Goal: Task Accomplishment & Management: Manage account settings

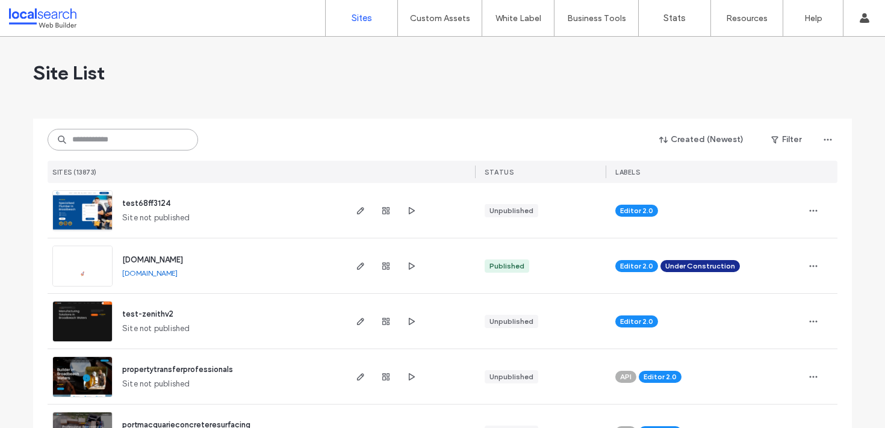
click at [122, 136] on input at bounding box center [123, 140] width 151 height 22
click at [102, 137] on input at bounding box center [123, 140] width 151 height 22
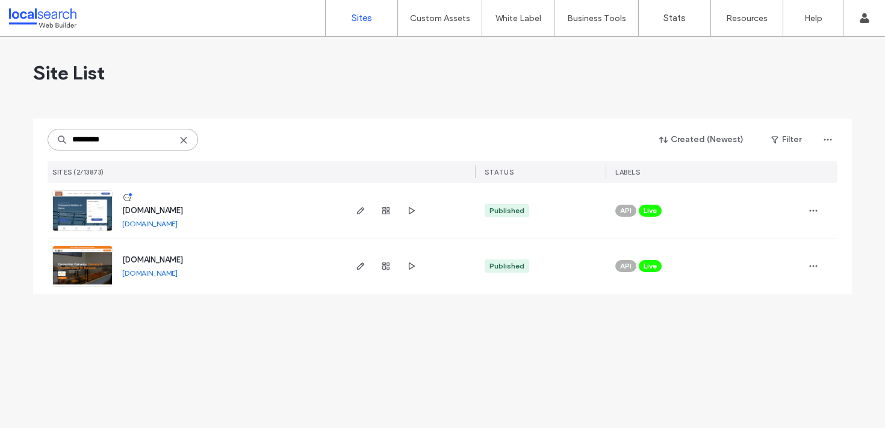
type input "*********"
click at [183, 262] on span "www.carpentercarvery.com.au" at bounding box center [152, 259] width 61 height 9
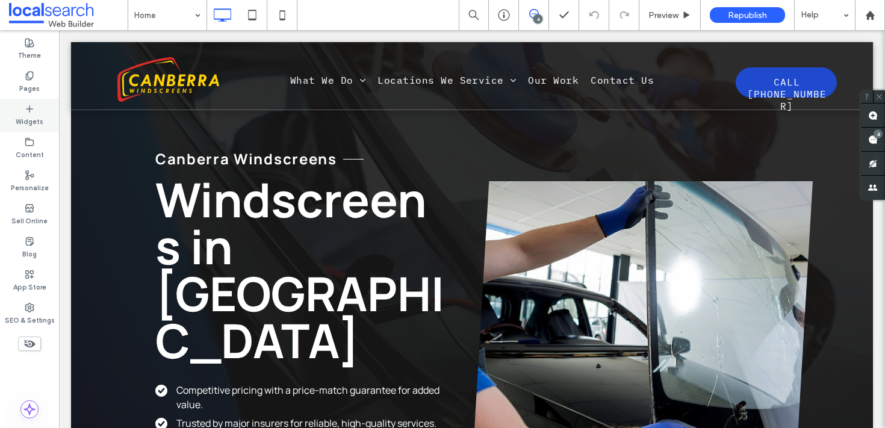
scroll to position [5, 0]
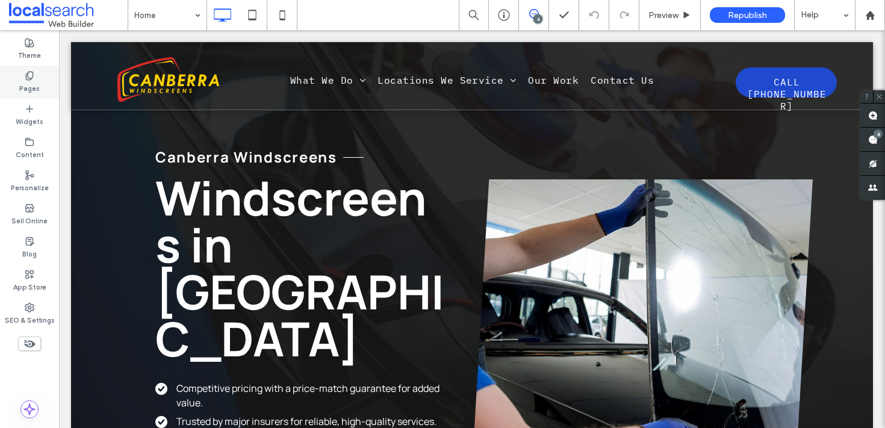
click at [23, 81] on label "Pages" at bounding box center [29, 87] width 20 height 13
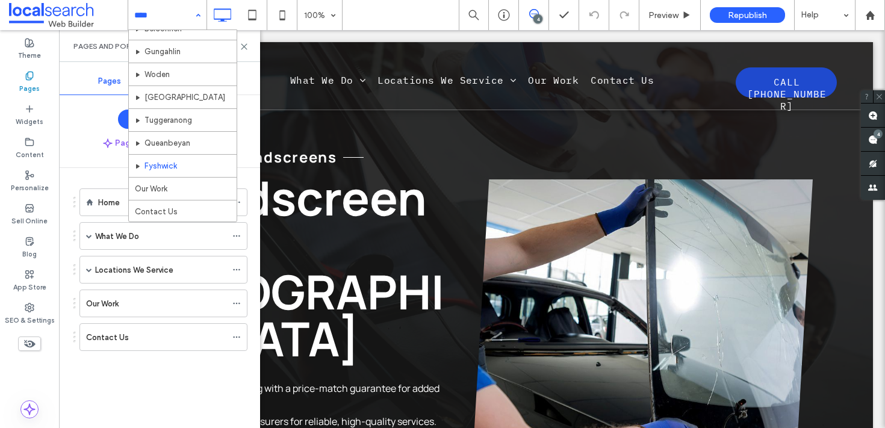
scroll to position [206, 0]
click at [189, 17] on div "Home What We Do Windscreen Repair & Replacement Mobile & Onsite Servicing Winds…" at bounding box center [167, 15] width 78 height 30
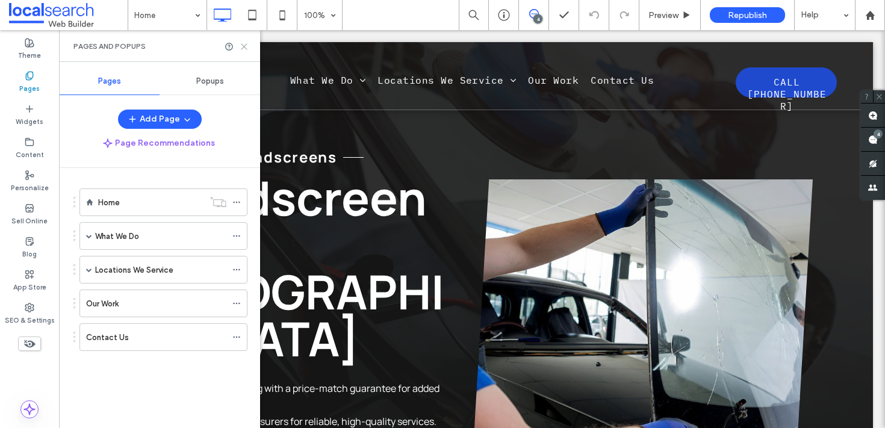
click at [241, 46] on icon at bounding box center [244, 46] width 9 height 9
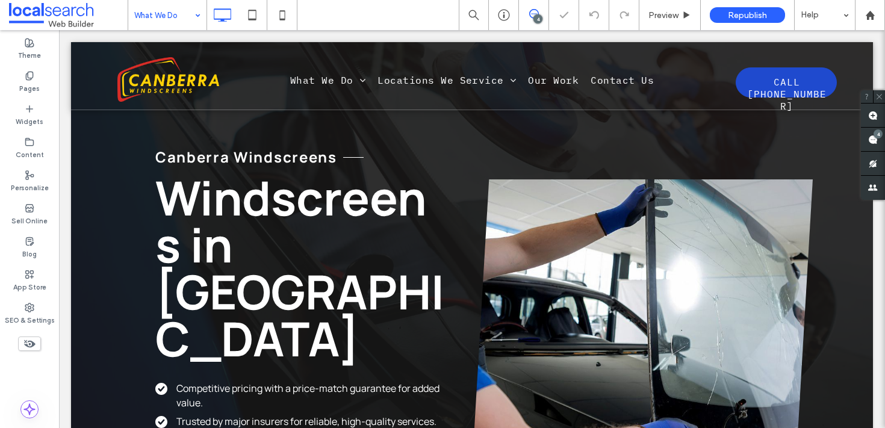
click at [160, 22] on input at bounding box center [164, 15] width 60 height 30
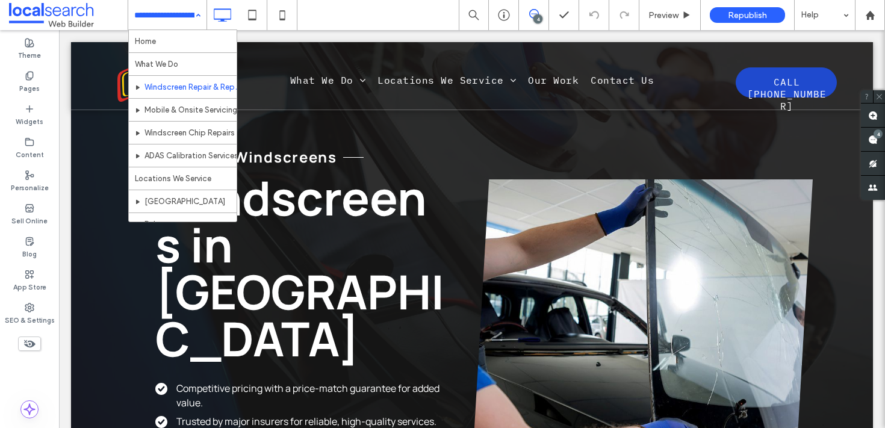
click at [190, 22] on div "Home What We Do Windscreen Repair & Replacement Mobile & Onsite Servicing Winds…" at bounding box center [167, 15] width 78 height 30
click at [186, 15] on input at bounding box center [164, 15] width 60 height 30
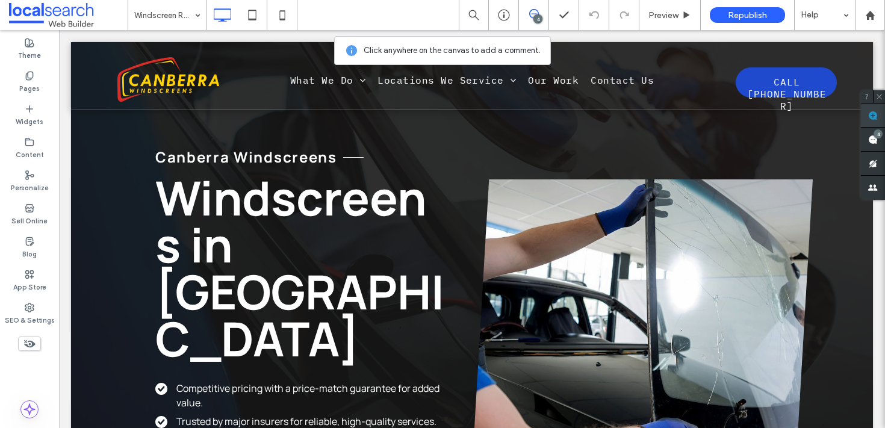
click at [868, 111] on span at bounding box center [873, 115] width 24 height 23
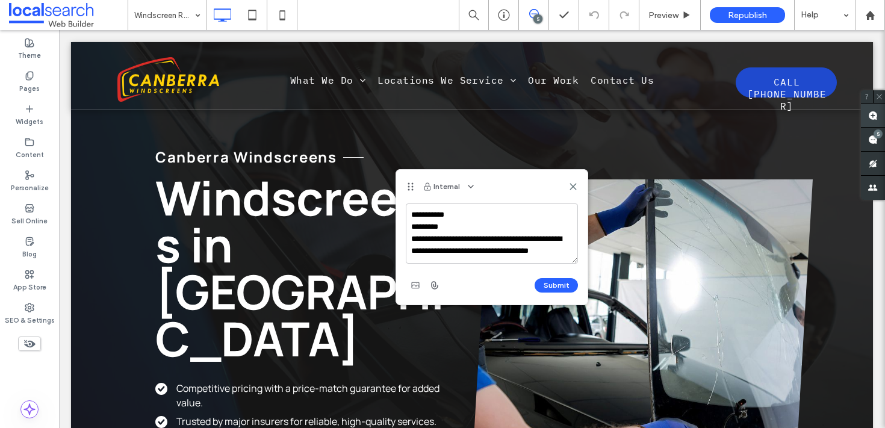
scroll to position [17, 0]
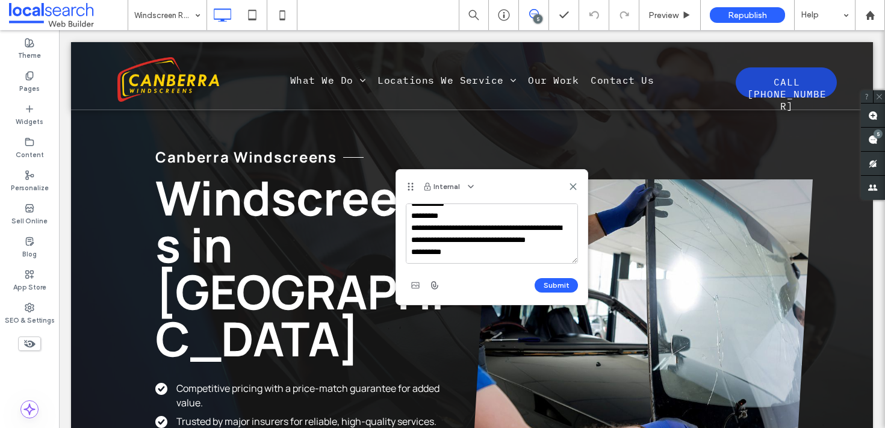
click at [527, 237] on textarea "**********" at bounding box center [492, 234] width 172 height 60
click at [465, 241] on textarea "**********" at bounding box center [492, 234] width 172 height 60
click at [462, 243] on textarea "**********" at bounding box center [492, 234] width 172 height 60
type textarea "**********"
click at [539, 284] on button "Submit" at bounding box center [556, 285] width 43 height 14
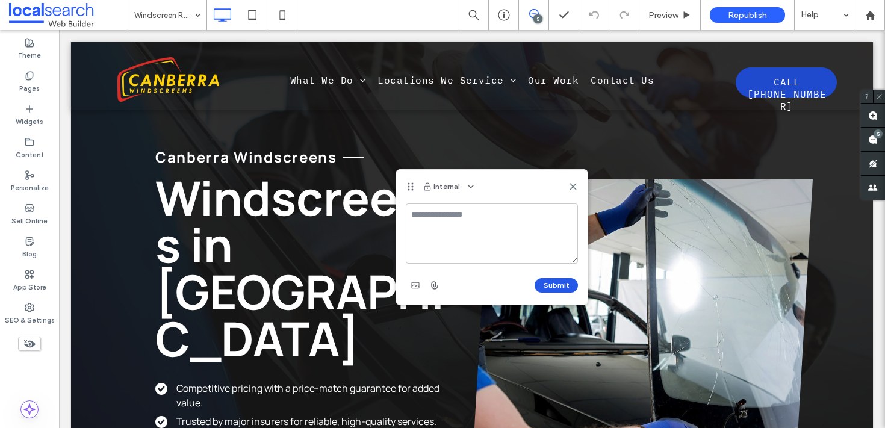
scroll to position [0, 0]
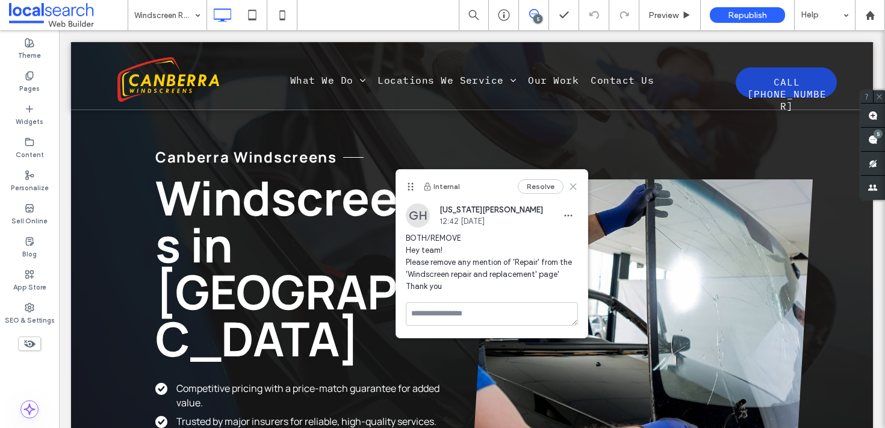
click at [576, 185] on icon at bounding box center [573, 187] width 10 height 10
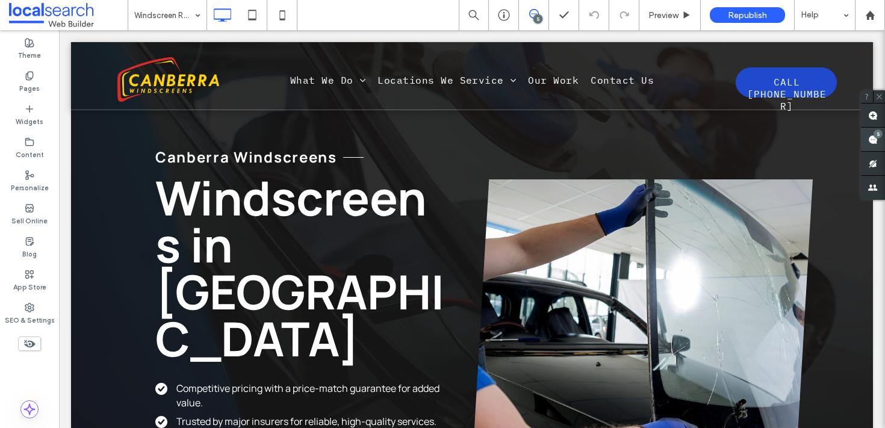
click at [876, 141] on use at bounding box center [873, 140] width 10 height 10
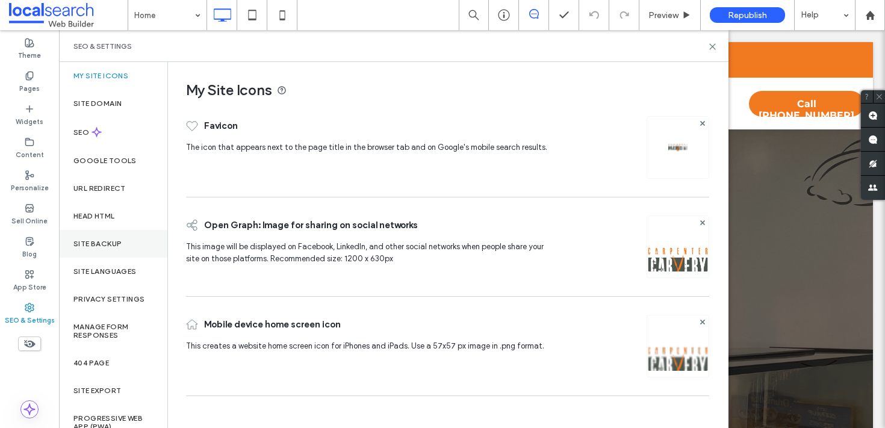
click at [114, 249] on div "Site Backup" at bounding box center [113, 244] width 108 height 28
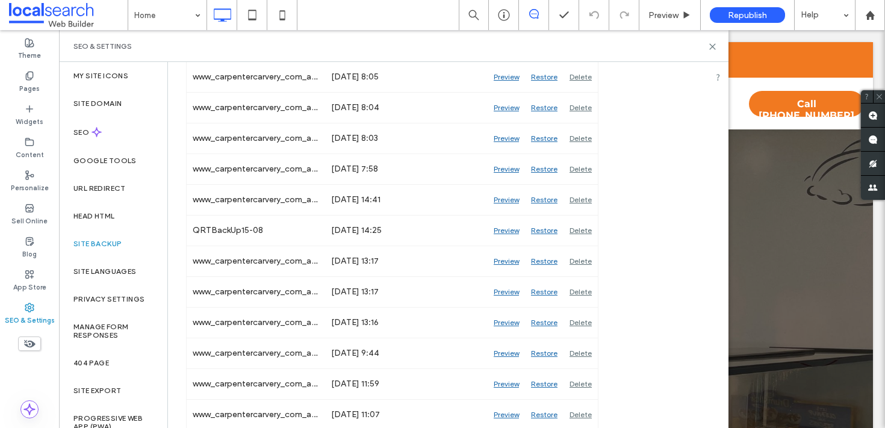
scroll to position [1962, 0]
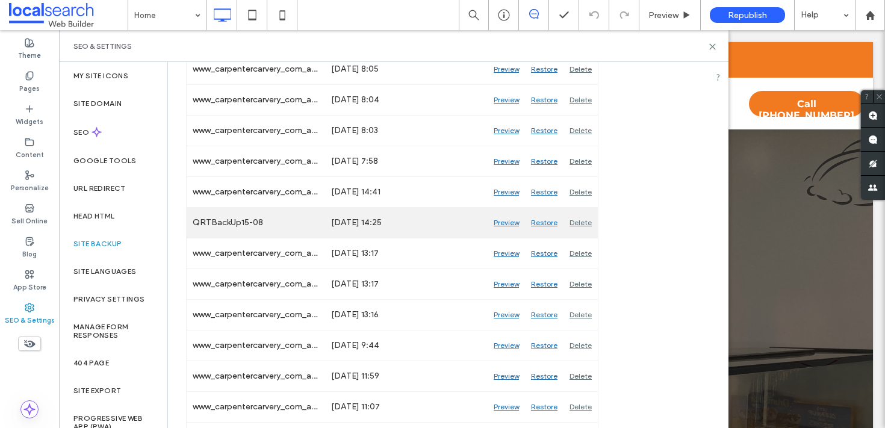
click at [508, 223] on div "Preview" at bounding box center [506, 223] width 37 height 30
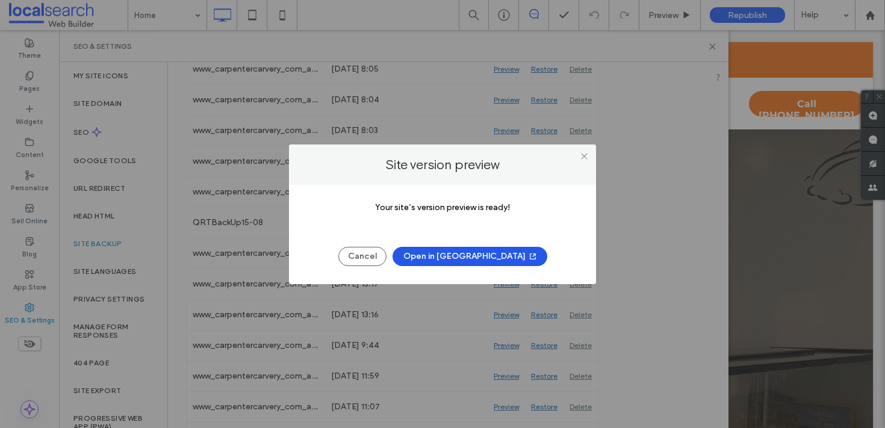
click at [526, 253] on span "button" at bounding box center [532, 256] width 12 height 18
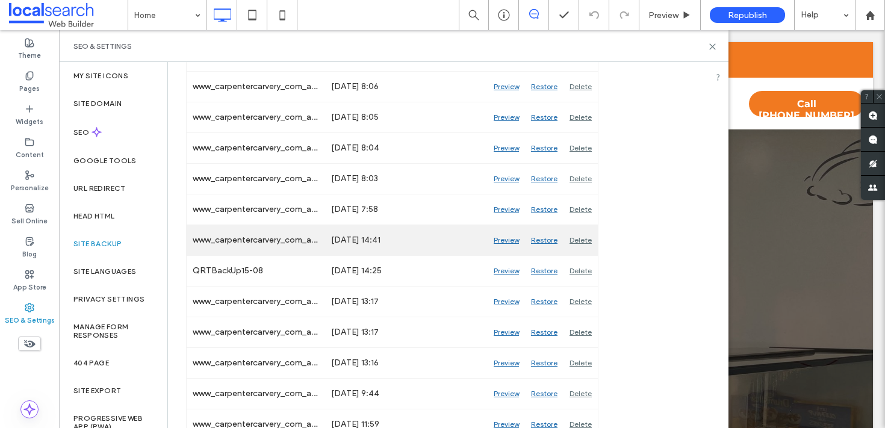
scroll to position [1908, 0]
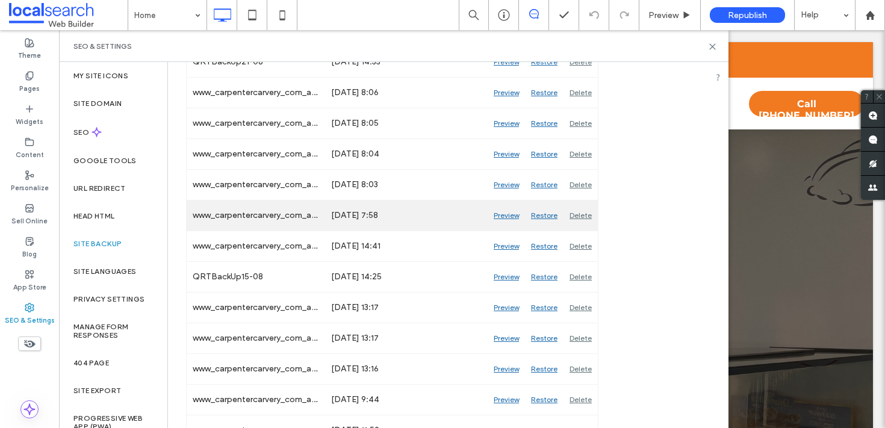
click at [409, 223] on div "Aug 16, 2024 7:58" at bounding box center [406, 216] width 163 height 30
click at [511, 220] on div "Preview" at bounding box center [506, 216] width 37 height 30
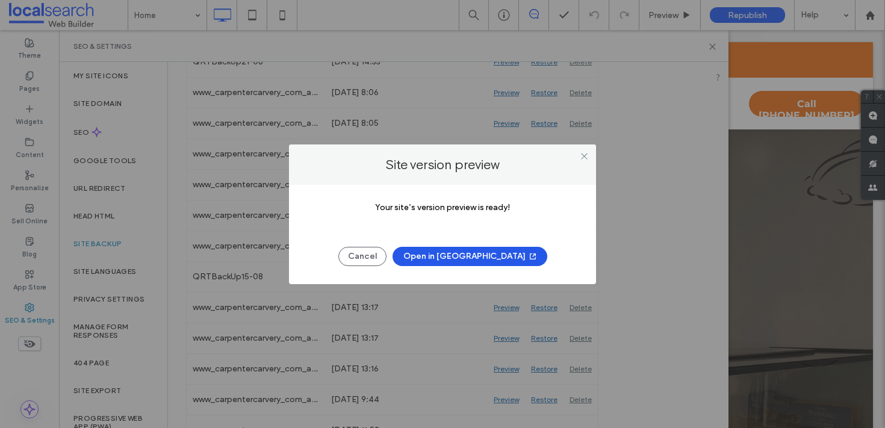
click at [454, 255] on button "Open in New Tab" at bounding box center [470, 256] width 155 height 19
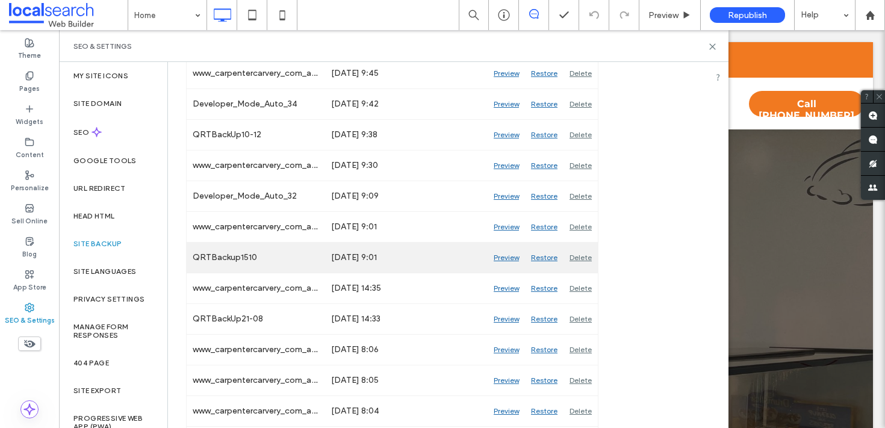
scroll to position [1652, 0]
click at [497, 255] on div "Preview" at bounding box center [506, 257] width 37 height 30
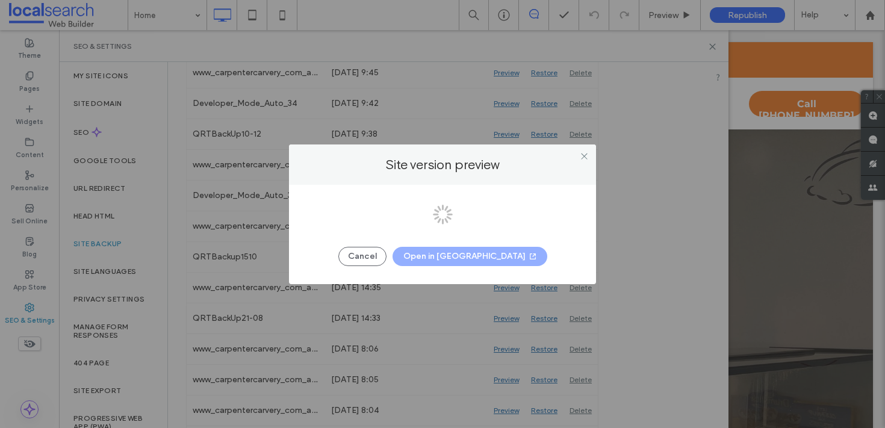
click at [476, 255] on div at bounding box center [442, 214] width 885 height 428
click at [473, 256] on div at bounding box center [442, 214] width 885 height 428
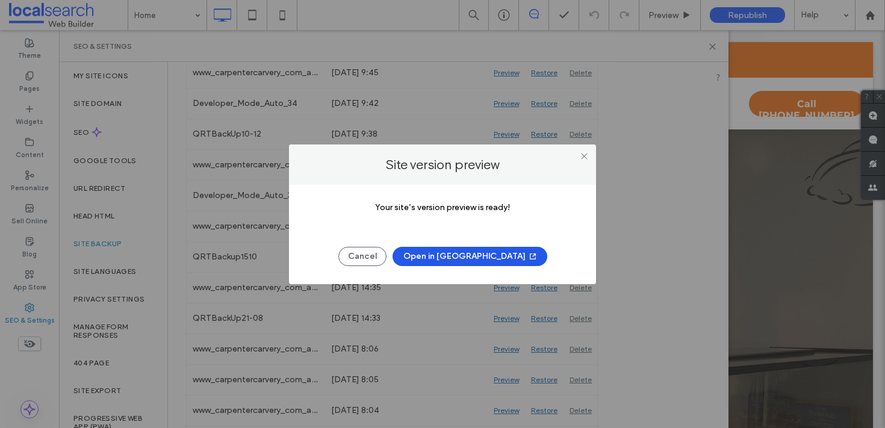
drag, startPoint x: 470, startPoint y: 256, endPoint x: 464, endPoint y: 257, distance: 6.1
click at [467, 258] on button "Open in New Tab" at bounding box center [470, 256] width 155 height 19
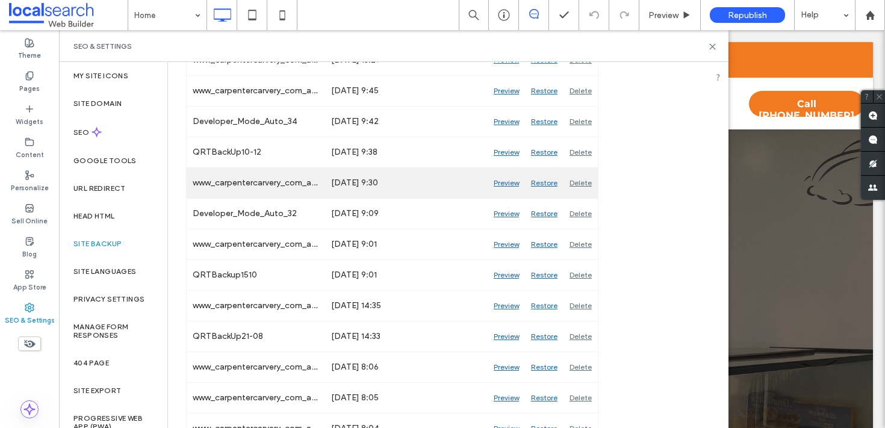
scroll to position [1621, 0]
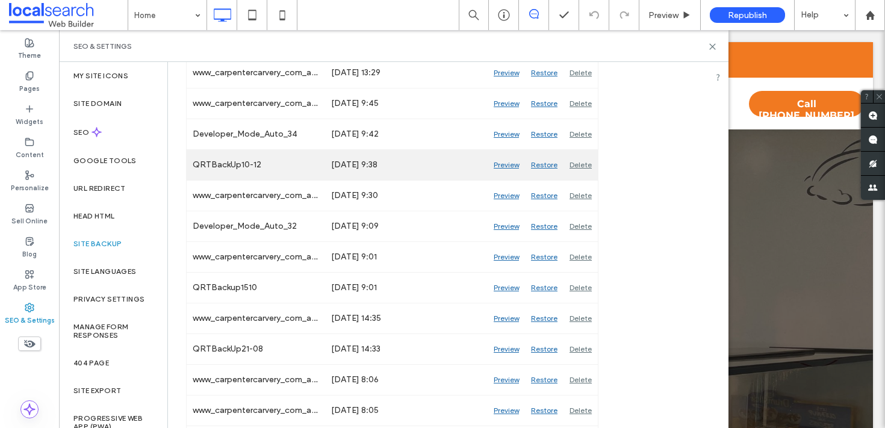
click at [509, 165] on div "Preview" at bounding box center [506, 165] width 37 height 30
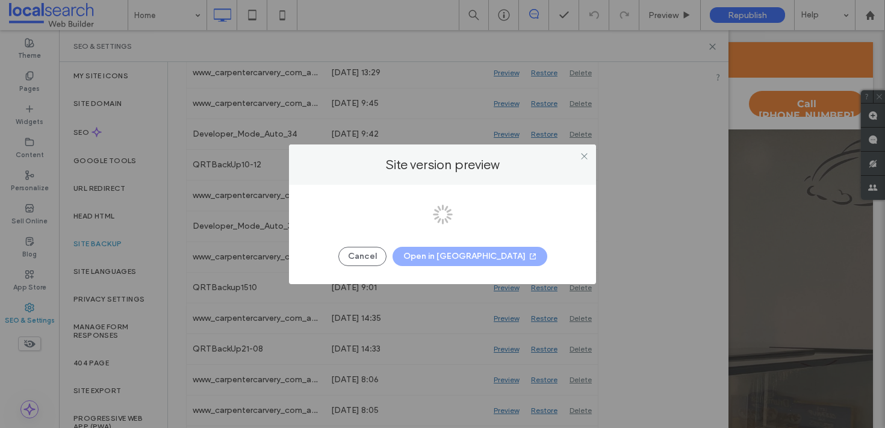
click at [580, 153] on div at bounding box center [442, 214] width 885 height 428
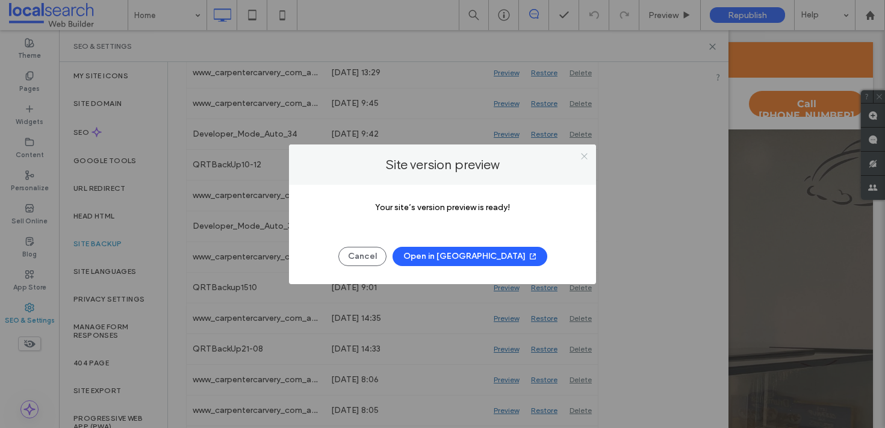
click at [584, 154] on icon at bounding box center [584, 156] width 9 height 9
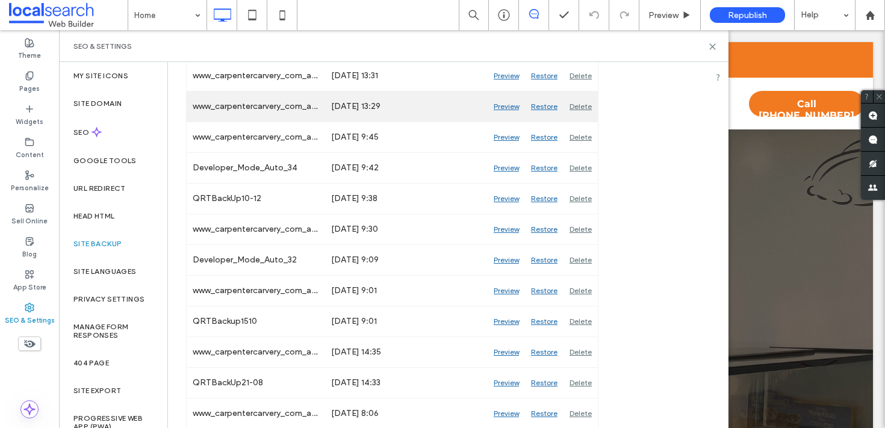
scroll to position [1585, 0]
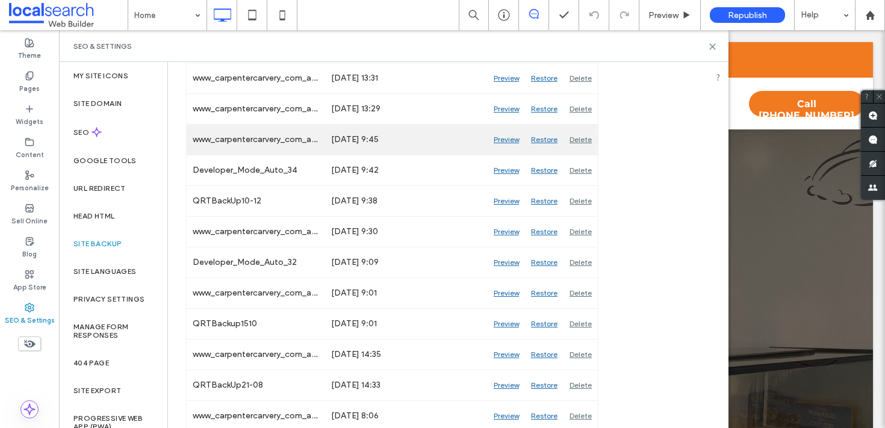
click at [505, 142] on div "Preview" at bounding box center [506, 140] width 37 height 30
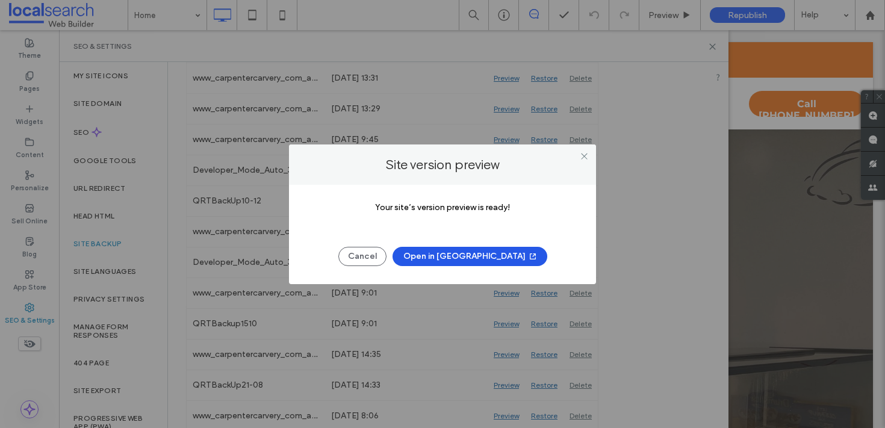
click at [459, 256] on button "Open in New Tab" at bounding box center [470, 256] width 155 height 19
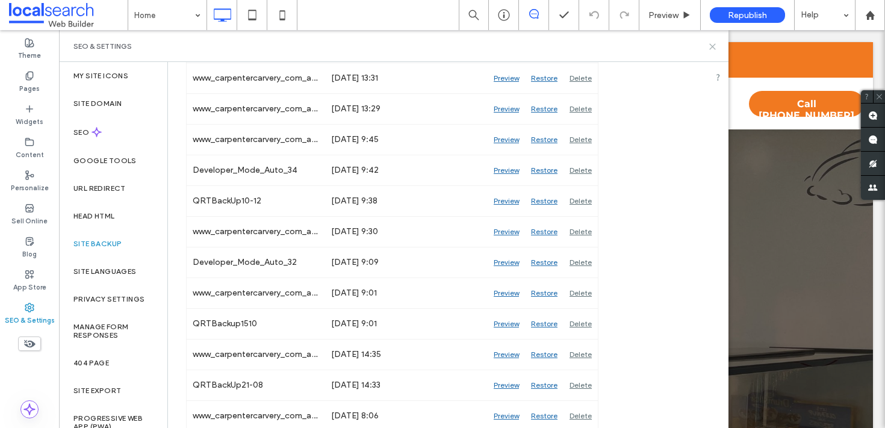
click at [710, 45] on icon at bounding box center [712, 46] width 9 height 9
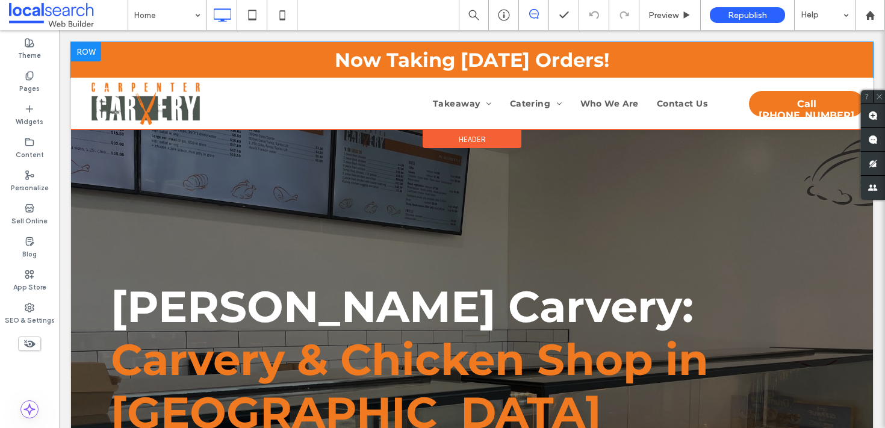
click at [90, 62] on div "Now Taking Christmas Day Orders! Click To Paste" at bounding box center [472, 60] width 802 height 36
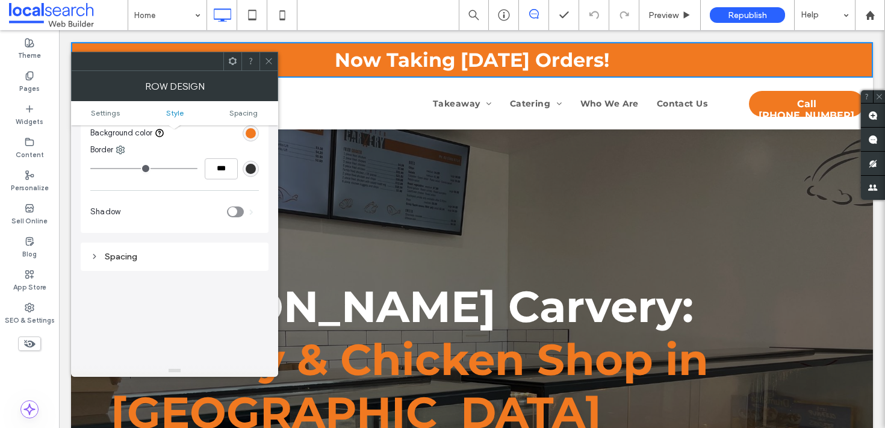
scroll to position [188, 0]
click at [183, 119] on ul "Settings Style Spacing" at bounding box center [174, 113] width 207 height 24
click at [273, 59] on div at bounding box center [269, 61] width 18 height 18
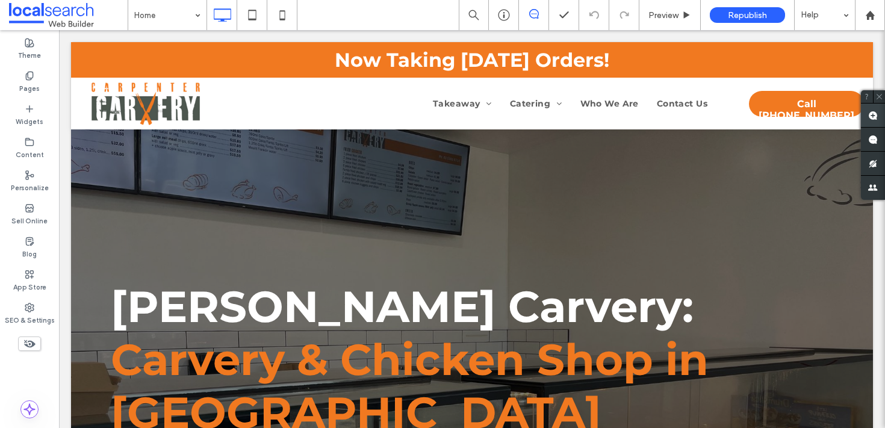
click at [868, 116] on use at bounding box center [873, 116] width 10 height 10
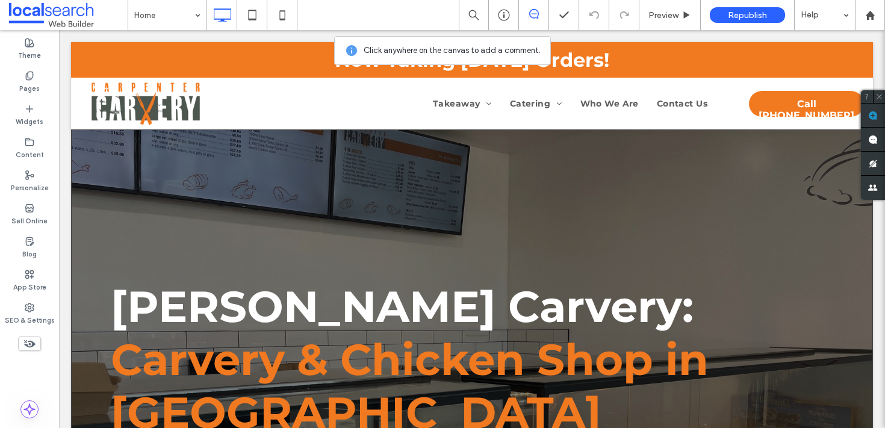
click at [541, 145] on div "Carpenter Carvery: Carvery & Chicken Shop in Ballarat Burgers are now available…" at bounding box center [472, 392] width 802 height 527
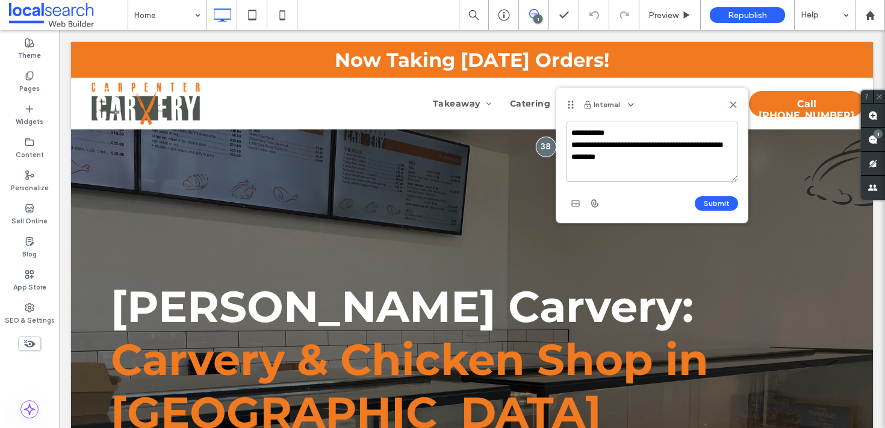
type textarea "**********"
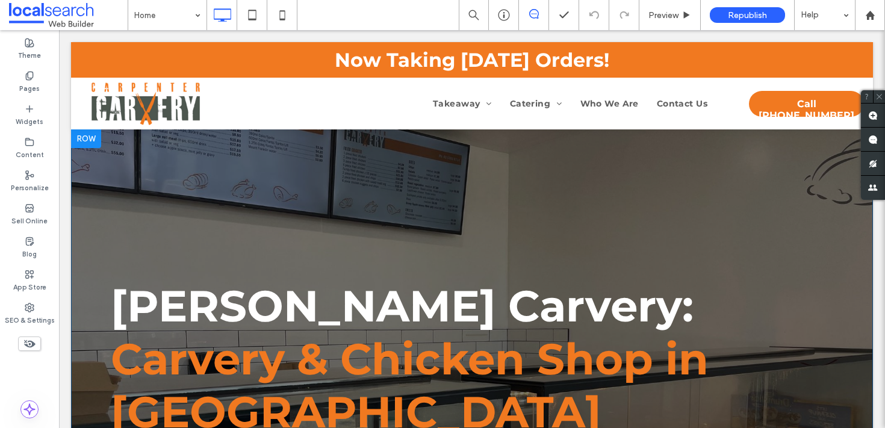
scroll to position [0, 0]
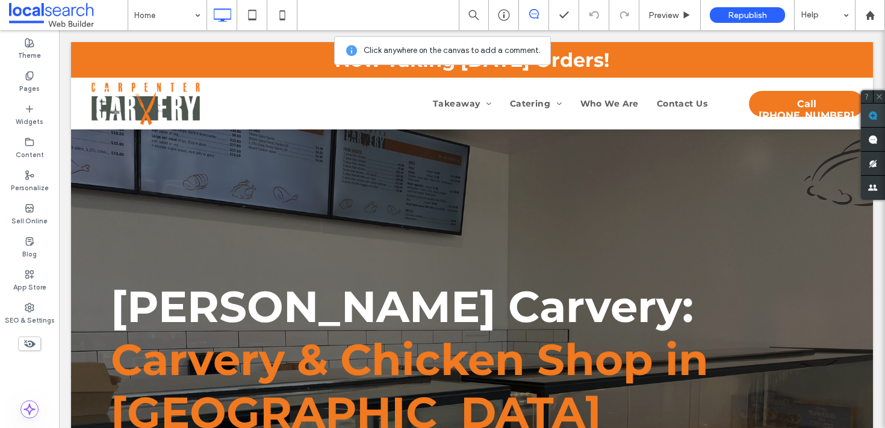
click at [871, 111] on use at bounding box center [873, 116] width 10 height 10
click at [458, 139] on div "Carpenter Carvery: Carvery & Chicken Shop in Ballarat Burgers are now available…" at bounding box center [472, 392] width 802 height 527
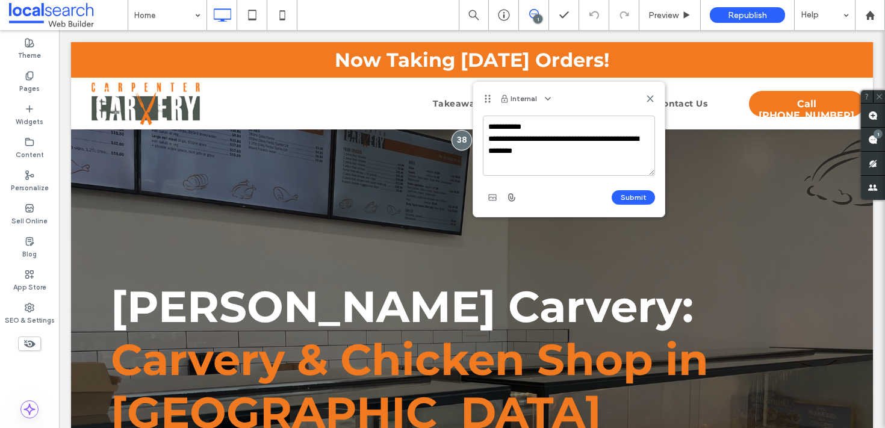
click at [579, 155] on textarea "**********" at bounding box center [569, 146] width 172 height 60
click at [647, 97] on icon at bounding box center [651, 99] width 10 height 10
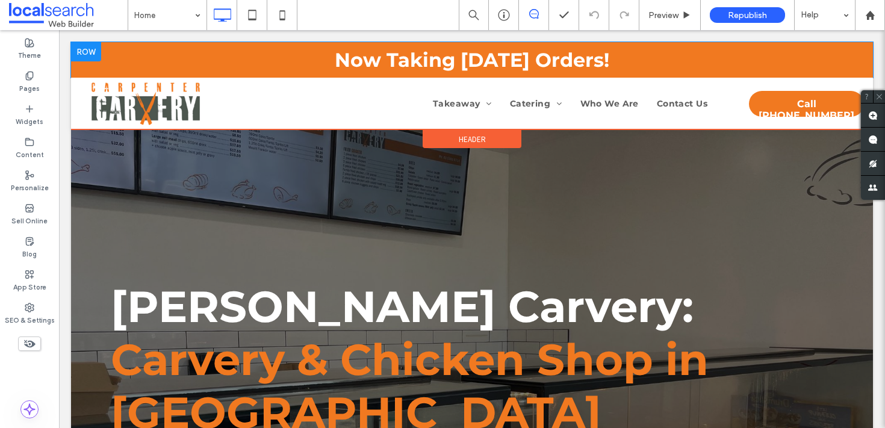
click at [382, 57] on strong "Now Taking Christmas Day Orders!" at bounding box center [472, 59] width 275 height 23
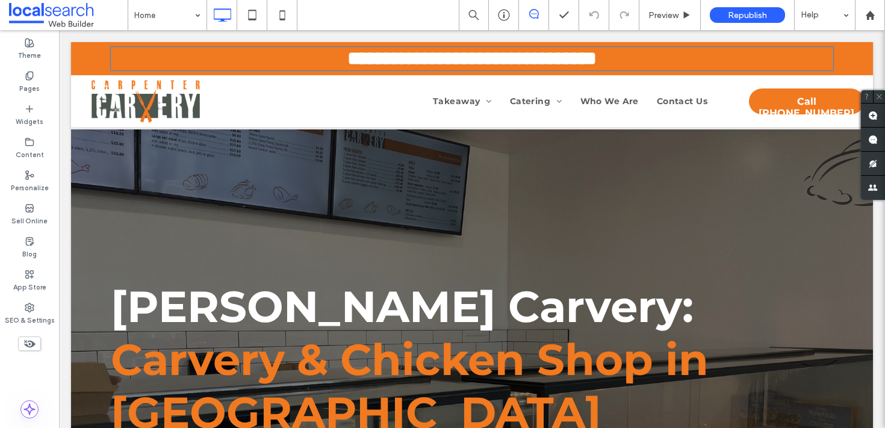
click at [287, 60] on p "**********" at bounding box center [472, 58] width 723 height 21
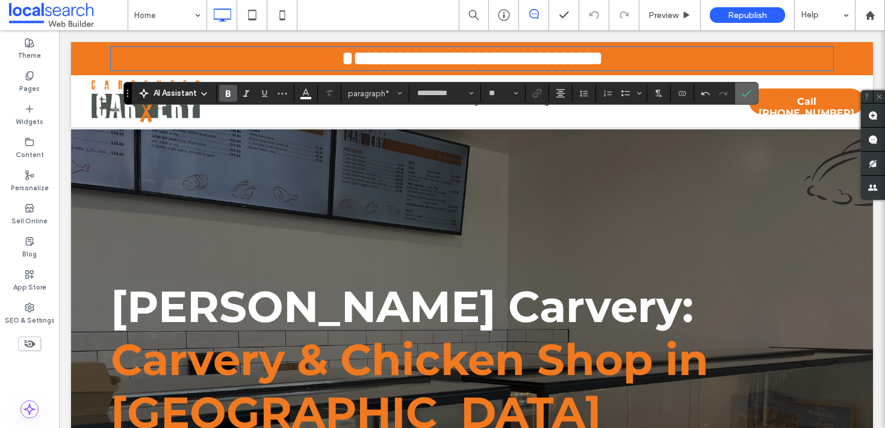
click at [751, 94] on label "Confirm" at bounding box center [747, 93] width 18 height 22
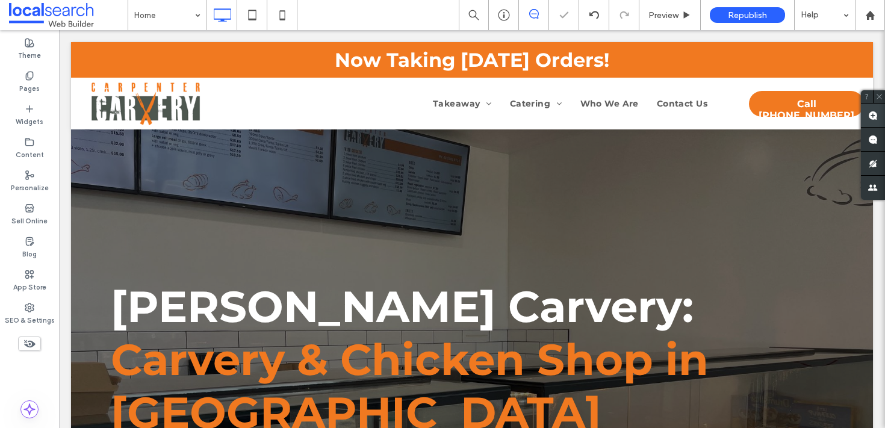
click at [872, 111] on use at bounding box center [873, 116] width 10 height 10
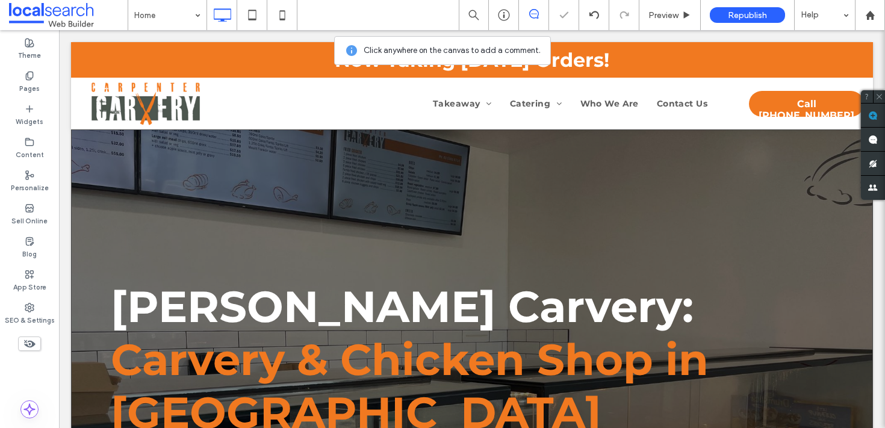
click at [502, 158] on div "Carpenter Carvery: Carvery & Chicken Shop in Ballarat Burgers are now available…" at bounding box center [472, 392] width 802 height 527
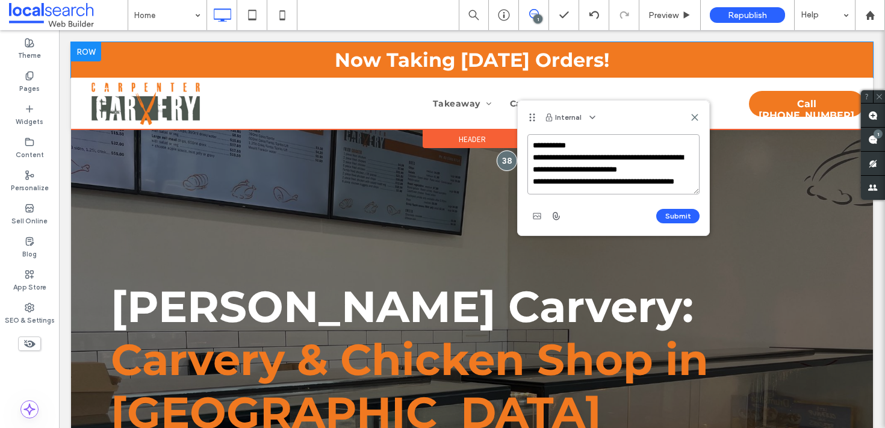
scroll to position [5, 0]
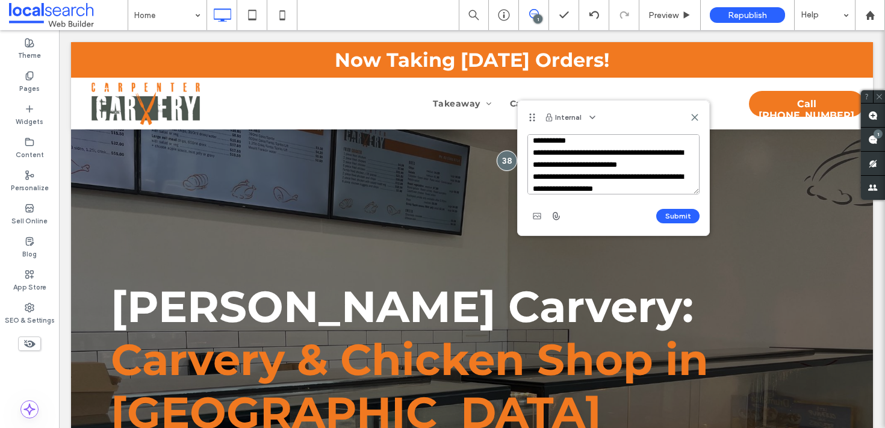
click at [599, 176] on textarea "**********" at bounding box center [613, 164] width 172 height 60
click at [683, 188] on textarea "**********" at bounding box center [613, 164] width 172 height 60
paste textarea "***"
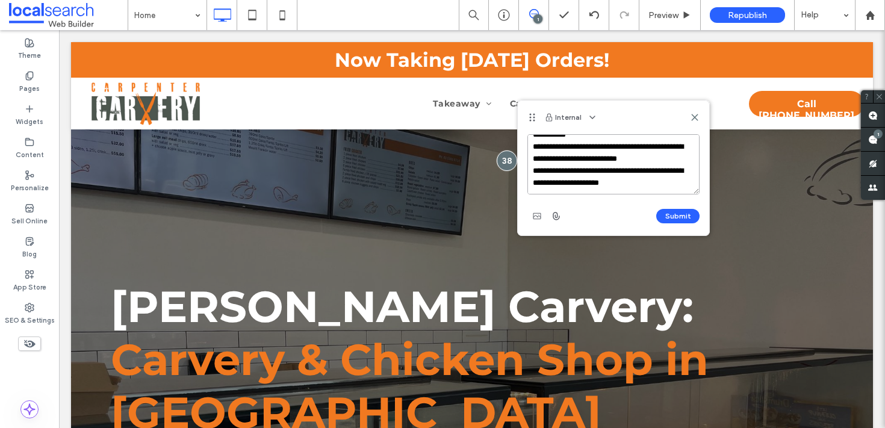
drag, startPoint x: 667, startPoint y: 190, endPoint x: 631, endPoint y: 184, distance: 36.7
click at [631, 184] on textarea "**********" at bounding box center [613, 164] width 172 height 60
click at [683, 185] on textarea "**********" at bounding box center [613, 164] width 172 height 60
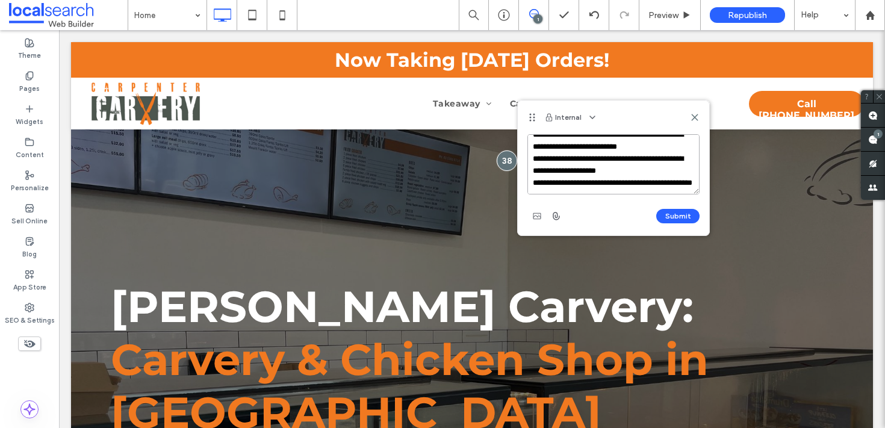
scroll to position [41, 0]
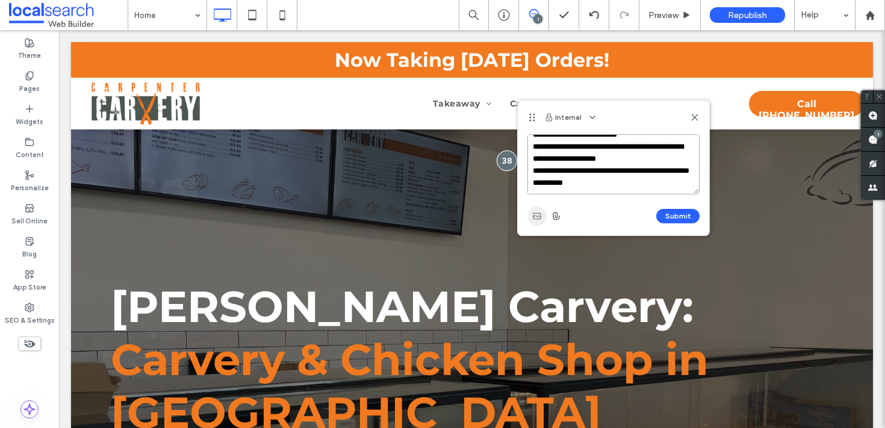
type textarea "**********"
click at [529, 213] on span "button" at bounding box center [536, 216] width 19 height 19
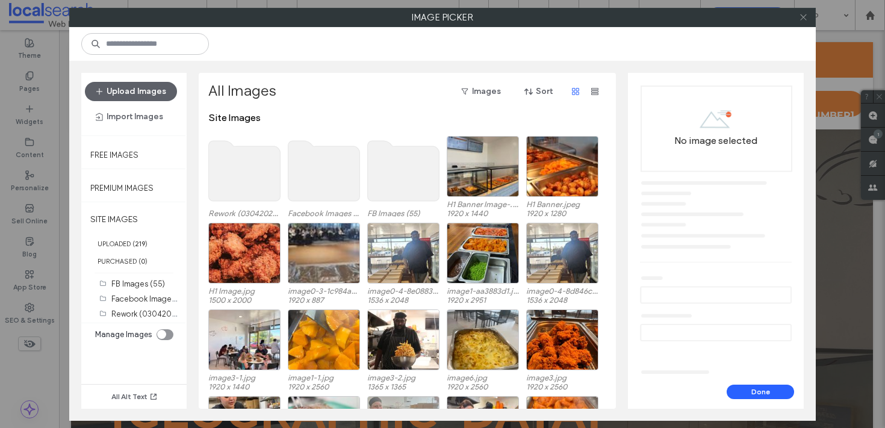
click at [806, 16] on icon at bounding box center [803, 17] width 9 height 9
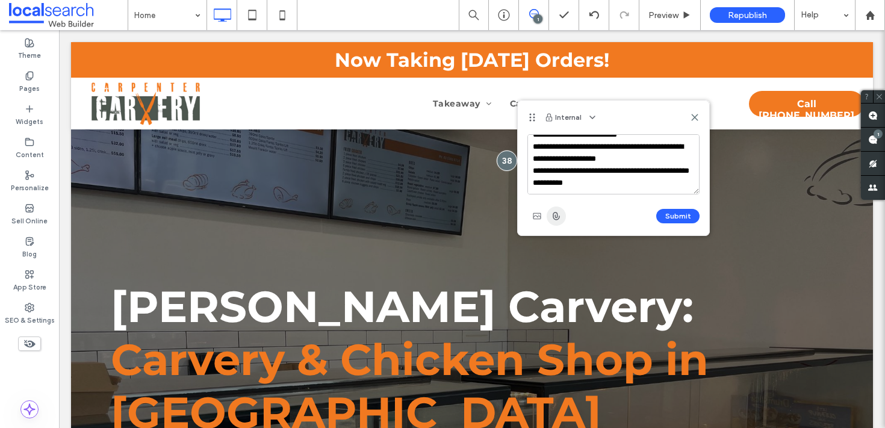
click at [561, 217] on span "button" at bounding box center [556, 216] width 19 height 19
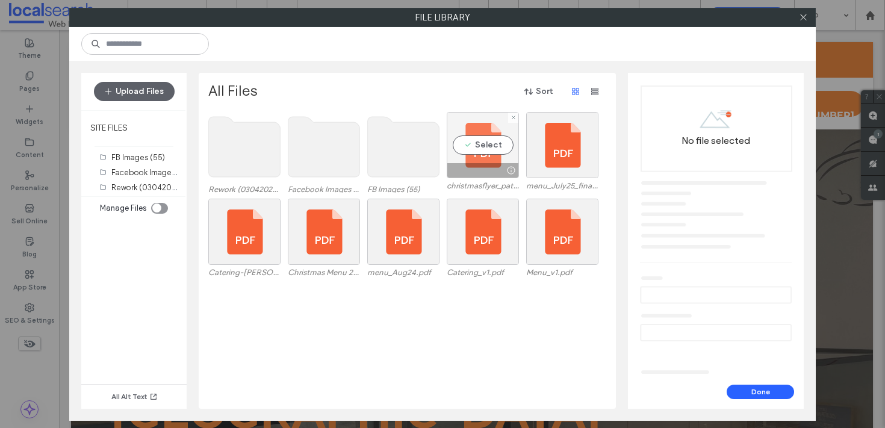
click at [484, 155] on div "Select" at bounding box center [483, 145] width 72 height 66
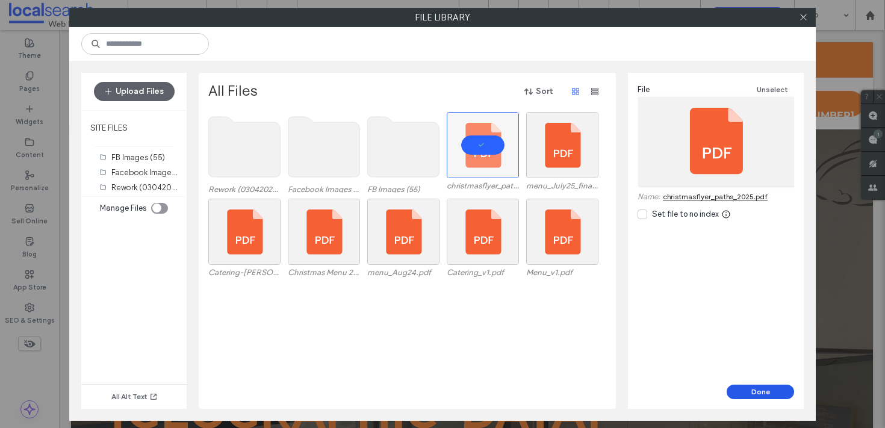
click at [744, 387] on button "Done" at bounding box center [760, 392] width 67 height 14
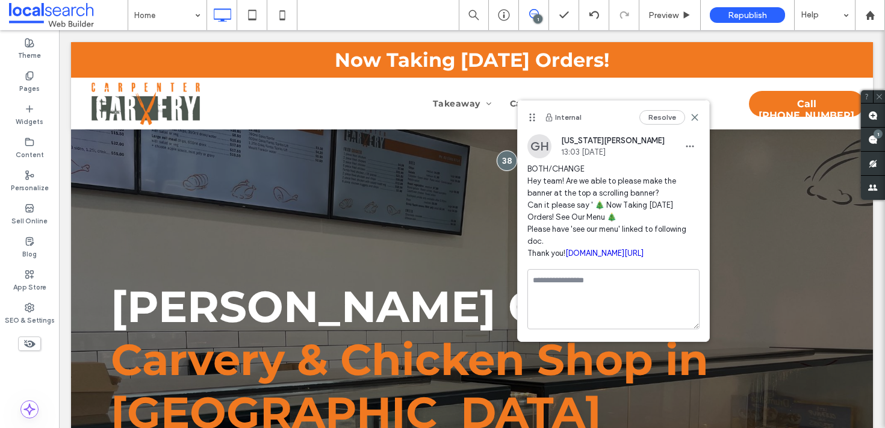
scroll to position [0, 0]
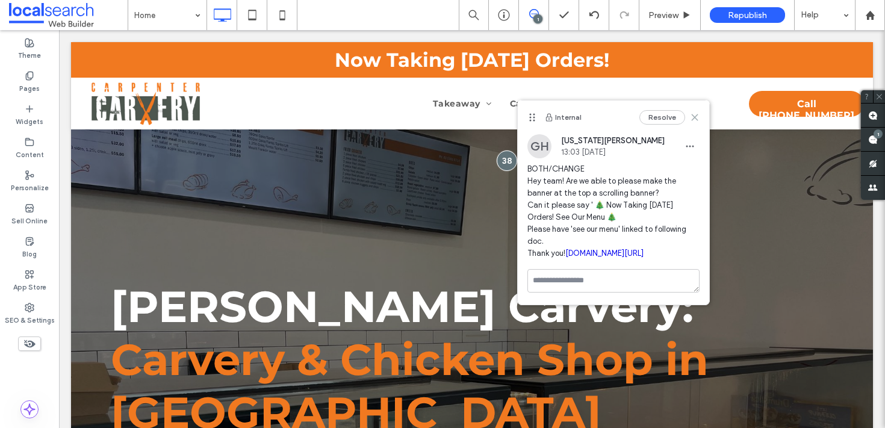
click at [692, 122] on icon at bounding box center [695, 118] width 10 height 10
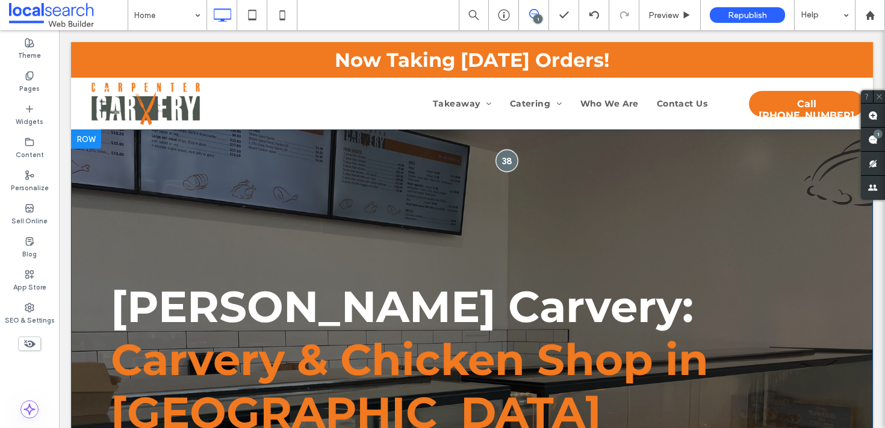
click at [512, 155] on div at bounding box center [507, 161] width 22 height 22
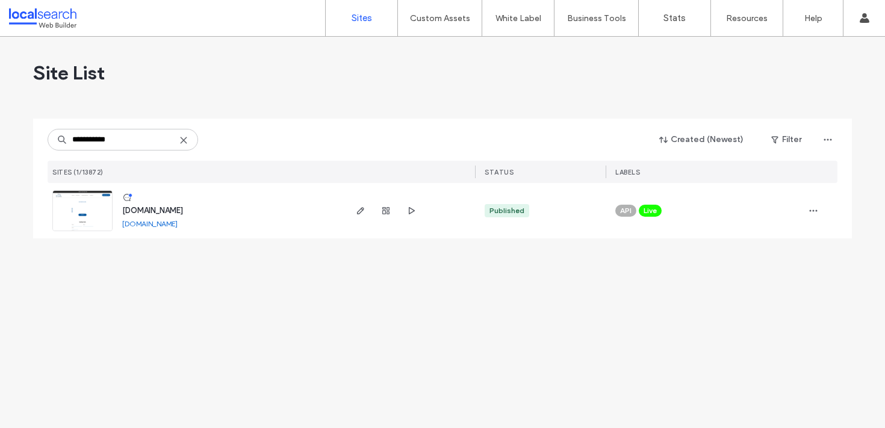
type input "**********"
click at [175, 211] on span "[DOMAIN_NAME]" at bounding box center [152, 210] width 61 height 9
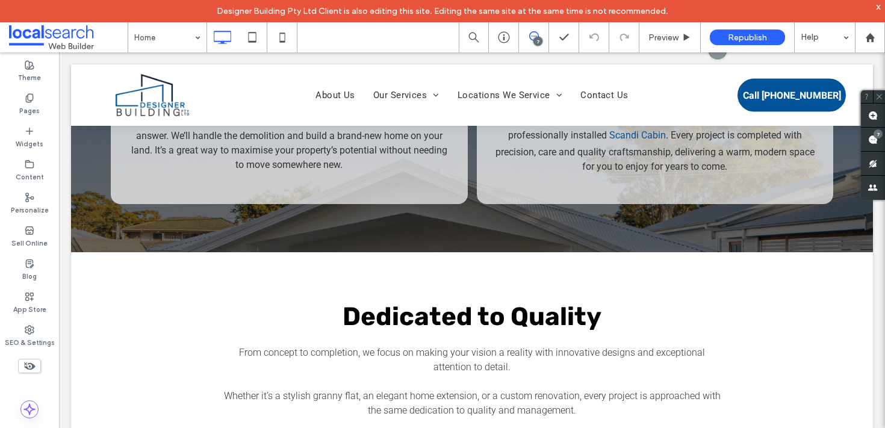
click at [182, 54] on body "Click To Paste Row About Us Our Services Custom Homes New Homes Extensions [GEO…" at bounding box center [472, 305] width 826 height 4622
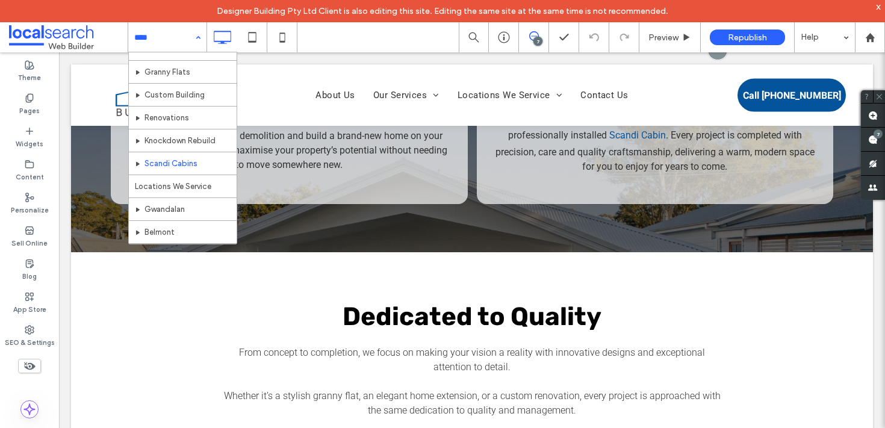
scroll to position [129, 0]
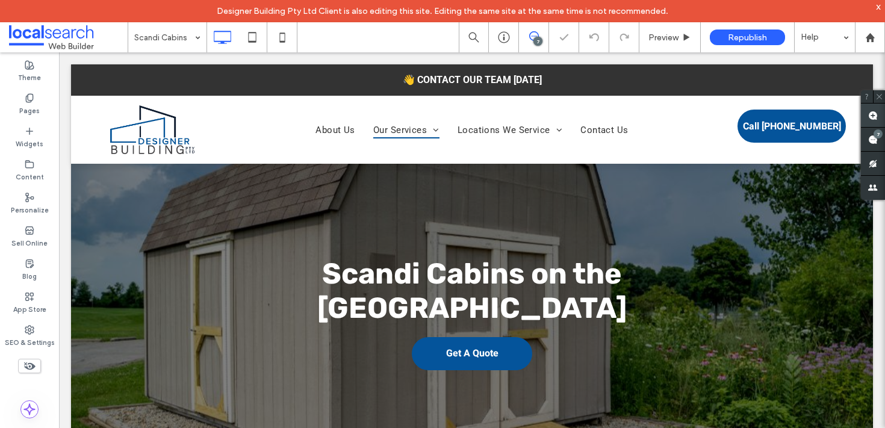
click at [876, 119] on use at bounding box center [873, 116] width 10 height 10
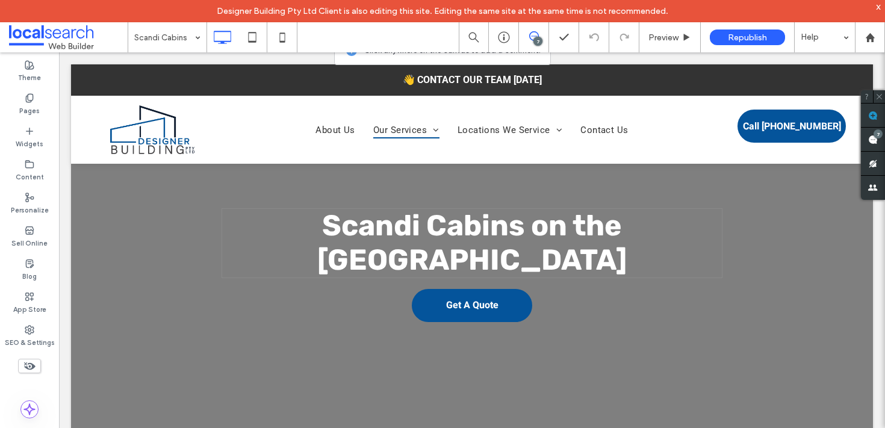
scroll to position [49, 0]
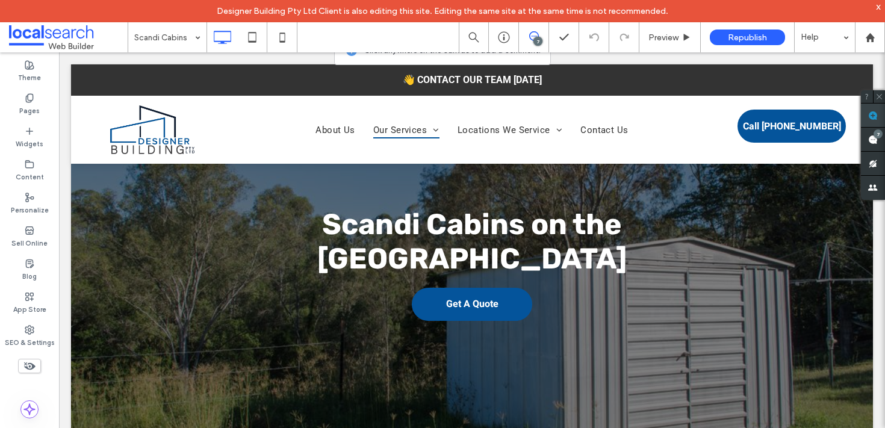
click at [881, 117] on span at bounding box center [873, 115] width 24 height 23
click at [87, 313] on div at bounding box center [472, 274] width 802 height 321
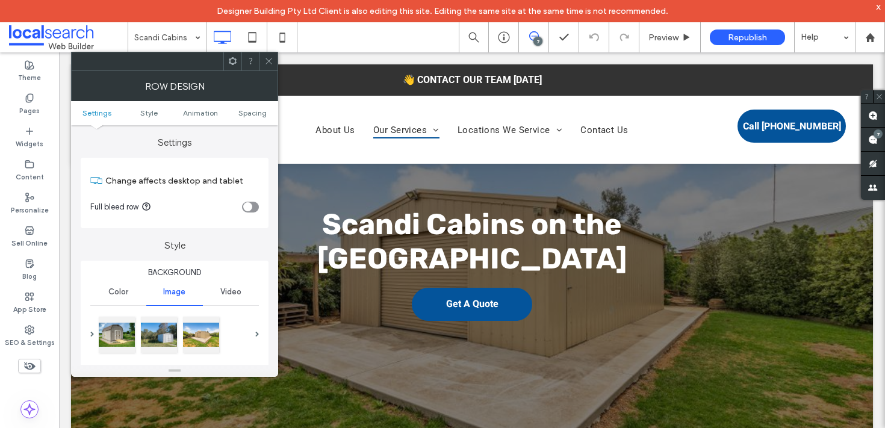
scroll to position [109, 0]
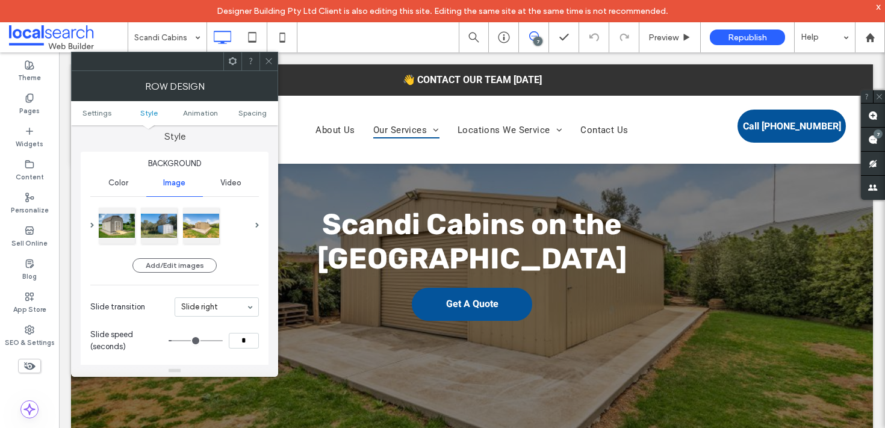
click at [259, 229] on div "Background Color Image Video Add/Edit images Slide transition Slide right Slide…" at bounding box center [175, 414] width 188 height 524
click at [257, 228] on span at bounding box center [257, 225] width 4 height 5
click at [255, 227] on span at bounding box center [257, 225] width 4 height 5
click at [87, 225] on div "Background Color Image Video Add/Edit images Slide transition Slide right Slide…" at bounding box center [175, 414] width 188 height 524
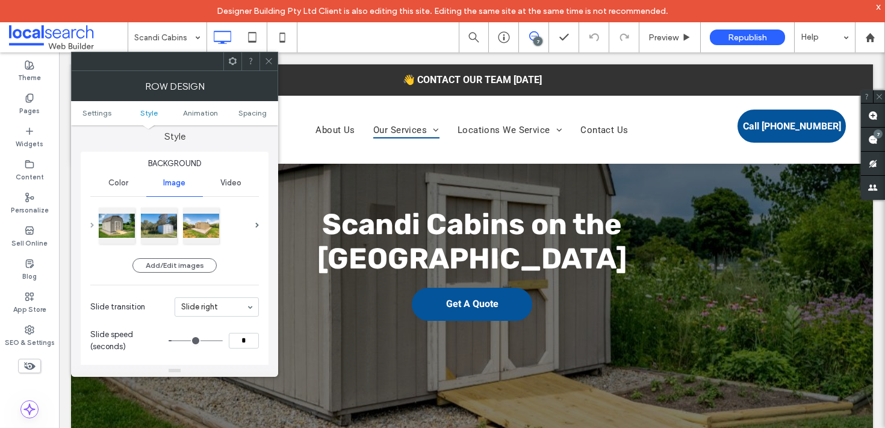
click at [90, 225] on span at bounding box center [92, 225] width 4 height 5
click at [123, 224] on div at bounding box center [117, 225] width 36 height 36
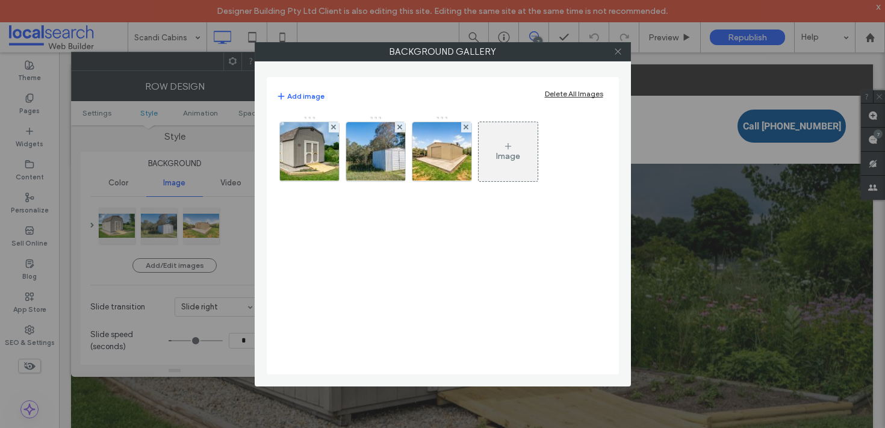
click at [618, 55] on span at bounding box center [618, 52] width 9 height 18
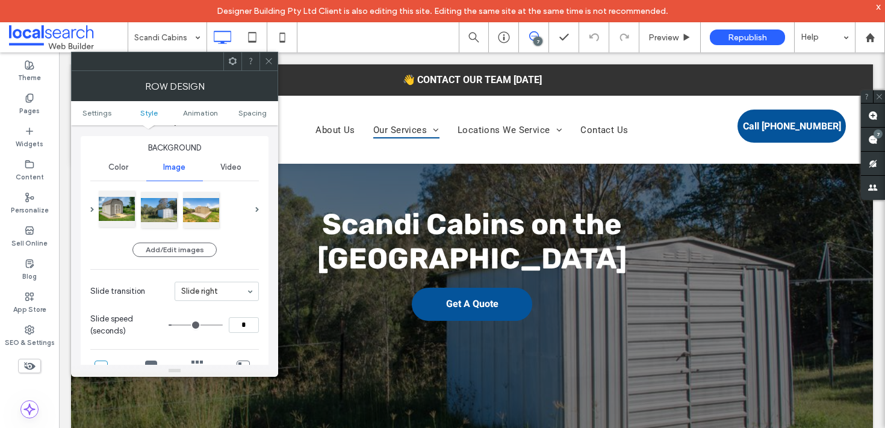
scroll to position [128, 0]
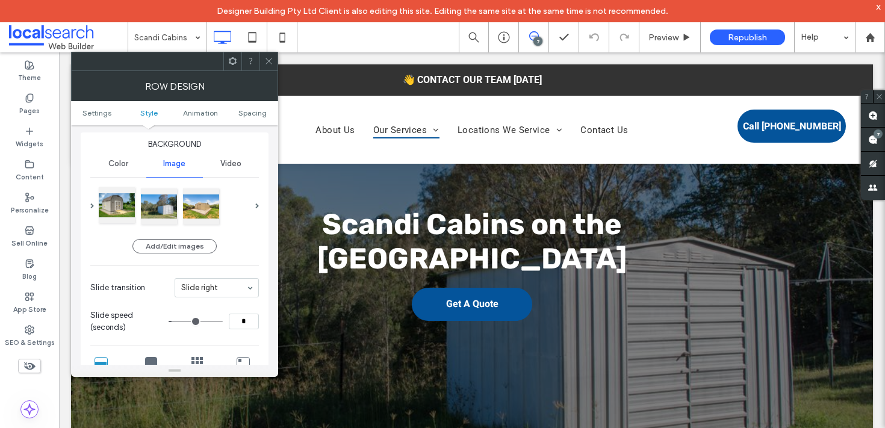
click at [128, 216] on div at bounding box center [117, 205] width 36 height 36
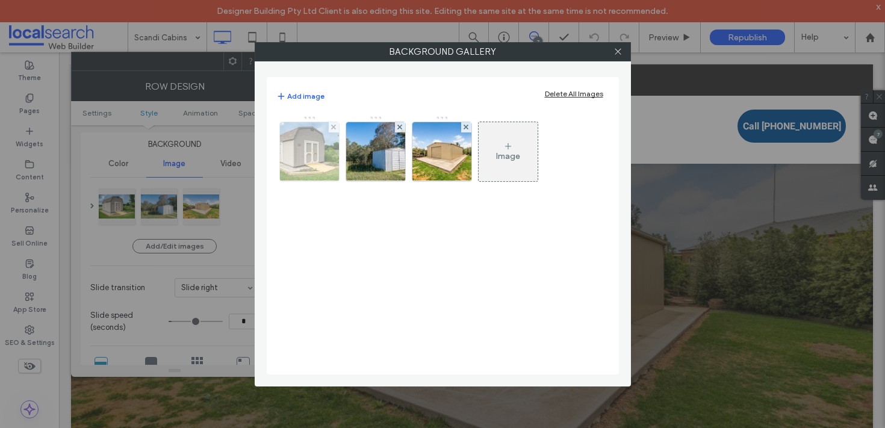
click at [300, 157] on img at bounding box center [309, 151] width 89 height 59
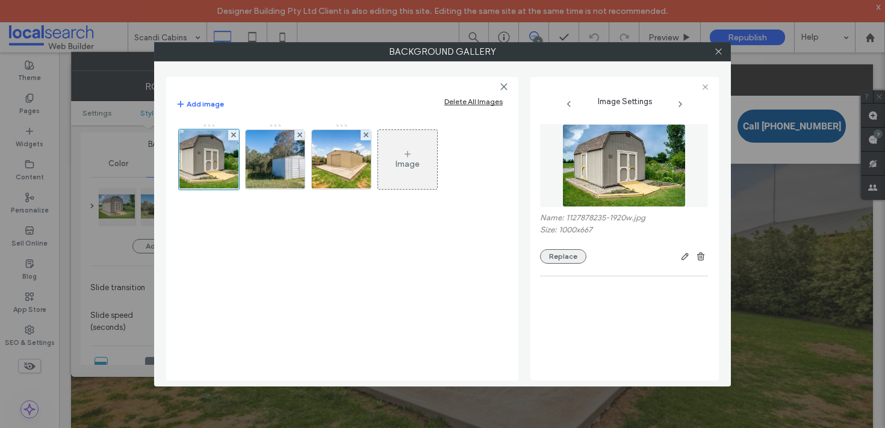
click at [568, 250] on button "Replace" at bounding box center [563, 256] width 46 height 14
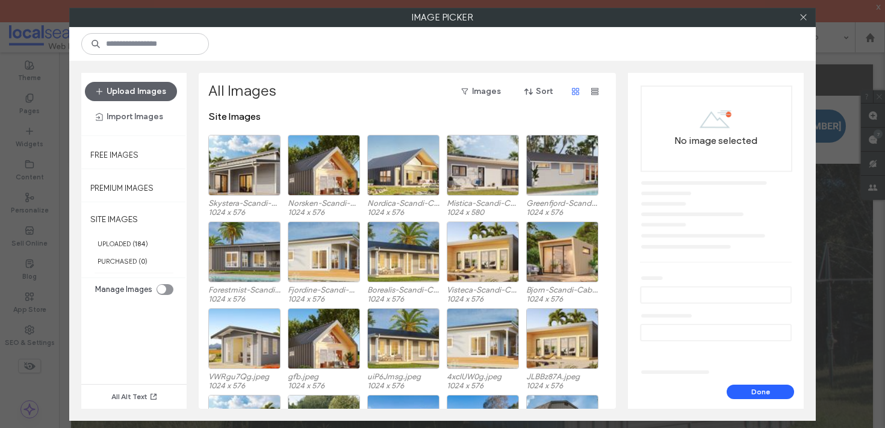
scroll to position [0, 0]
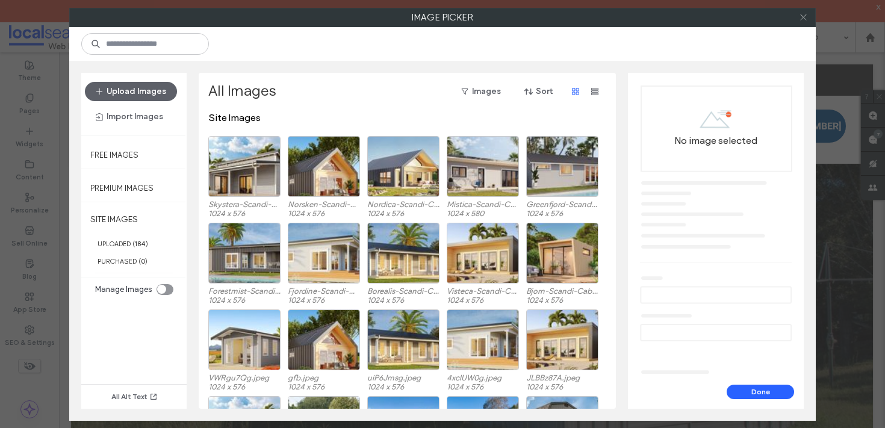
click at [803, 14] on icon at bounding box center [803, 17] width 9 height 9
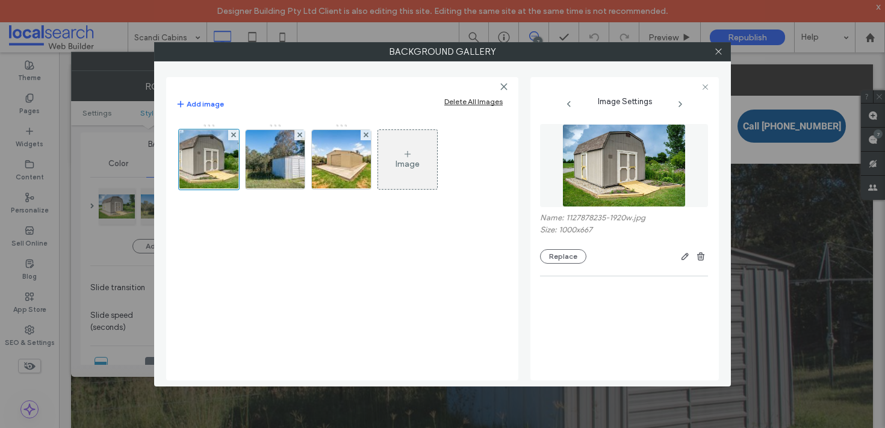
click at [712, 54] on div at bounding box center [718, 52] width 18 height 18
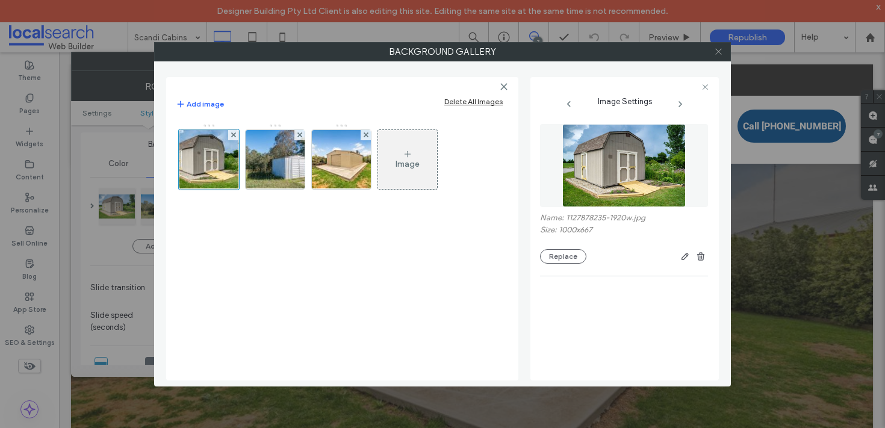
click at [717, 54] on icon at bounding box center [718, 51] width 9 height 9
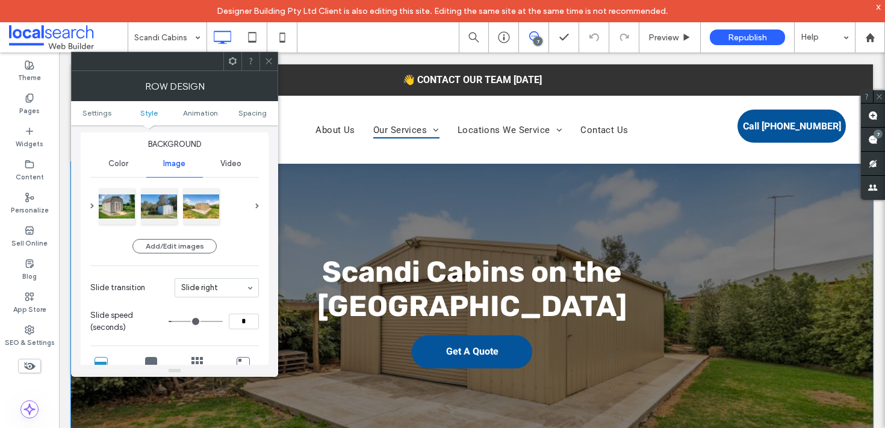
scroll to position [2, 0]
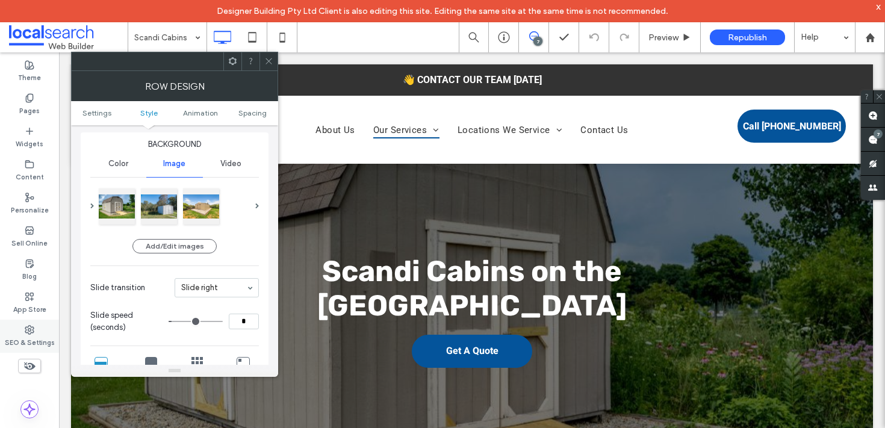
click at [42, 325] on div "SEO & Settings" at bounding box center [29, 336] width 59 height 33
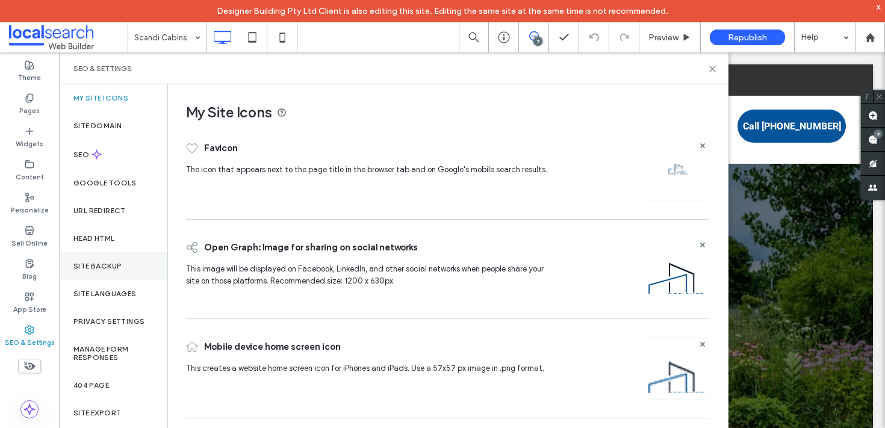
click at [115, 262] on label "Site Backup" at bounding box center [97, 266] width 48 height 8
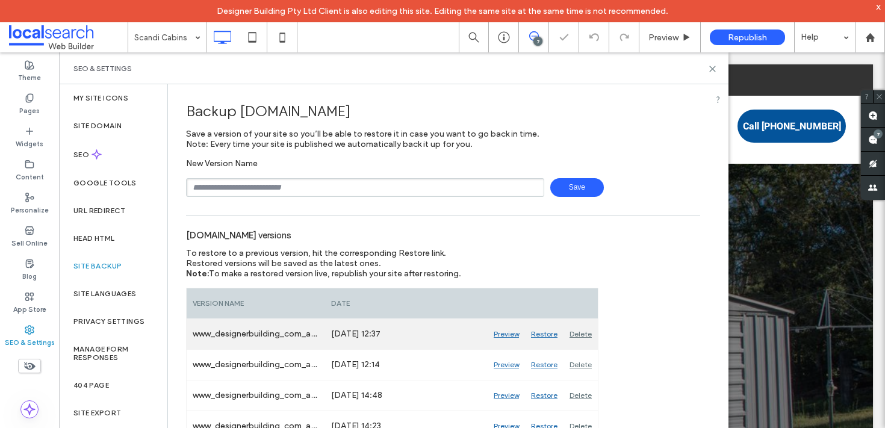
click at [275, 335] on div "www_designerbuilding_com_au_Auto_48" at bounding box center [256, 334] width 138 height 30
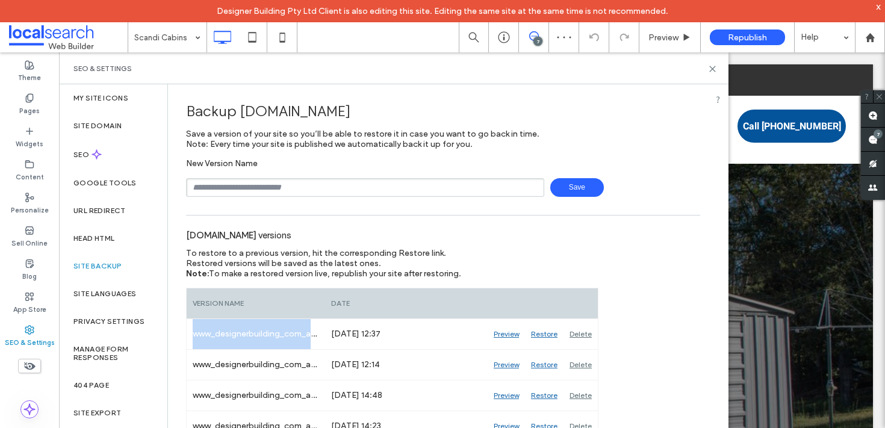
copy div "www_designerbuilding_com_au_Auto_48"
click at [376, 196] on input "text" at bounding box center [365, 187] width 358 height 19
paste input "**********"
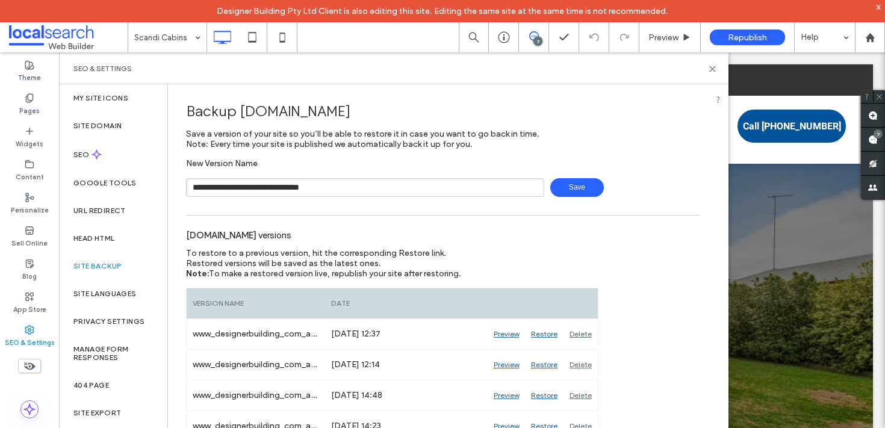
type input "**********"
click at [589, 188] on span "Save" at bounding box center [577, 187] width 54 height 19
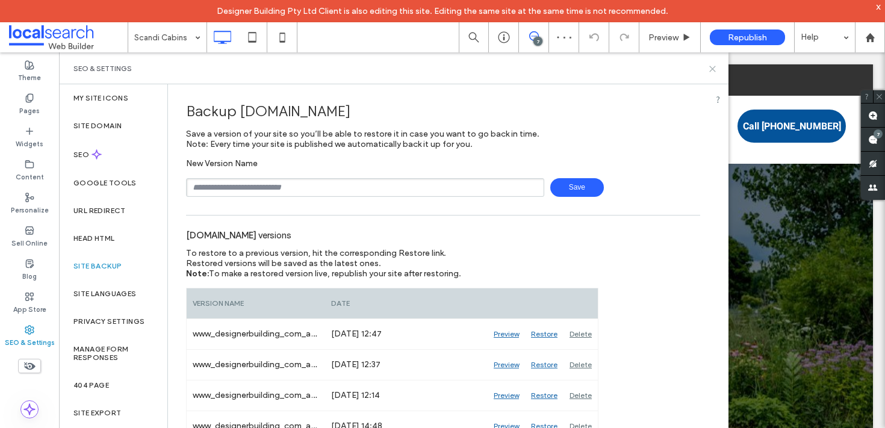
click at [709, 70] on icon at bounding box center [712, 68] width 9 height 9
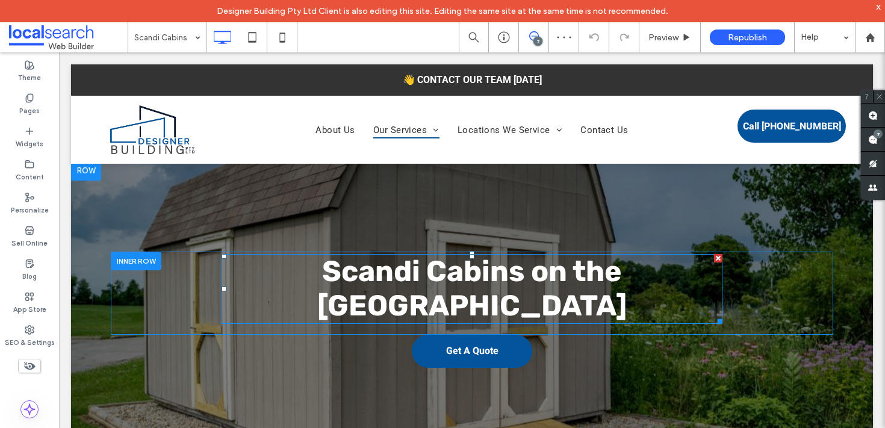
scroll to position [28, 0]
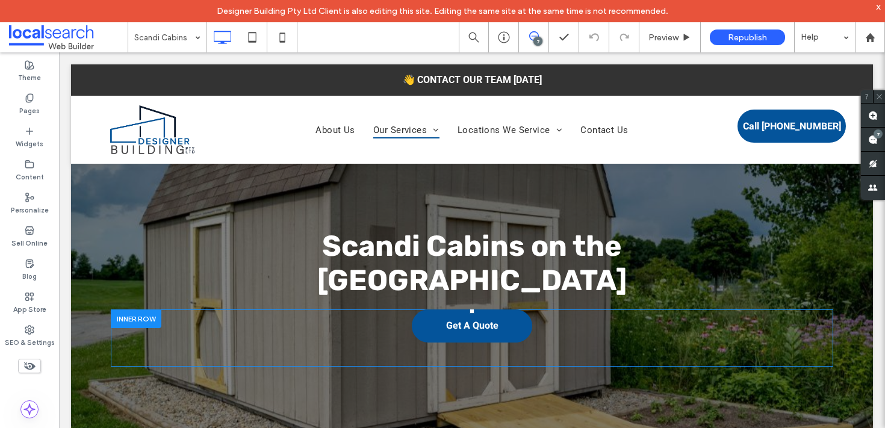
click at [166, 339] on div "Get A Quote Click To Paste" at bounding box center [472, 338] width 723 height 57
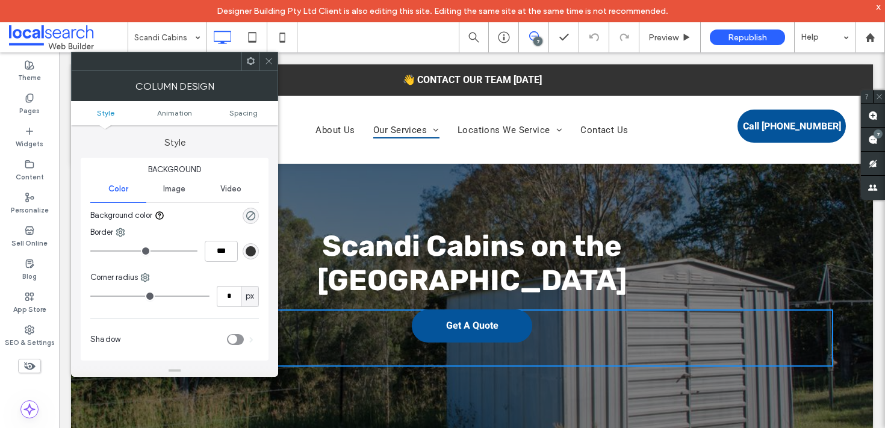
click at [275, 62] on div at bounding box center [269, 61] width 18 height 18
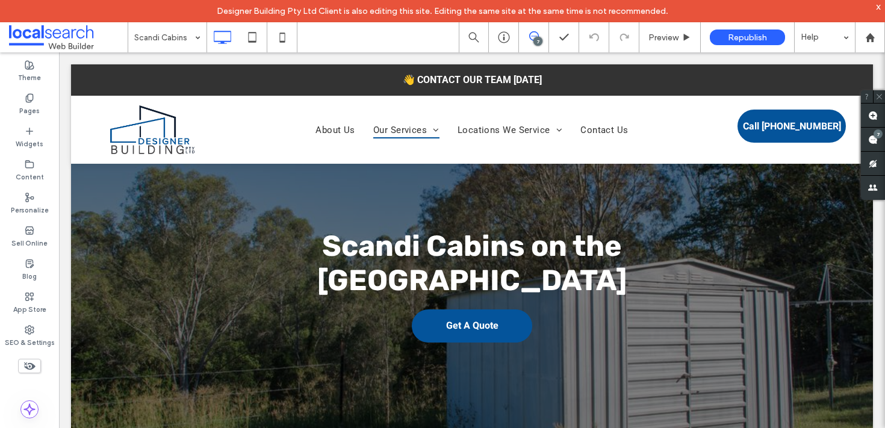
click at [92, 193] on div at bounding box center [472, 296] width 802 height 321
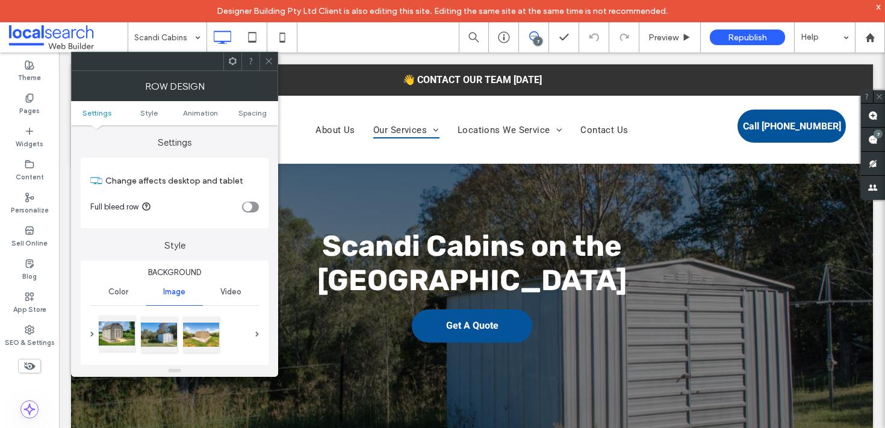
click at [120, 335] on div at bounding box center [117, 334] width 36 height 36
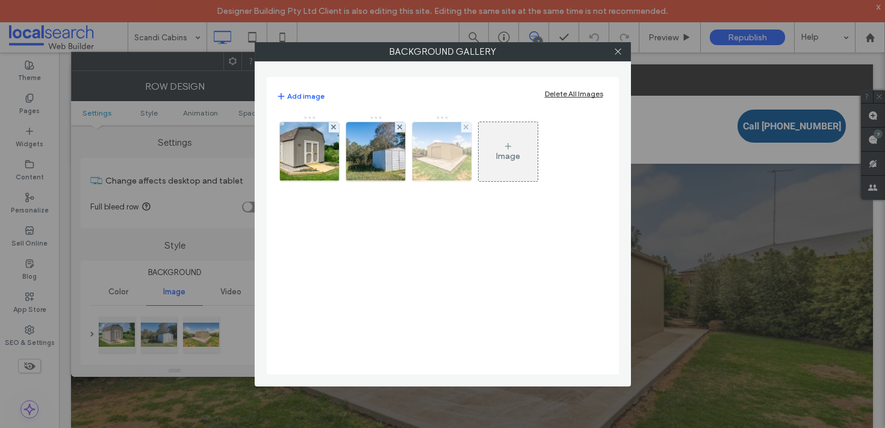
click at [328, 154] on img at bounding box center [309, 151] width 89 height 59
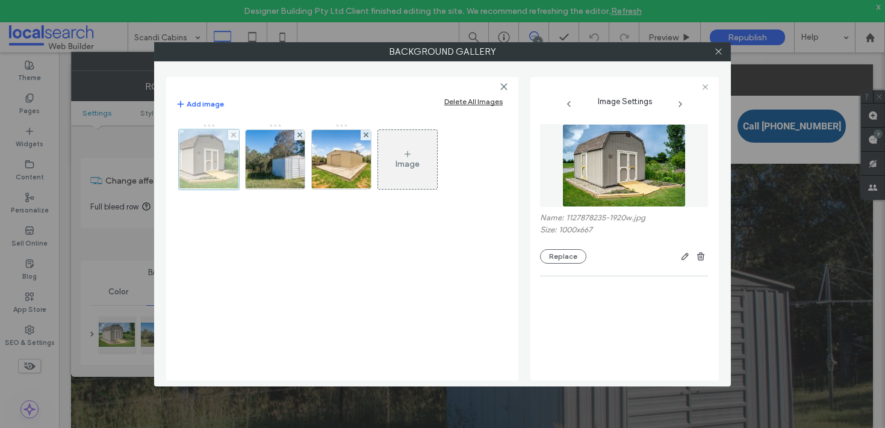
click at [209, 164] on div at bounding box center [209, 159] width 60 height 60
click at [720, 52] on icon at bounding box center [718, 51] width 9 height 9
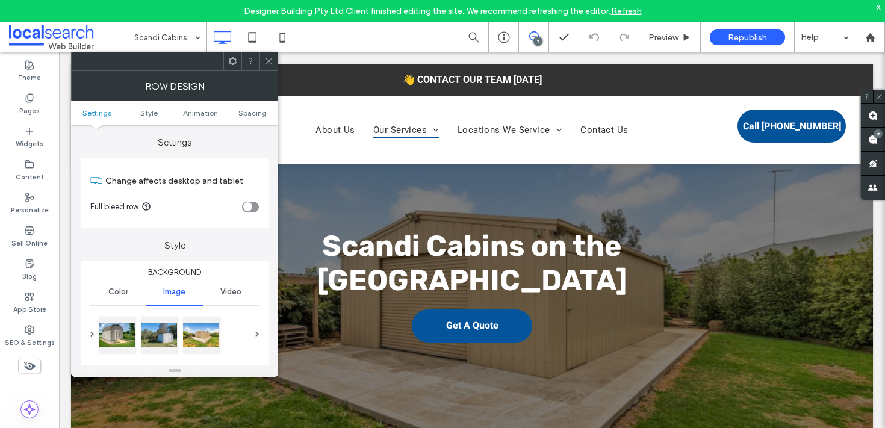
click at [268, 61] on use at bounding box center [269, 61] width 6 height 6
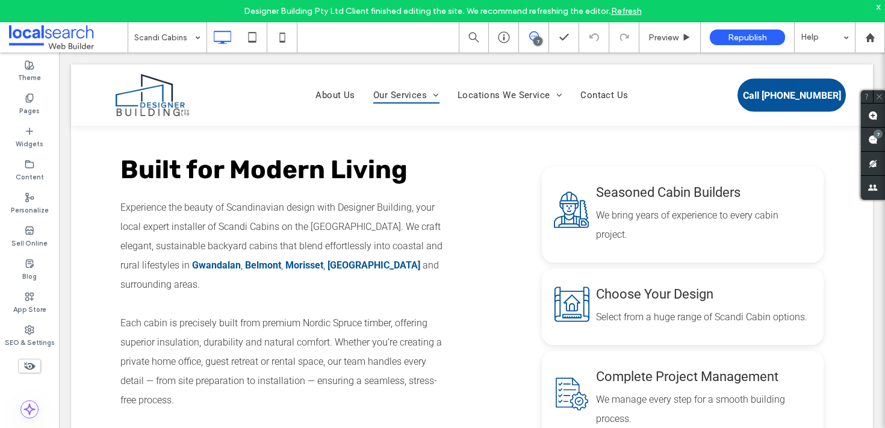
scroll to position [384, 0]
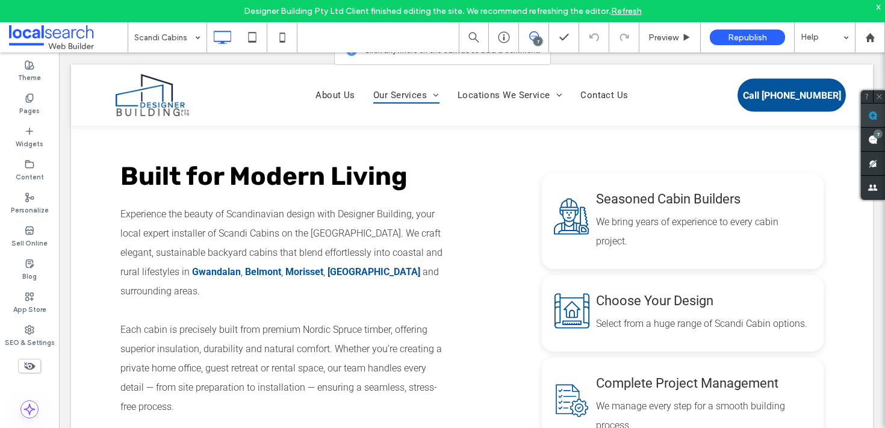
click at [869, 111] on span at bounding box center [873, 115] width 24 height 23
click at [870, 113] on use at bounding box center [873, 116] width 10 height 10
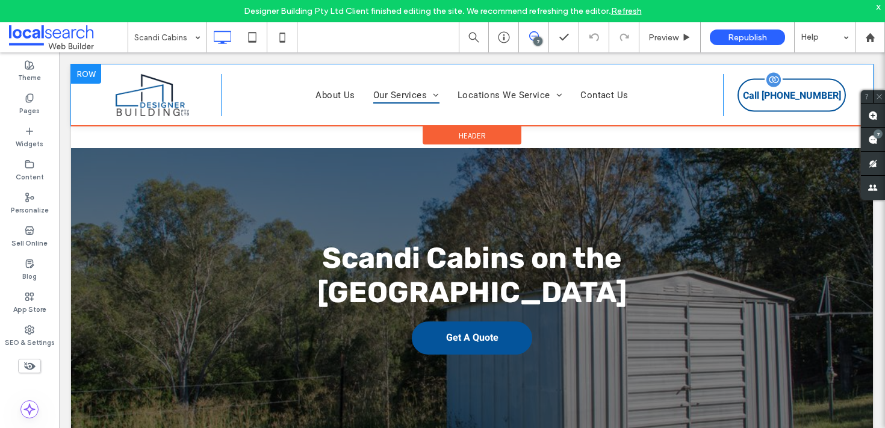
scroll to position [5, 0]
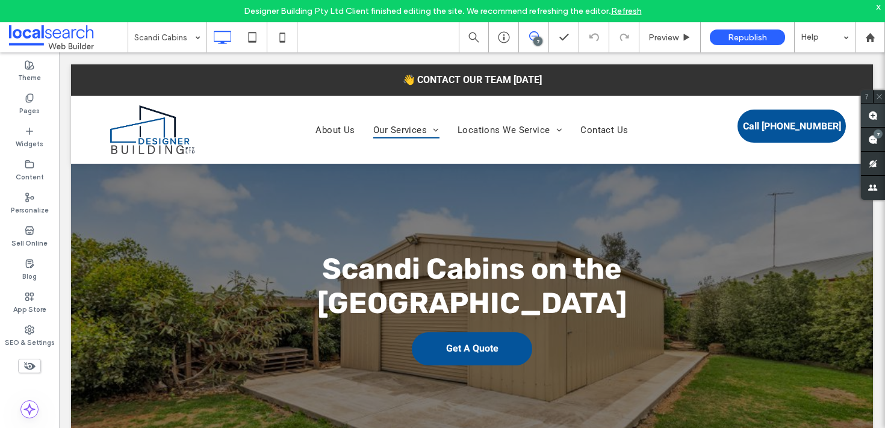
click at [871, 112] on use at bounding box center [873, 116] width 10 height 10
click at [690, 199] on div at bounding box center [472, 319] width 802 height 321
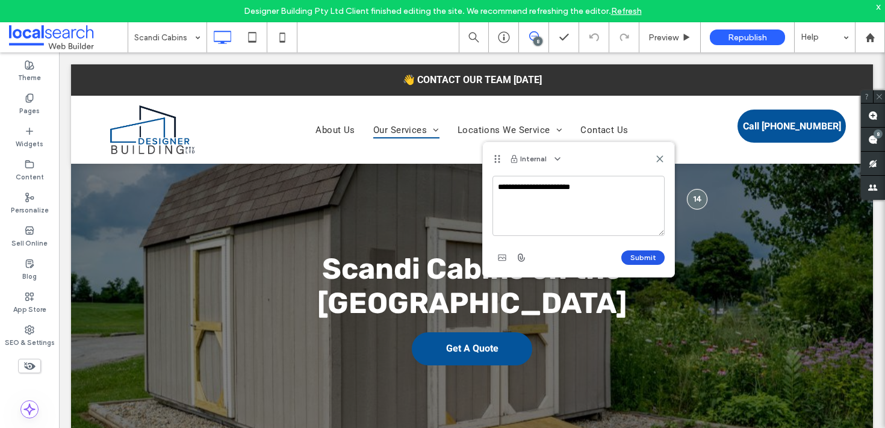
type textarea "**********"
click at [646, 250] on button "Submit" at bounding box center [642, 257] width 43 height 14
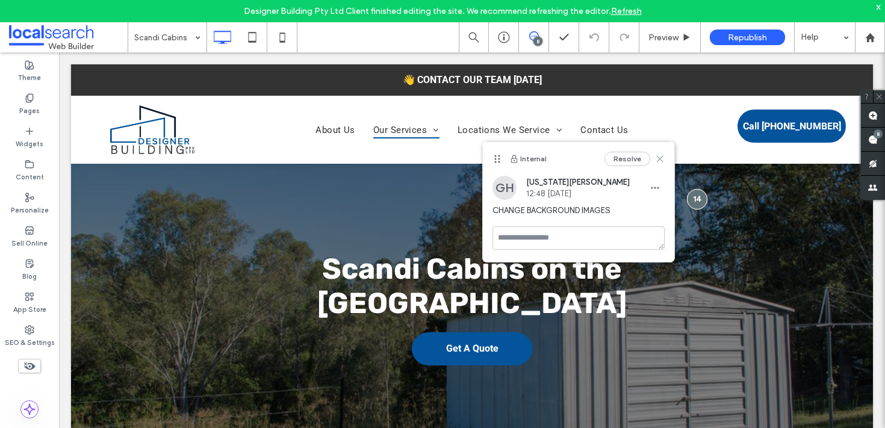
click at [662, 157] on icon at bounding box center [660, 159] width 10 height 10
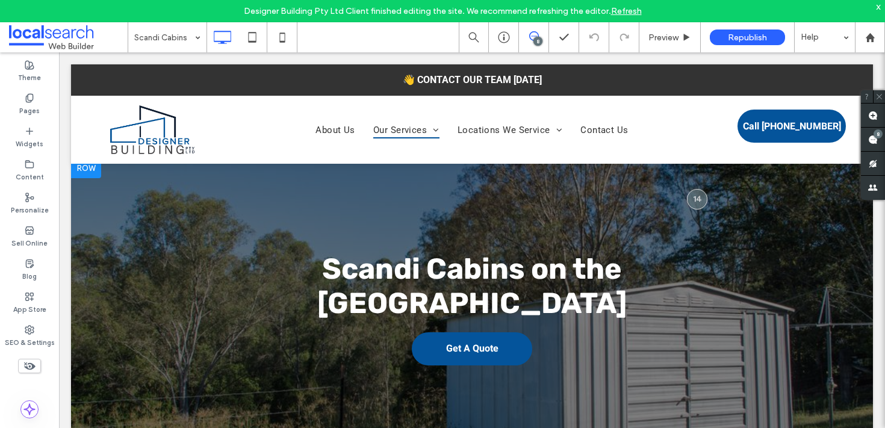
click at [99, 219] on div at bounding box center [472, 319] width 802 height 321
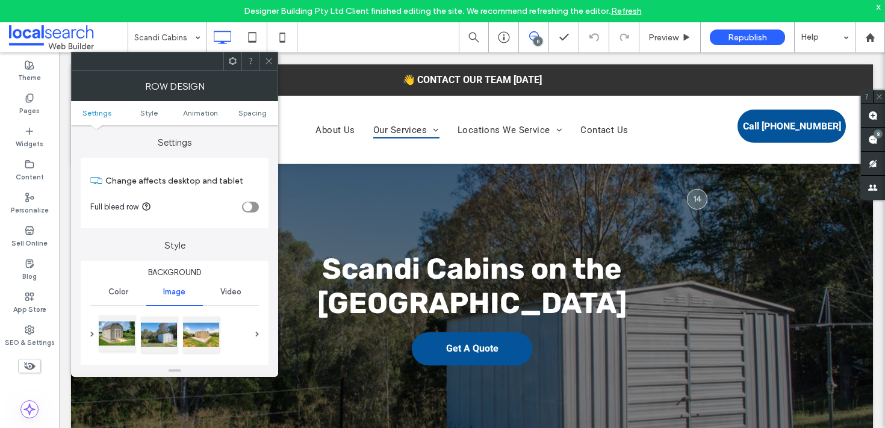
click at [118, 324] on div at bounding box center [117, 334] width 36 height 36
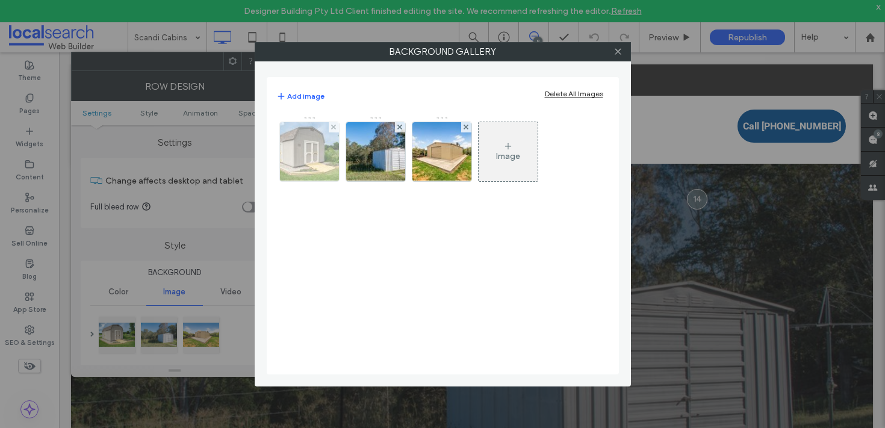
click at [317, 157] on img at bounding box center [309, 151] width 89 height 59
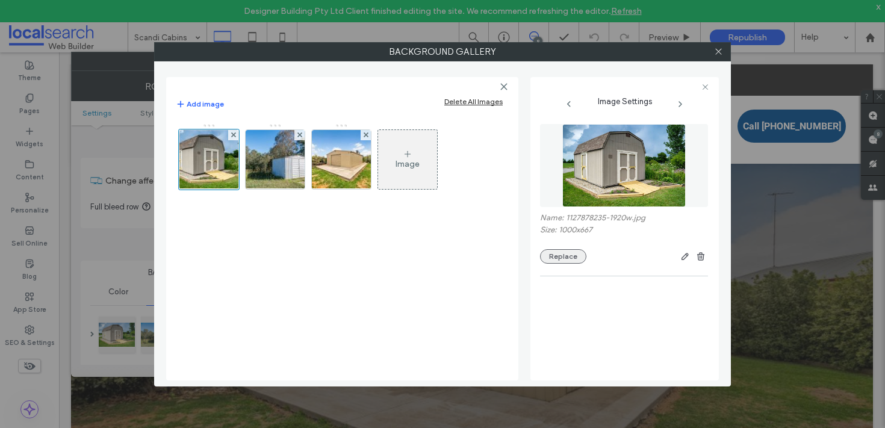
click at [571, 260] on button "Replace" at bounding box center [563, 256] width 46 height 14
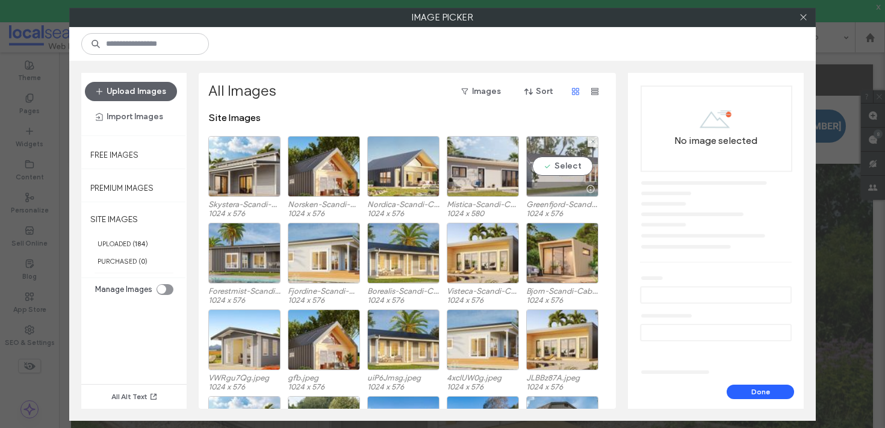
click at [550, 164] on div "Select" at bounding box center [562, 166] width 72 height 61
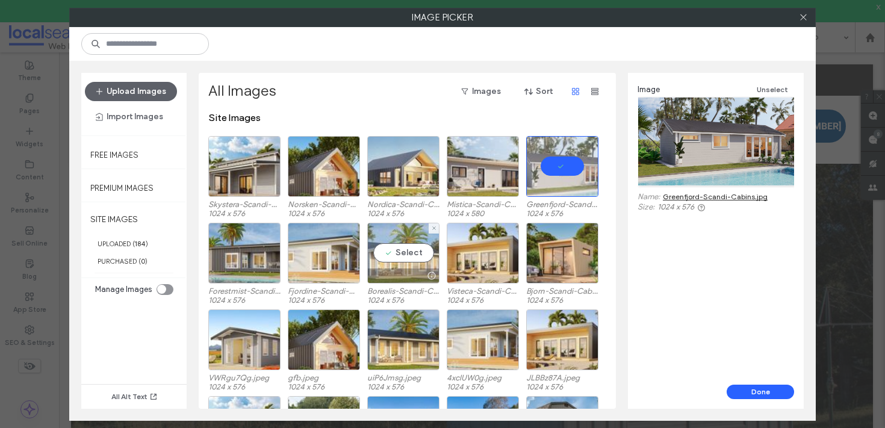
click at [388, 254] on div "Select" at bounding box center [403, 253] width 72 height 61
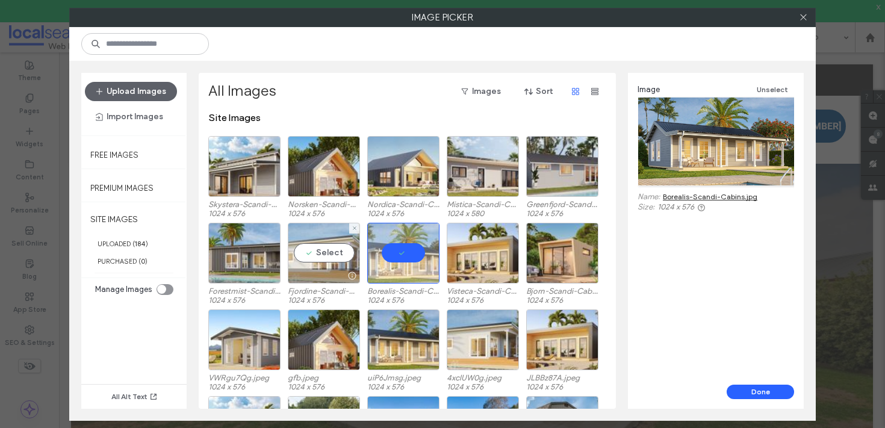
click at [325, 251] on div "Select" at bounding box center [324, 253] width 72 height 61
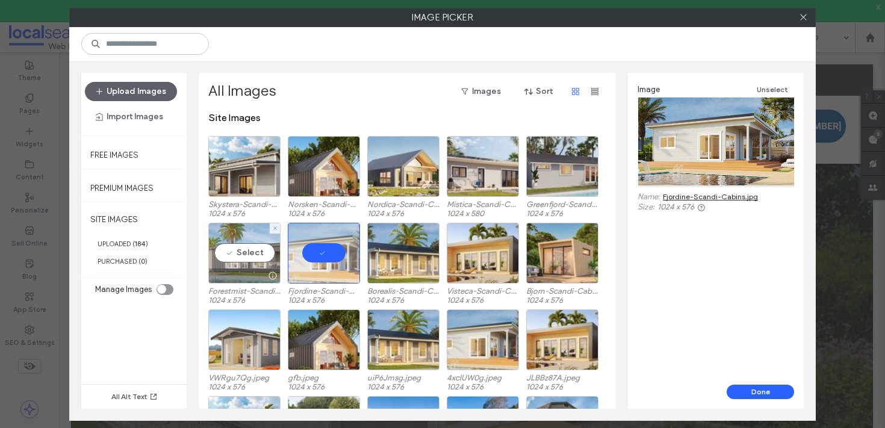
click at [249, 250] on div "Select" at bounding box center [244, 253] width 72 height 61
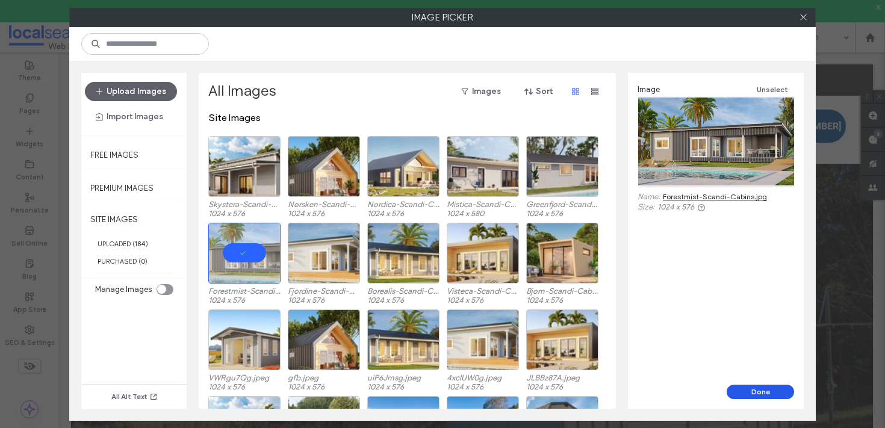
click at [755, 393] on button "Done" at bounding box center [760, 392] width 67 height 14
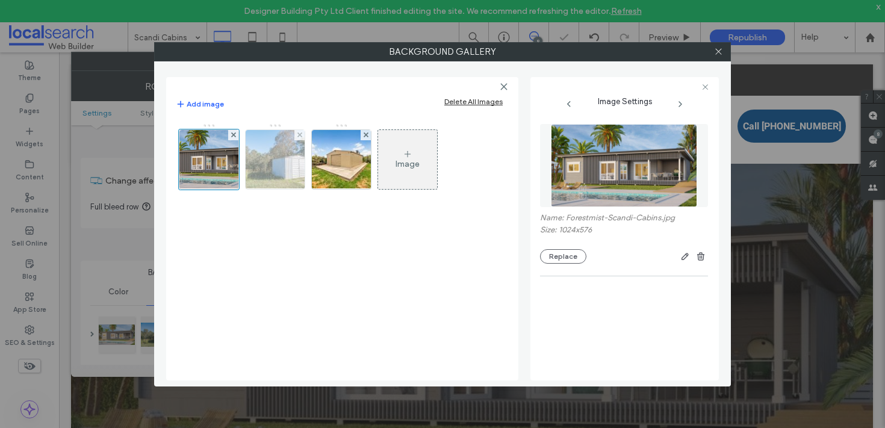
click at [261, 173] on img at bounding box center [275, 159] width 89 height 59
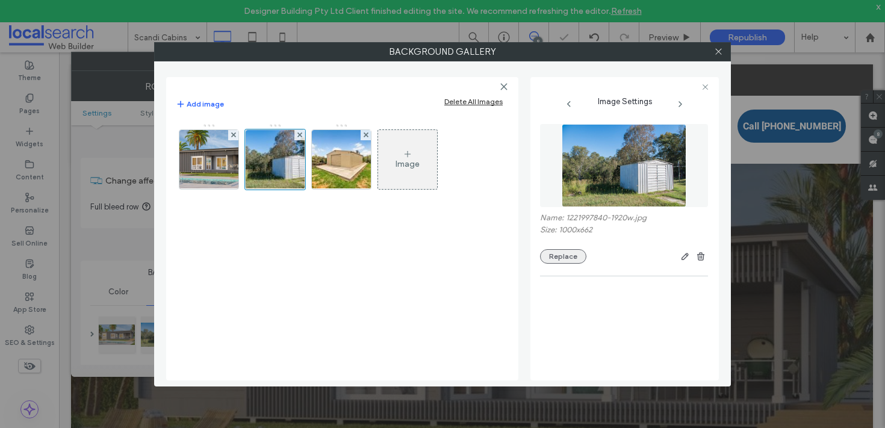
click at [566, 255] on button "Replace" at bounding box center [563, 256] width 46 height 14
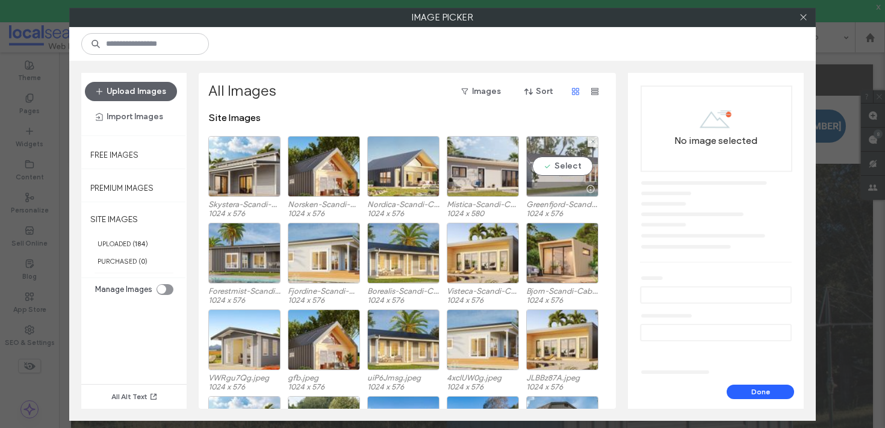
click at [555, 171] on div "Select" at bounding box center [562, 166] width 72 height 61
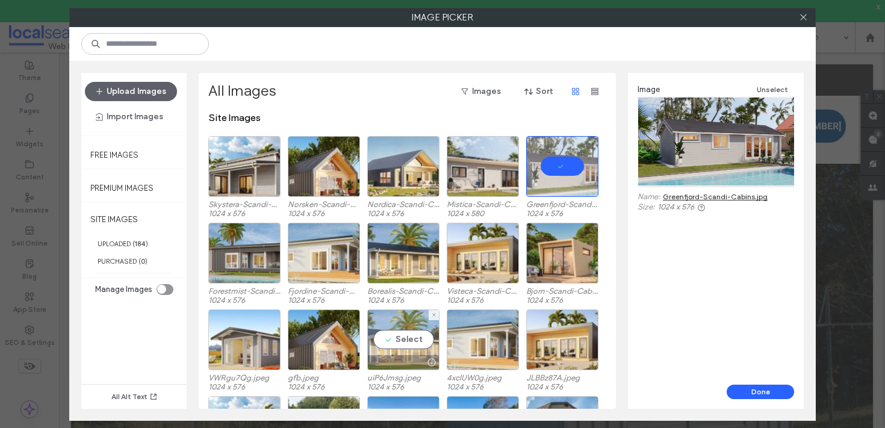
click at [392, 331] on div "Select" at bounding box center [403, 340] width 72 height 61
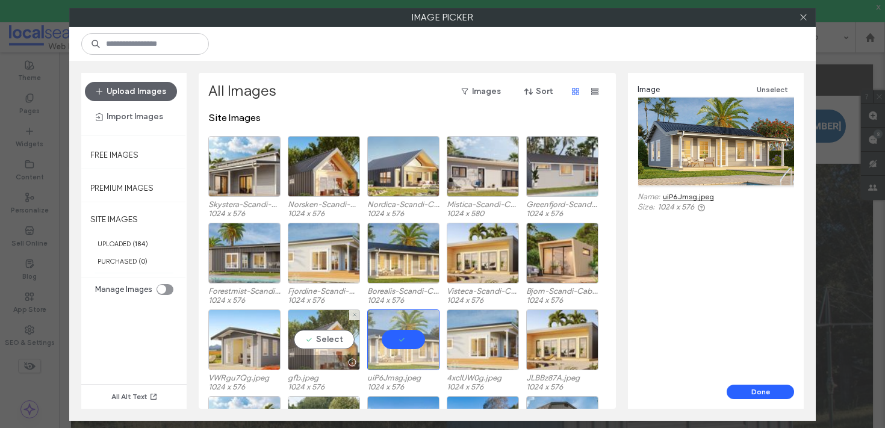
click at [316, 329] on div "Select" at bounding box center [324, 340] width 72 height 61
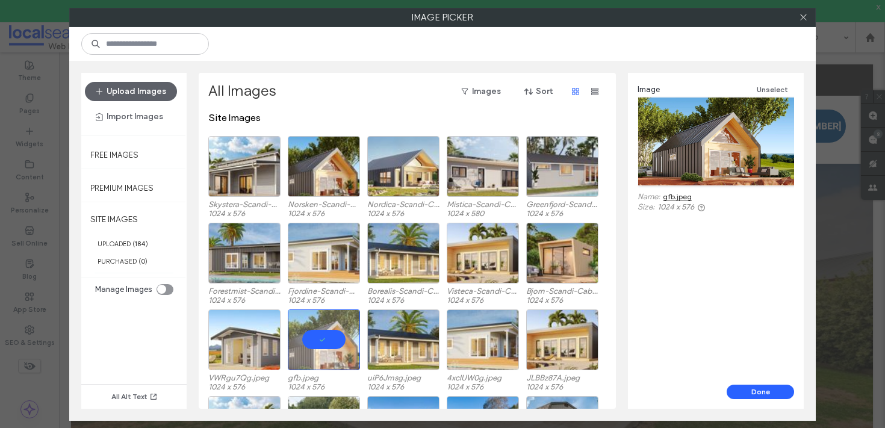
click at [779, 397] on button "Done" at bounding box center [760, 392] width 67 height 14
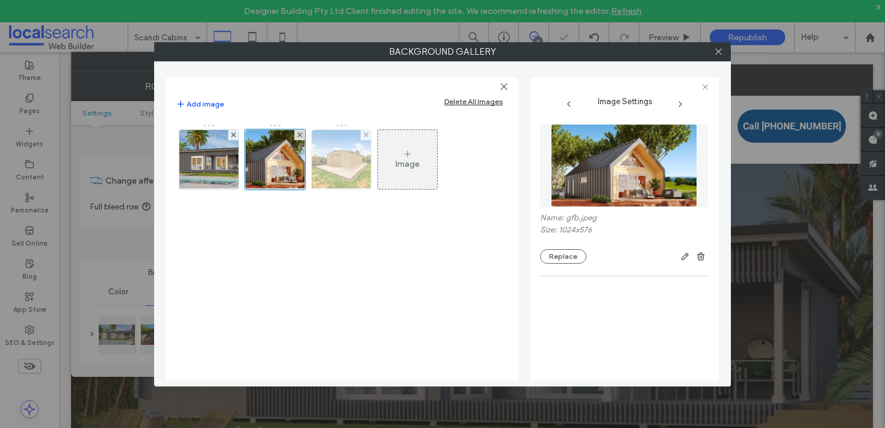
click at [337, 182] on img at bounding box center [341, 159] width 89 height 59
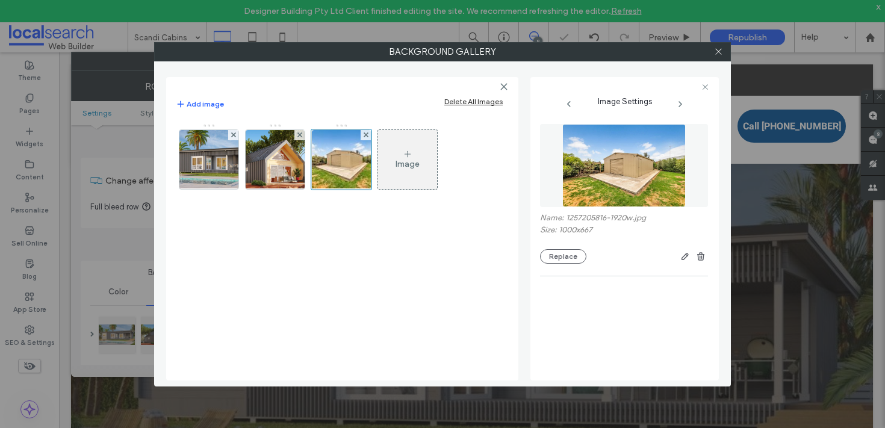
click at [566, 267] on div "Name: 1257205816-1920w.jpg Size: 1000x667 Replace" at bounding box center [624, 194] width 168 height 152
click at [565, 262] on button "Replace" at bounding box center [563, 256] width 46 height 14
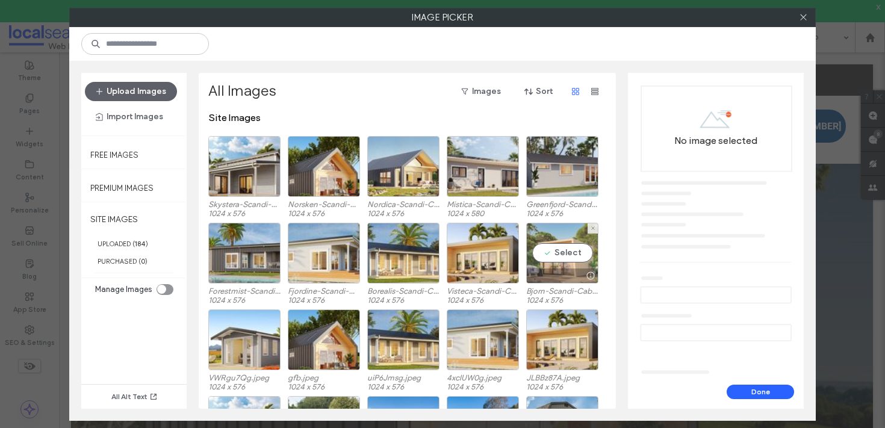
click at [564, 246] on div "Select" at bounding box center [562, 253] width 72 height 61
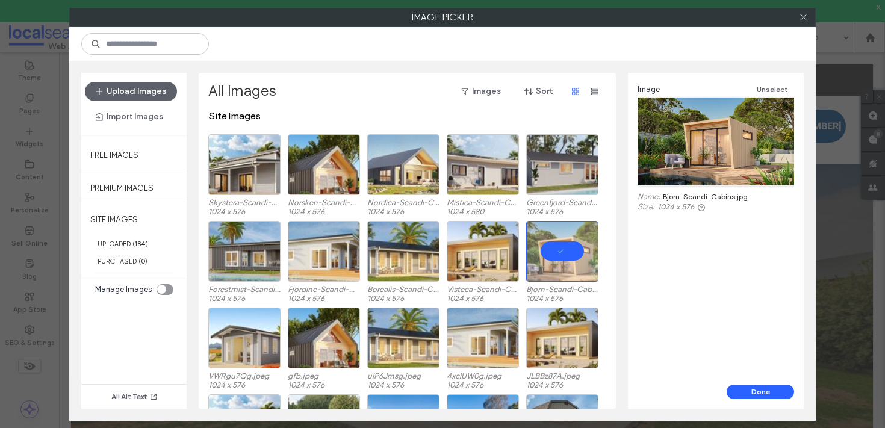
scroll to position [2, 0]
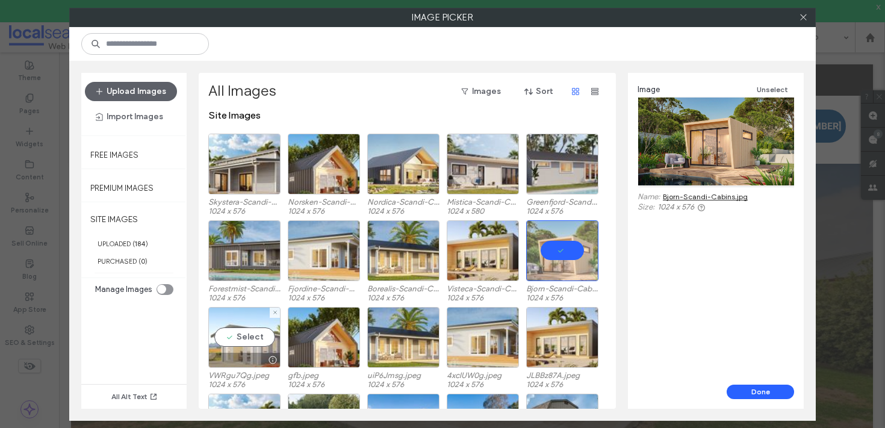
click at [235, 328] on div "Select" at bounding box center [244, 337] width 72 height 61
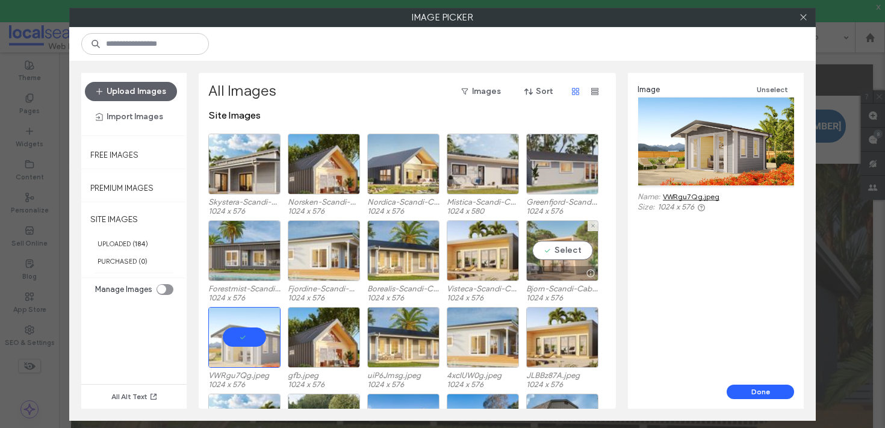
click at [567, 246] on div "Select" at bounding box center [562, 250] width 72 height 61
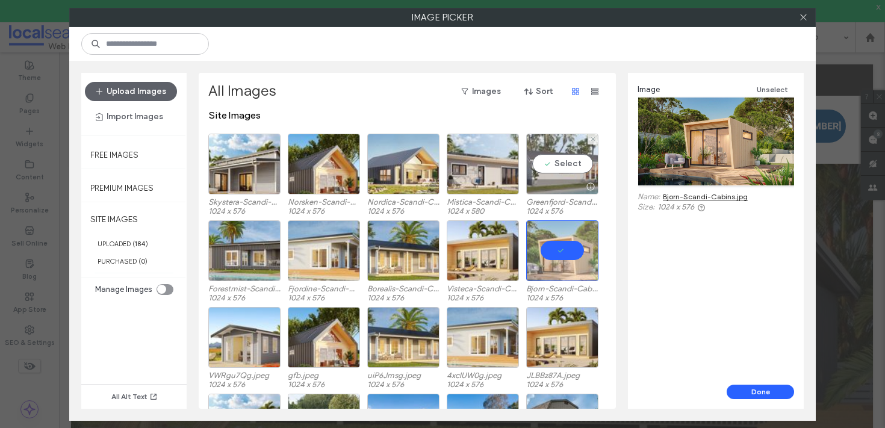
click at [559, 160] on div "Select" at bounding box center [562, 164] width 72 height 61
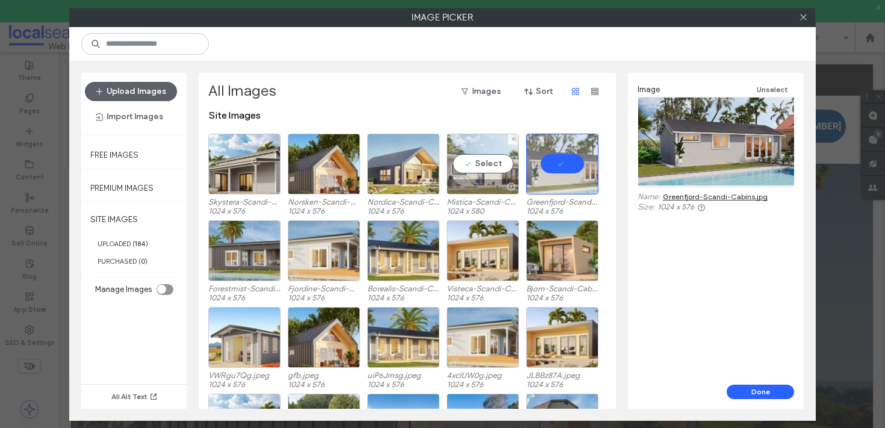
click at [478, 160] on div "Select" at bounding box center [483, 164] width 72 height 61
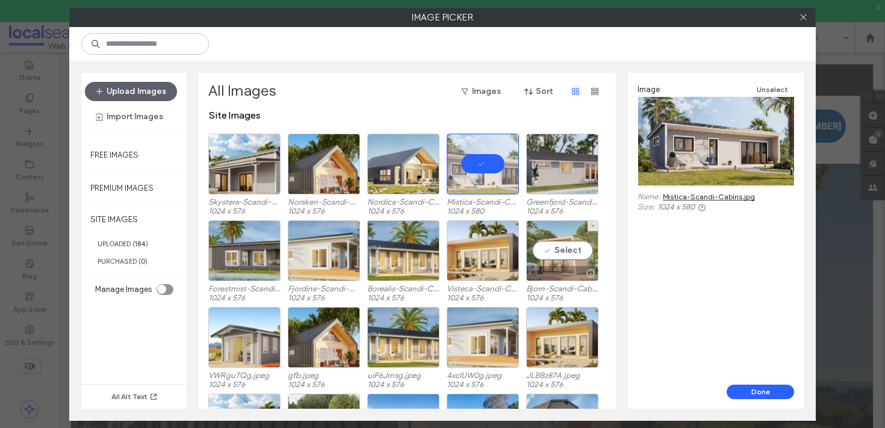
click at [580, 257] on div "Select" at bounding box center [562, 250] width 72 height 61
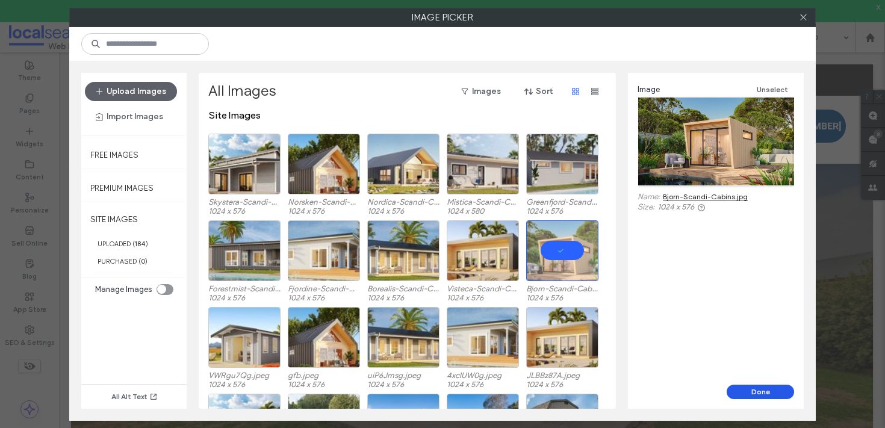
click at [768, 396] on button "Done" at bounding box center [760, 392] width 67 height 14
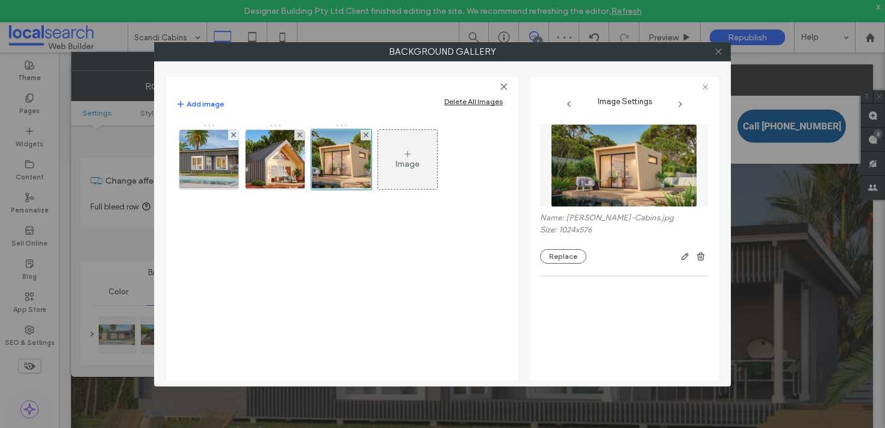
click at [718, 52] on use at bounding box center [718, 52] width 6 height 6
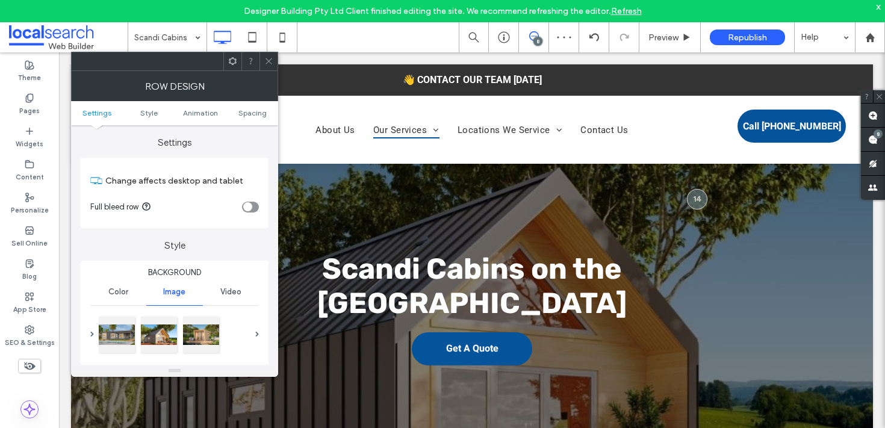
click at [263, 53] on div at bounding box center [269, 61] width 18 height 18
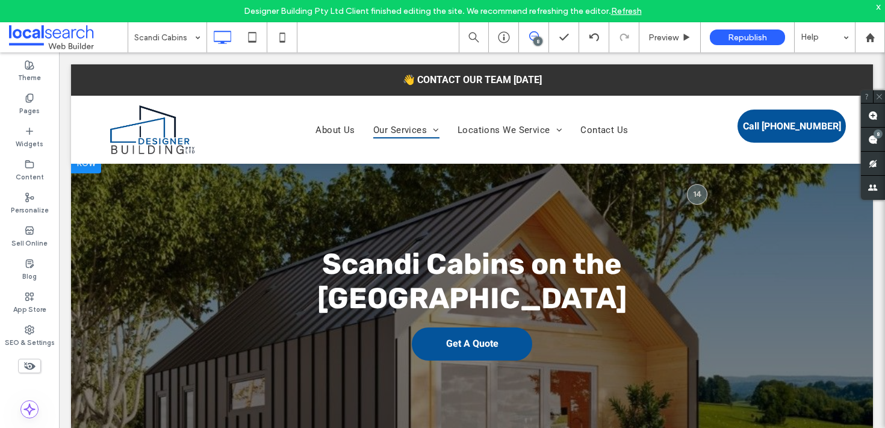
scroll to position [22, 0]
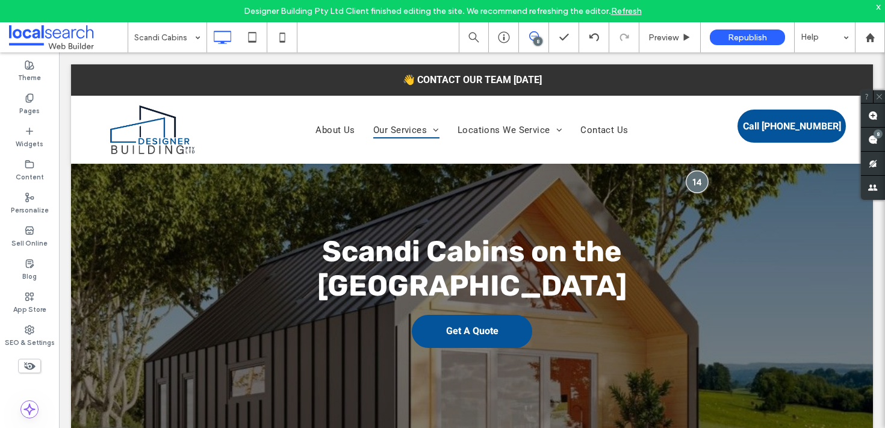
click at [690, 182] on div at bounding box center [697, 181] width 22 height 22
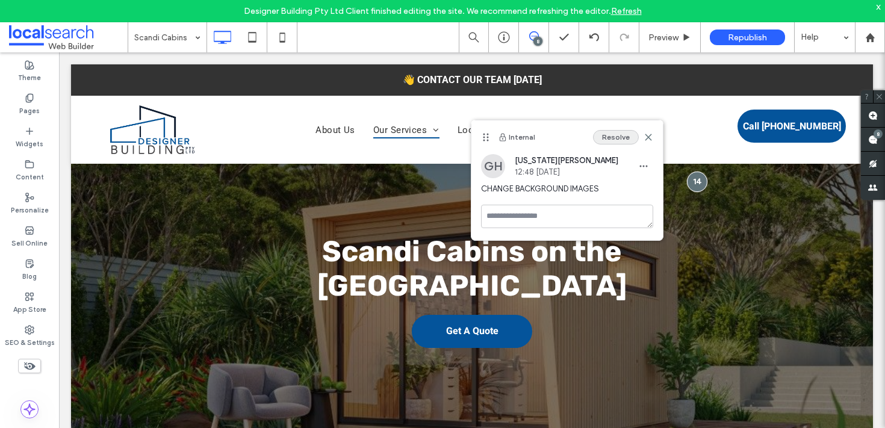
click at [627, 139] on button "Resolve" at bounding box center [616, 137] width 46 height 14
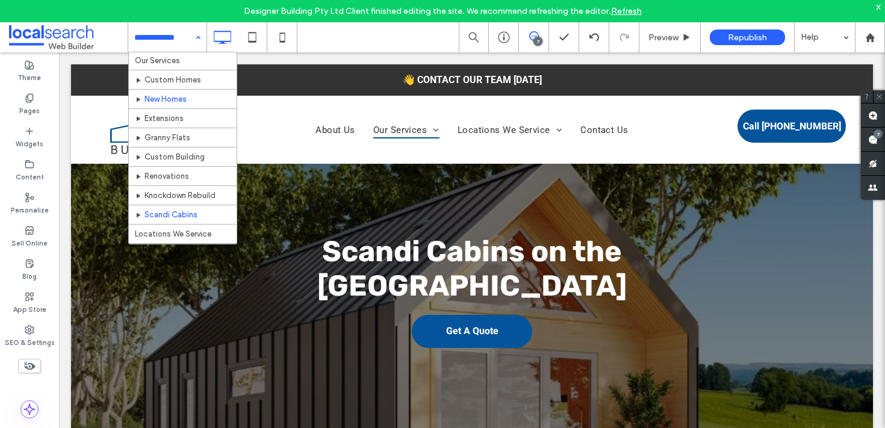
scroll to position [39, 0]
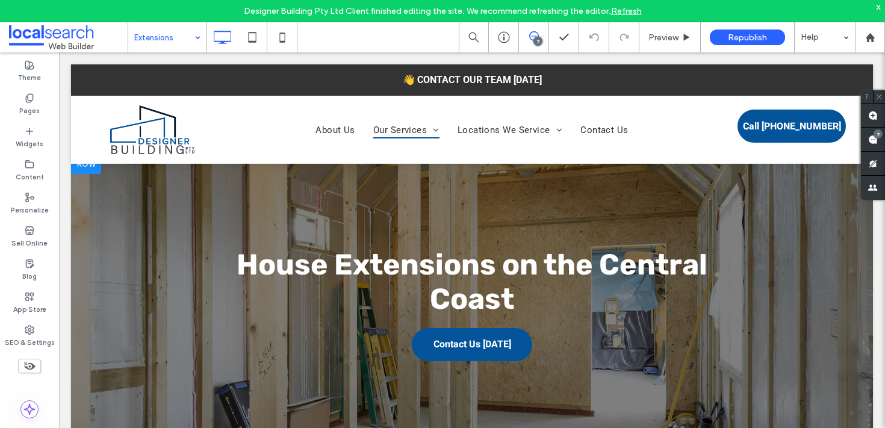
scroll to position [20, 0]
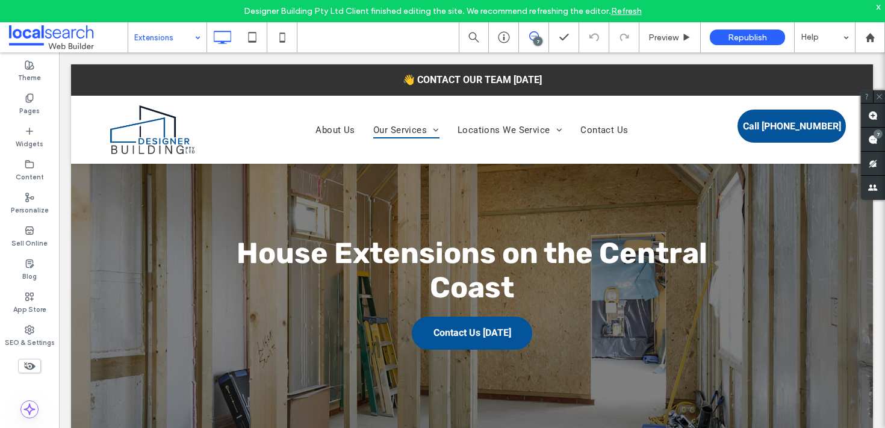
click at [126, 202] on div at bounding box center [472, 303] width 802 height 321
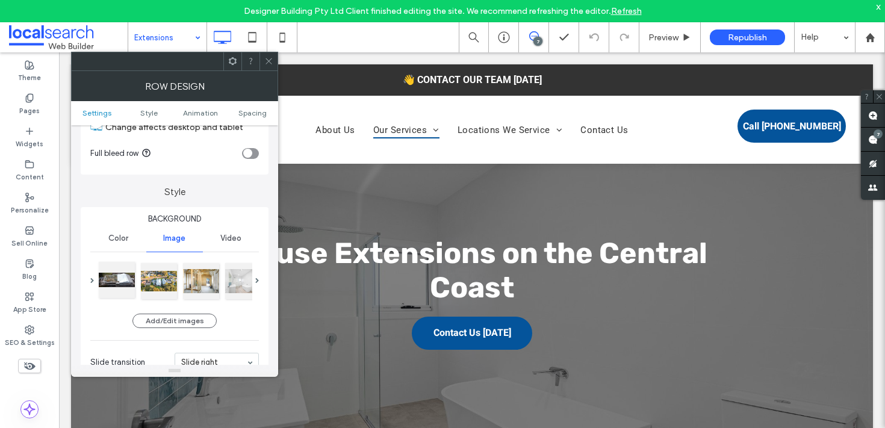
scroll to position [54, 0]
click at [132, 276] on div at bounding box center [117, 279] width 36 height 36
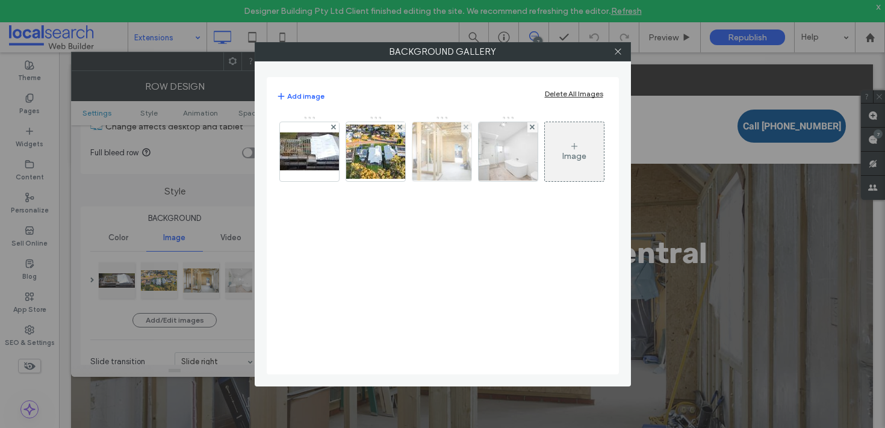
click at [440, 163] on img at bounding box center [441, 151] width 89 height 59
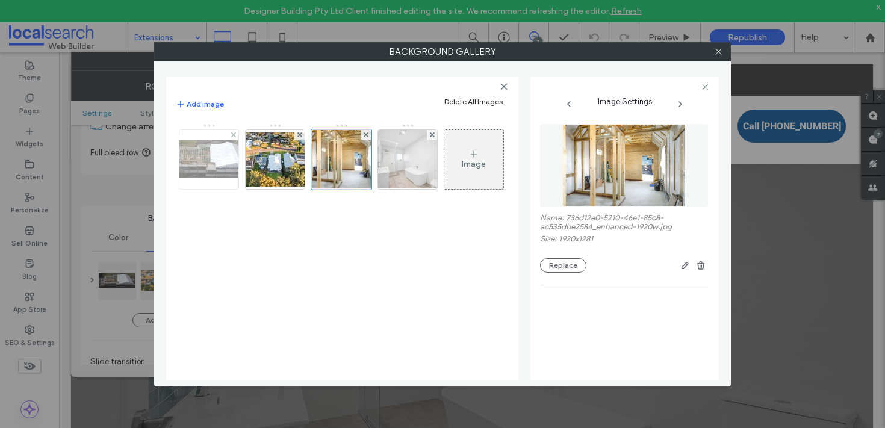
click at [208, 163] on img at bounding box center [209, 159] width 96 height 38
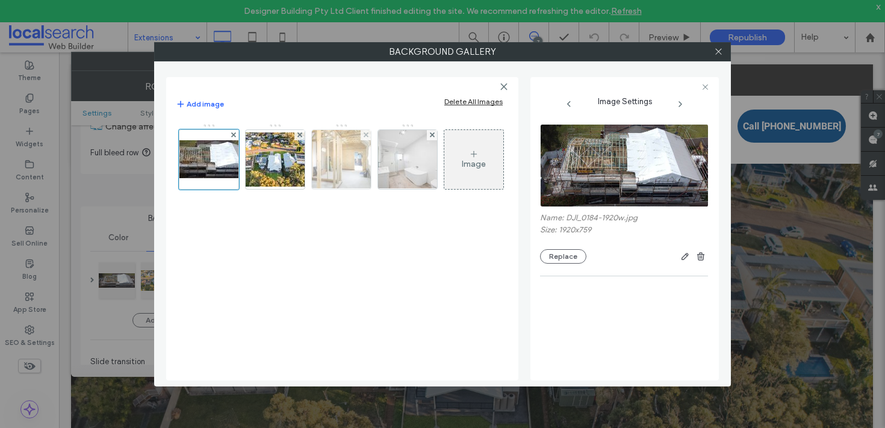
click at [357, 179] on img at bounding box center [341, 159] width 89 height 59
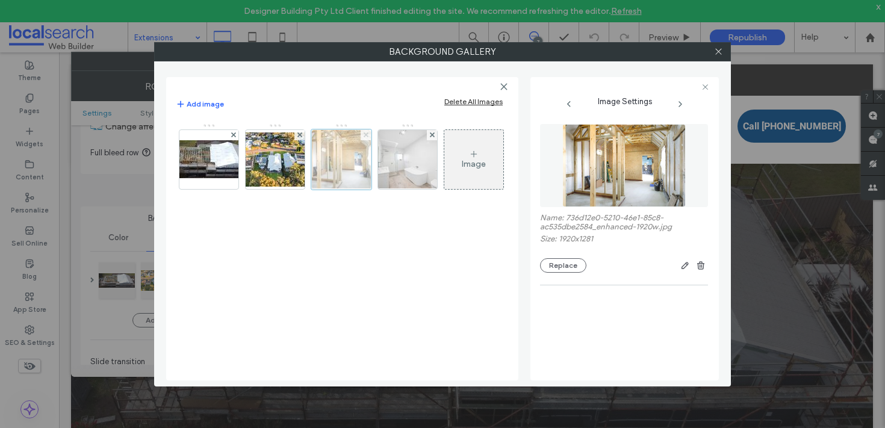
click at [366, 137] on icon at bounding box center [366, 134] width 5 height 5
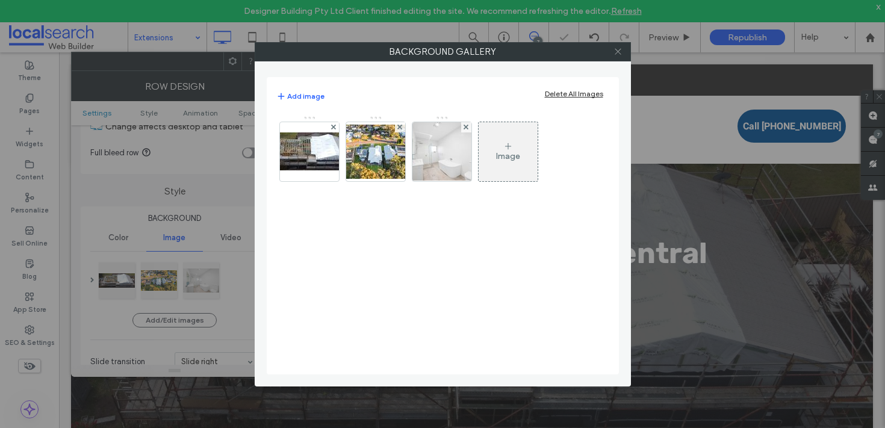
click at [614, 55] on icon at bounding box center [618, 51] width 9 height 9
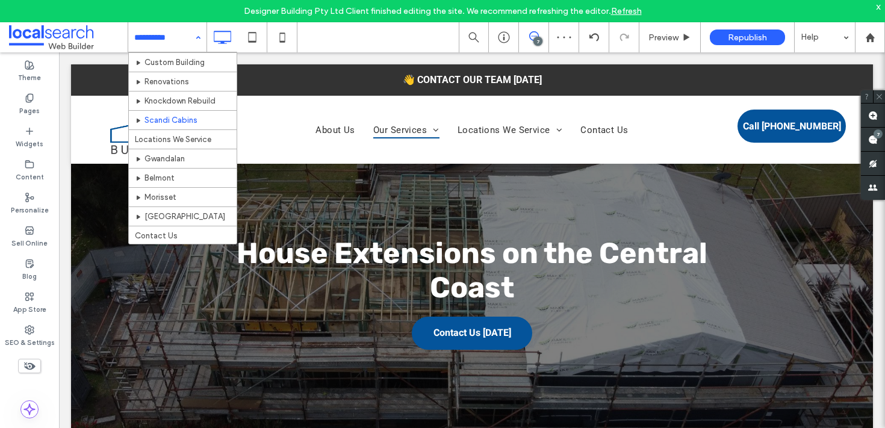
scroll to position [145, 0]
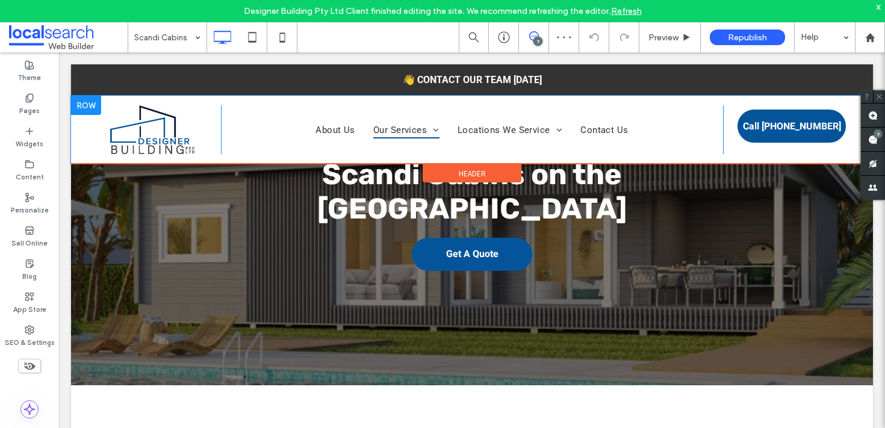
scroll to position [101, 0]
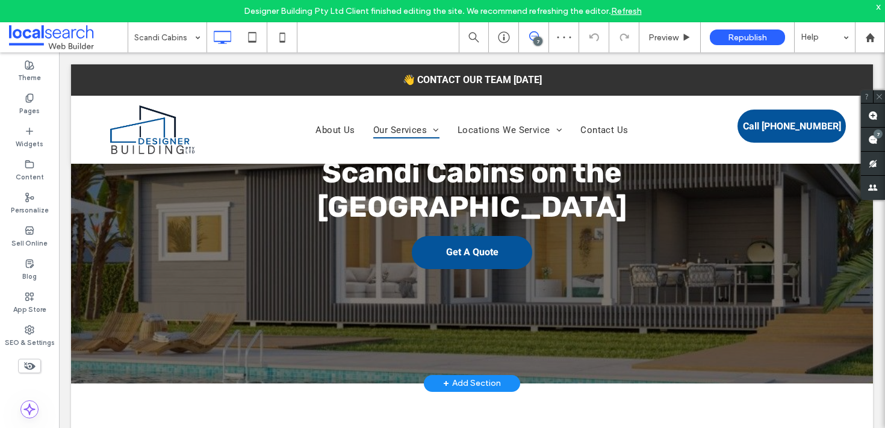
click at [125, 312] on div at bounding box center [472, 223] width 802 height 321
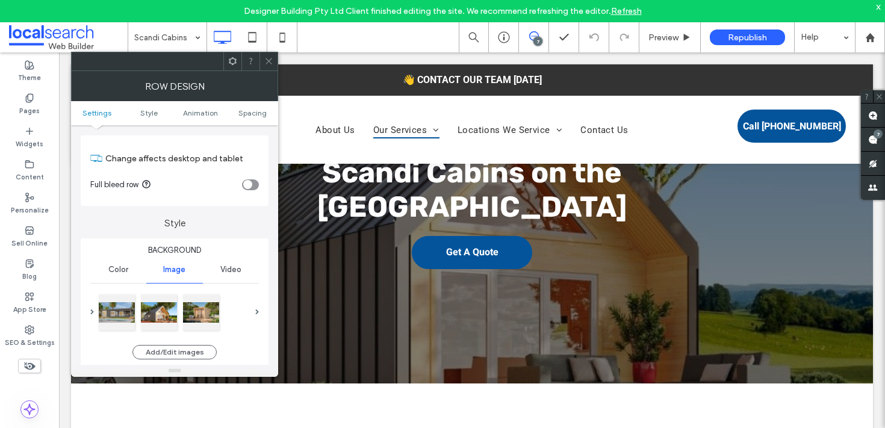
scroll to position [84, 0]
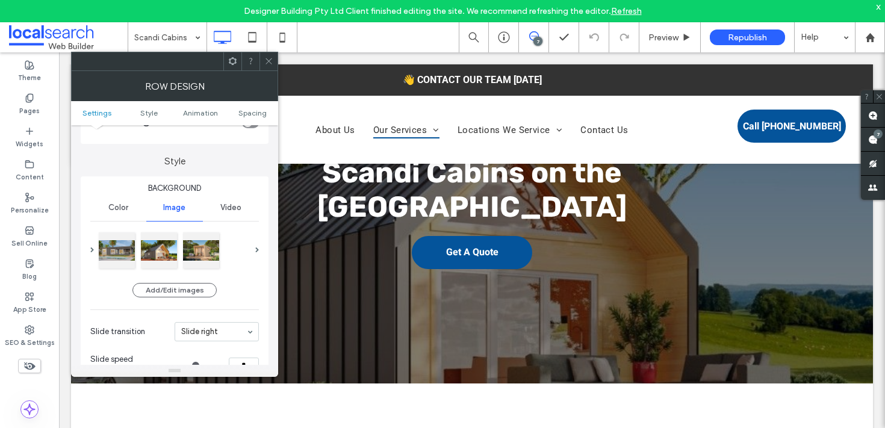
click at [247, 247] on div at bounding box center [175, 250] width 155 height 41
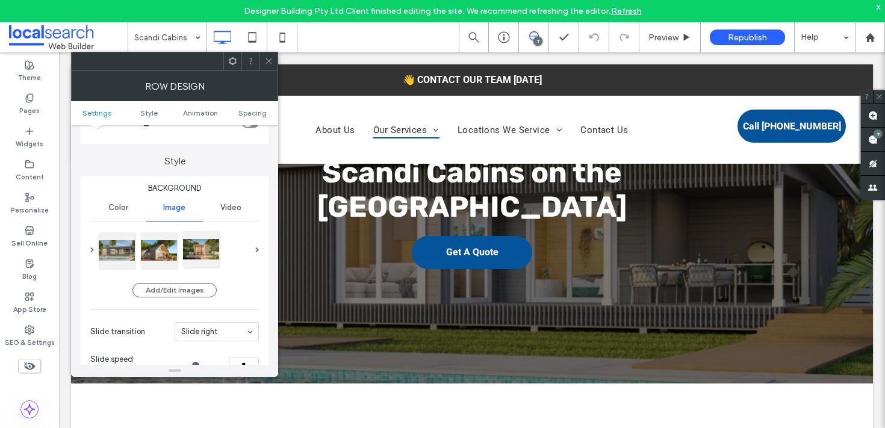
click at [191, 249] on div at bounding box center [201, 249] width 36 height 36
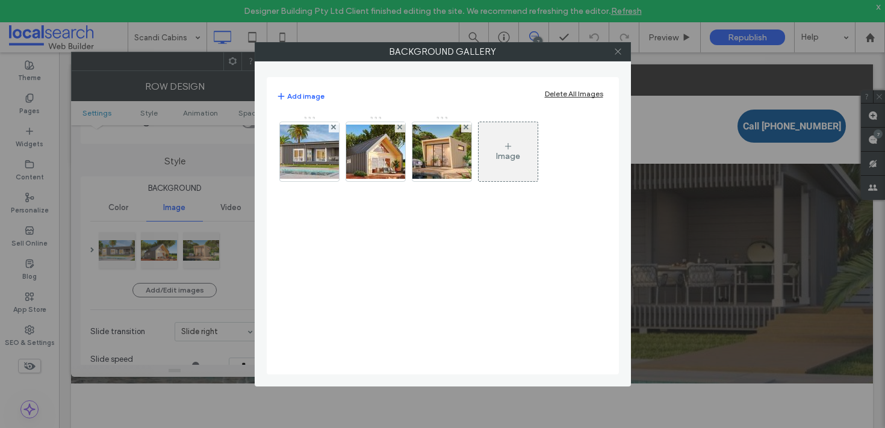
click at [619, 51] on icon at bounding box center [618, 51] width 9 height 9
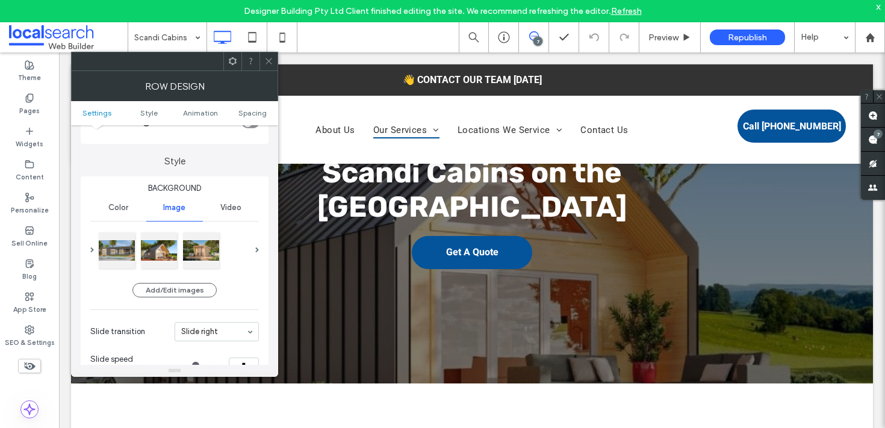
click at [267, 63] on icon at bounding box center [268, 61] width 9 height 9
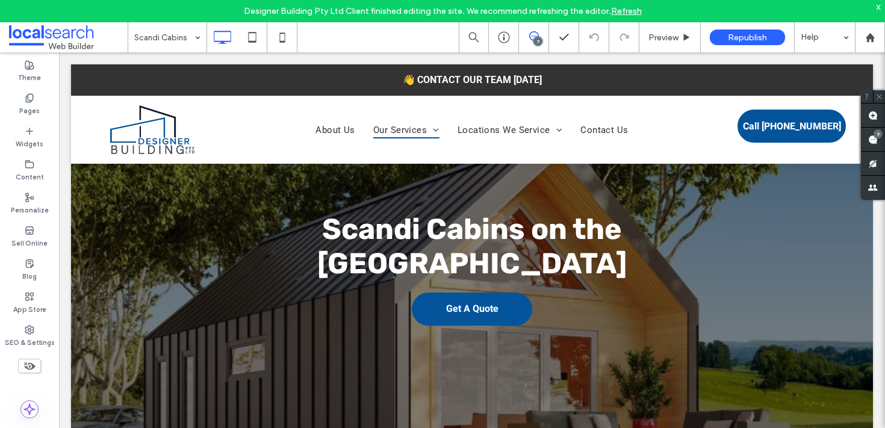
scroll to position [0, 0]
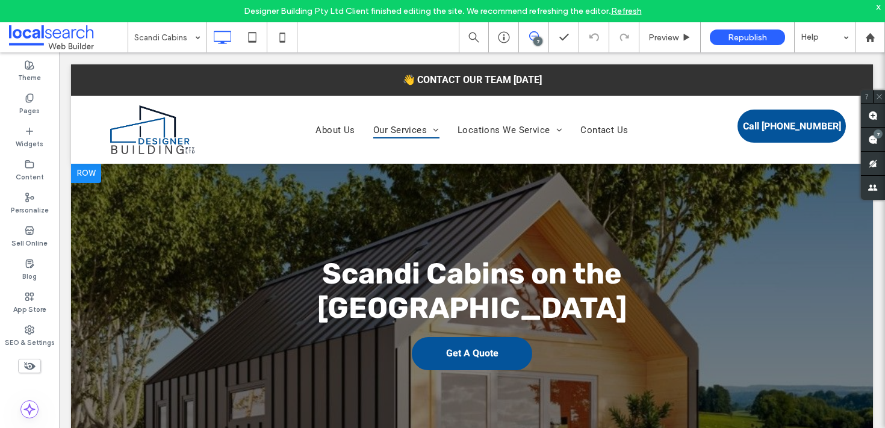
click at [184, 213] on div at bounding box center [472, 324] width 802 height 321
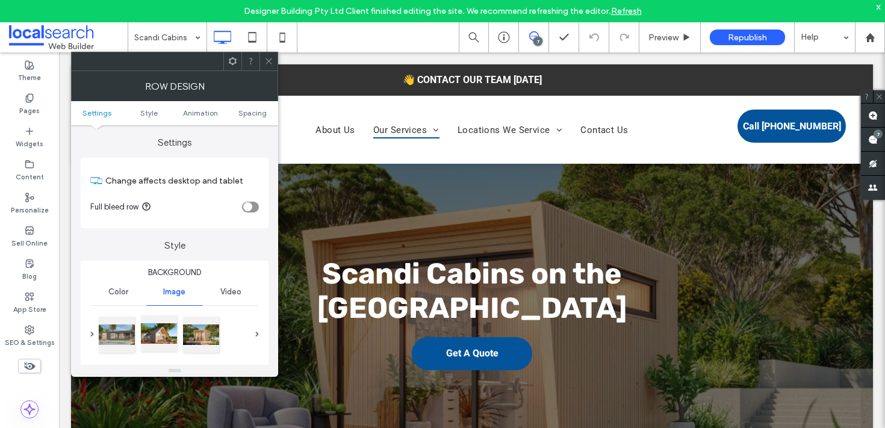
click at [164, 335] on div at bounding box center [159, 334] width 36 height 36
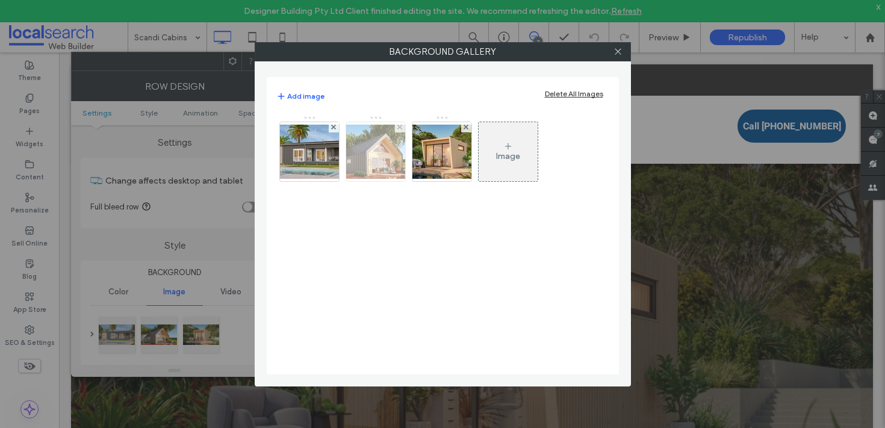
click at [376, 165] on img at bounding box center [376, 152] width 96 height 54
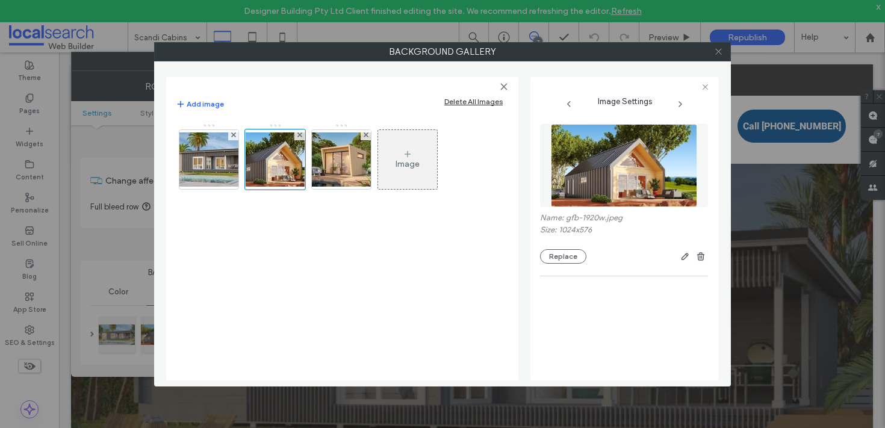
click at [721, 49] on icon at bounding box center [718, 51] width 9 height 9
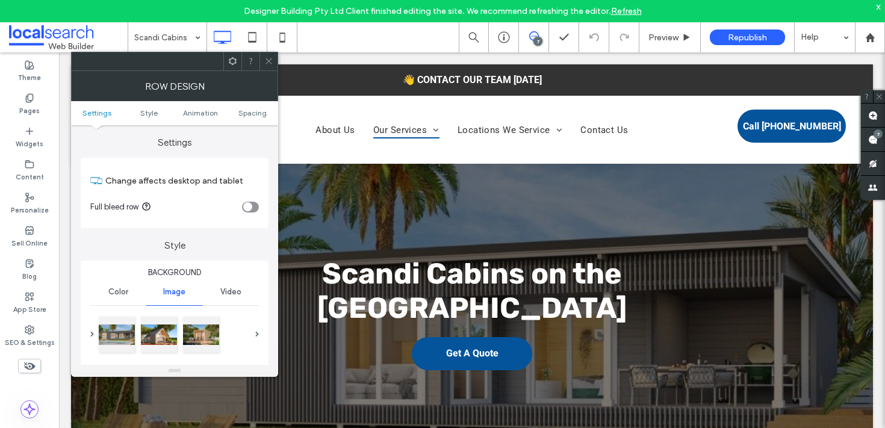
click at [273, 59] on div at bounding box center [269, 61] width 18 height 18
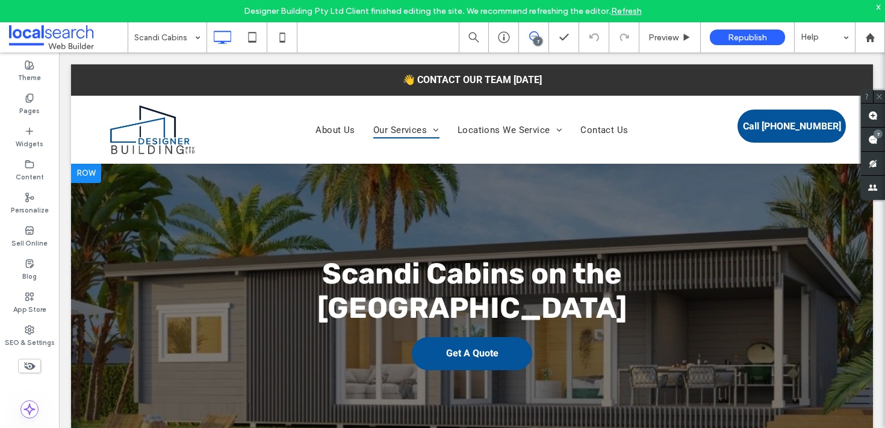
click at [137, 208] on div at bounding box center [472, 324] width 802 height 321
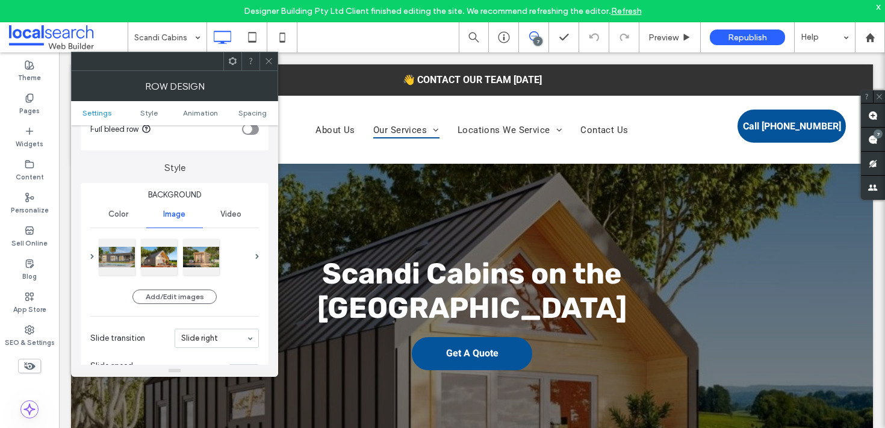
scroll to position [79, 0]
click at [166, 263] on div at bounding box center [159, 254] width 36 height 36
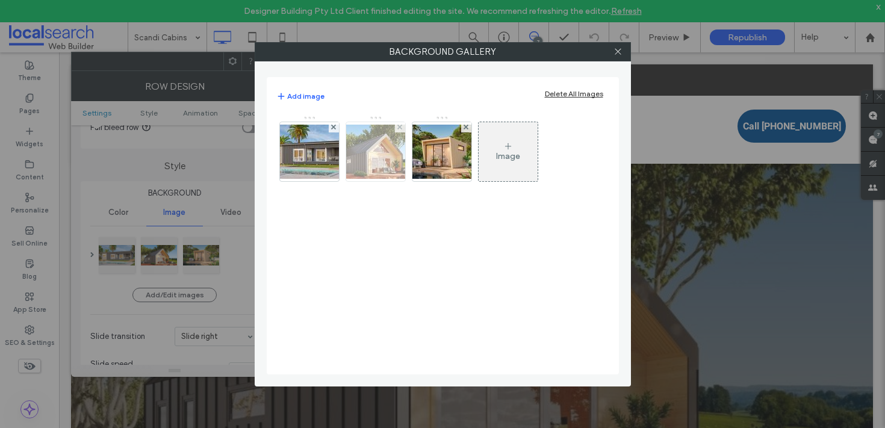
click at [390, 143] on img at bounding box center [376, 152] width 96 height 54
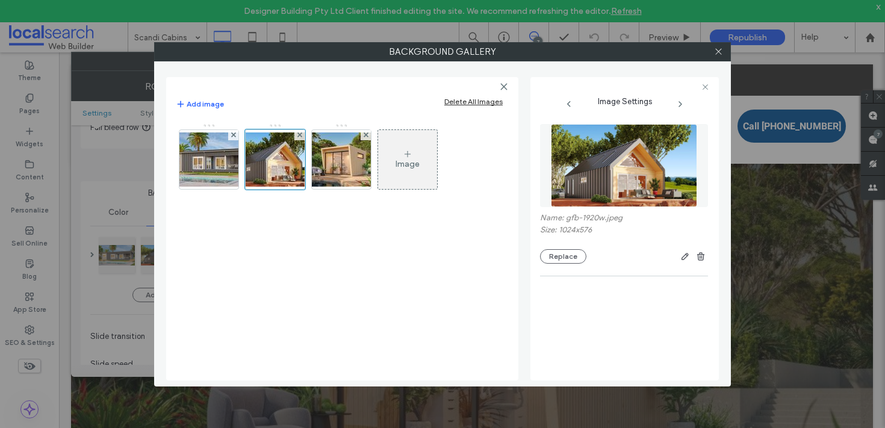
click at [728, 49] on div "Background Gallery Add image Delete All Images Image Image Settings Name: gfb-1…" at bounding box center [442, 214] width 885 height 428
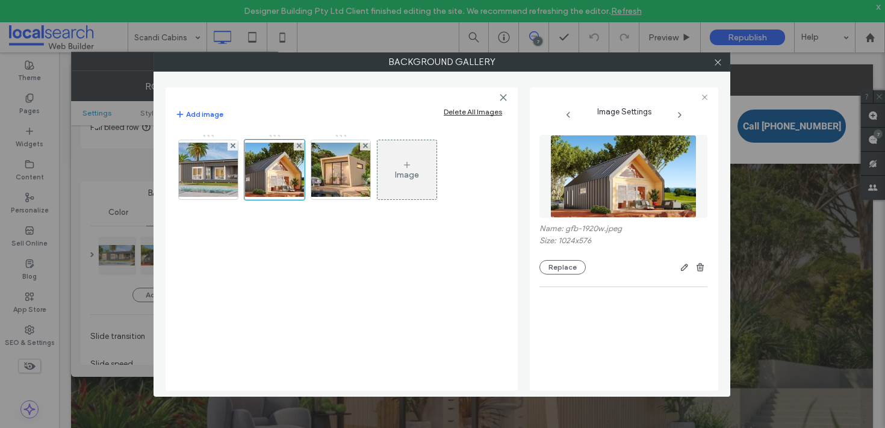
click at [724, 49] on div "Background Gallery Add image Delete All Images Image Image Settings Name: gfb-1…" at bounding box center [442, 214] width 885 height 428
click at [721, 58] on icon at bounding box center [718, 62] width 9 height 9
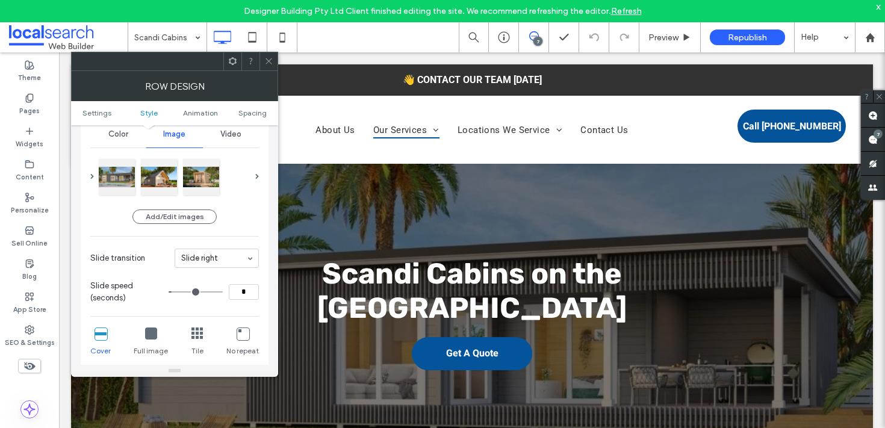
scroll to position [159, 0]
click at [158, 184] on div at bounding box center [159, 175] width 36 height 36
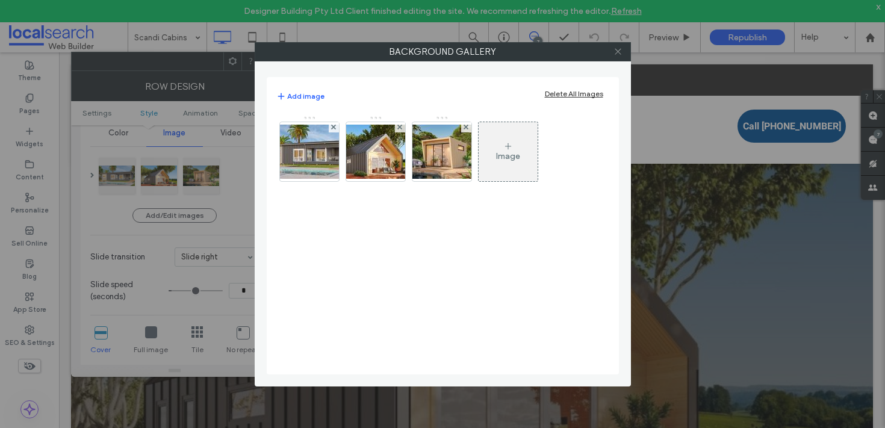
click at [618, 54] on icon at bounding box center [618, 51] width 9 height 9
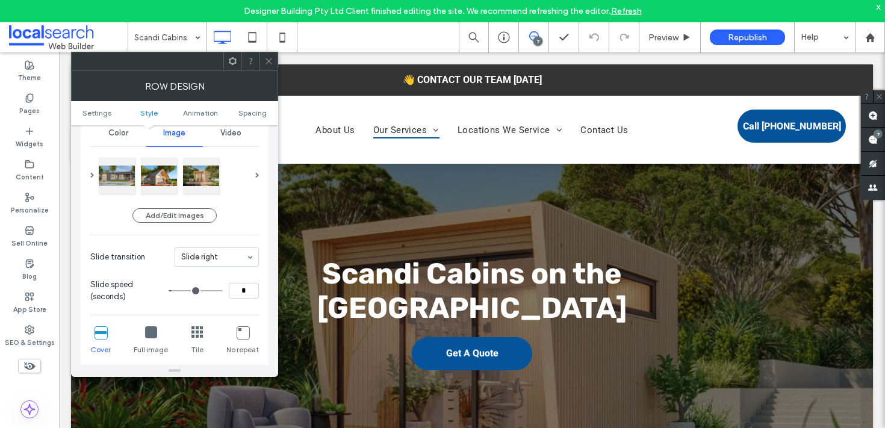
click at [269, 59] on icon at bounding box center [268, 61] width 9 height 9
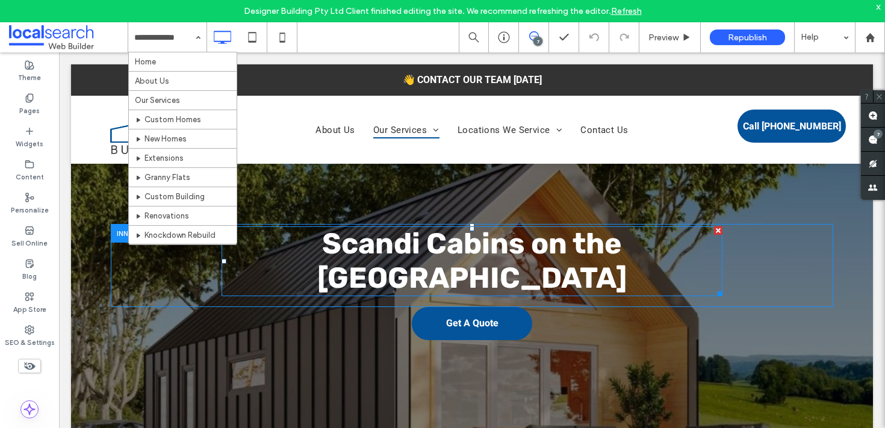
scroll to position [0, 0]
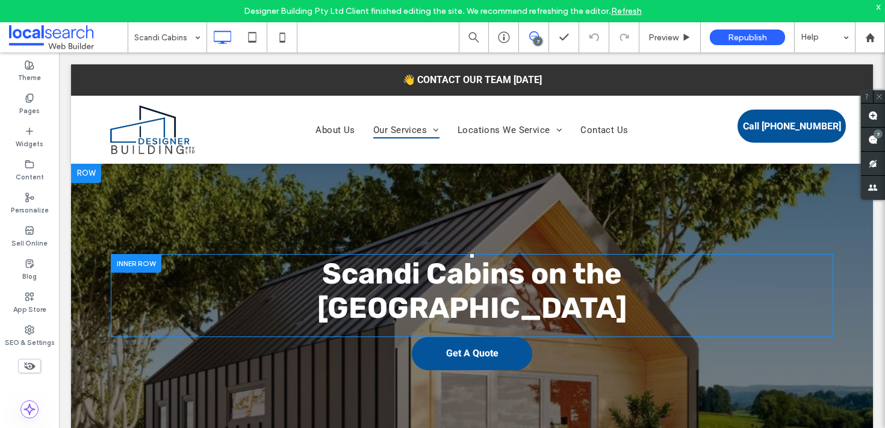
click at [150, 291] on div "Scandi Cabins on the Central Coast Click To Paste" at bounding box center [472, 292] width 723 height 77
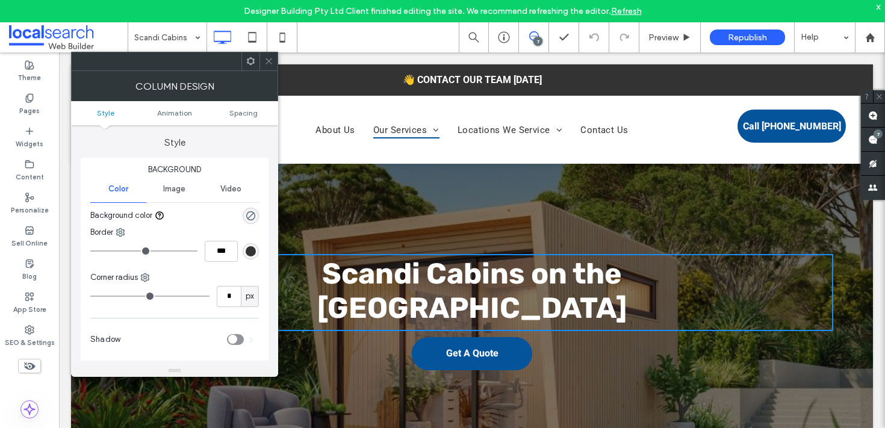
click at [269, 62] on icon at bounding box center [268, 61] width 9 height 9
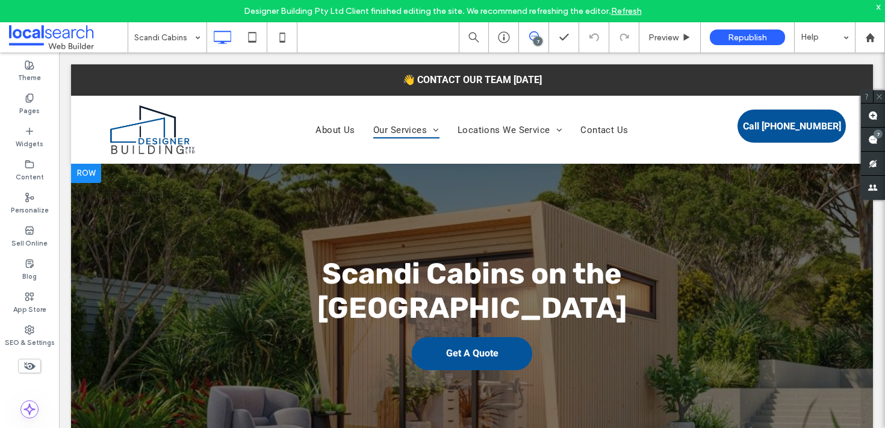
click at [131, 193] on div at bounding box center [472, 324] width 802 height 321
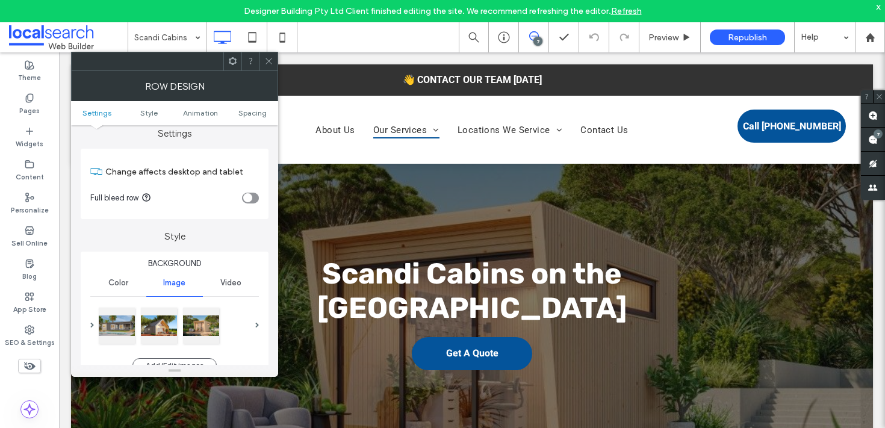
scroll to position [19, 0]
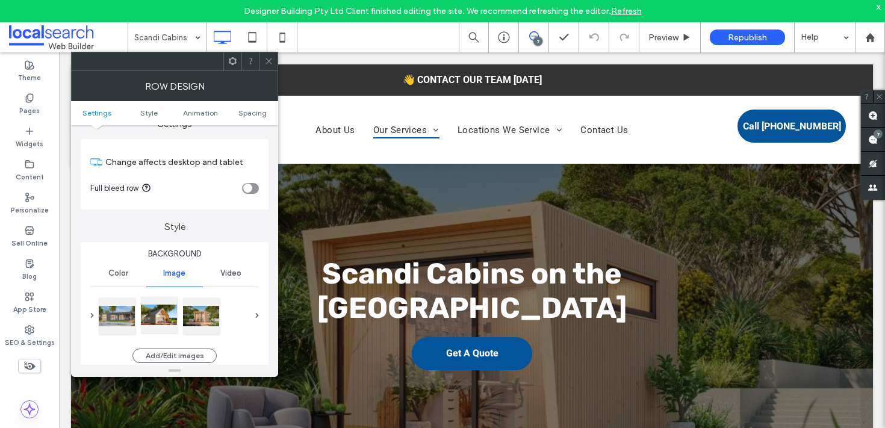
click at [158, 306] on div at bounding box center [159, 315] width 36 height 36
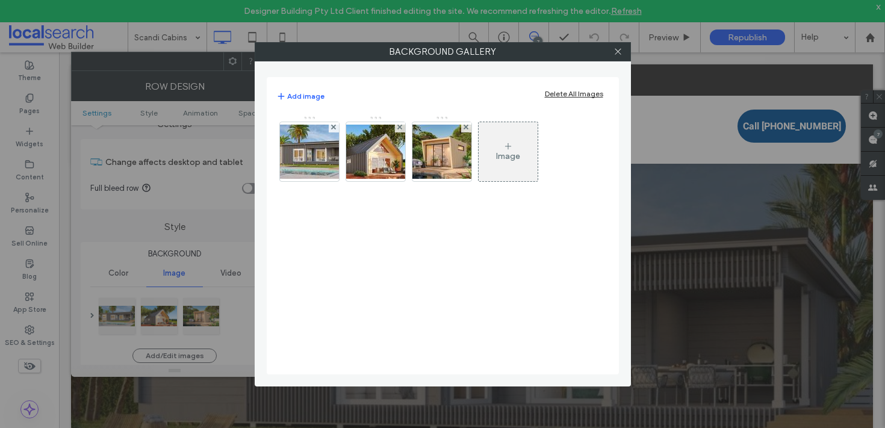
click at [380, 164] on img at bounding box center [376, 152] width 96 height 54
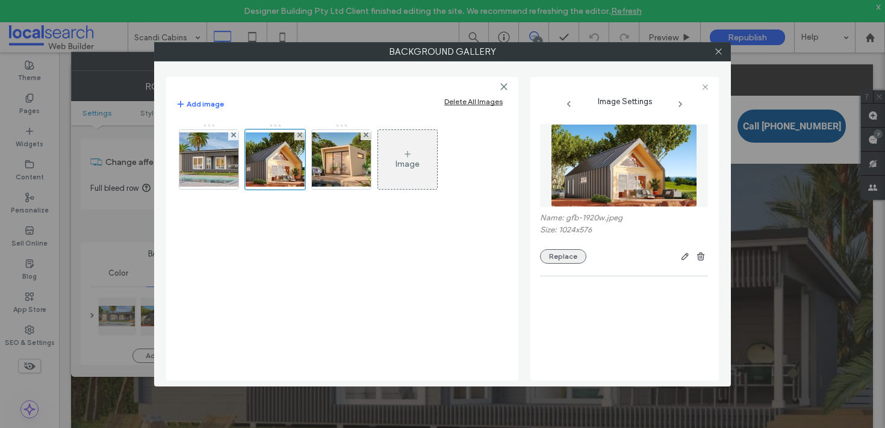
click at [578, 254] on button "Replace" at bounding box center [563, 256] width 46 height 14
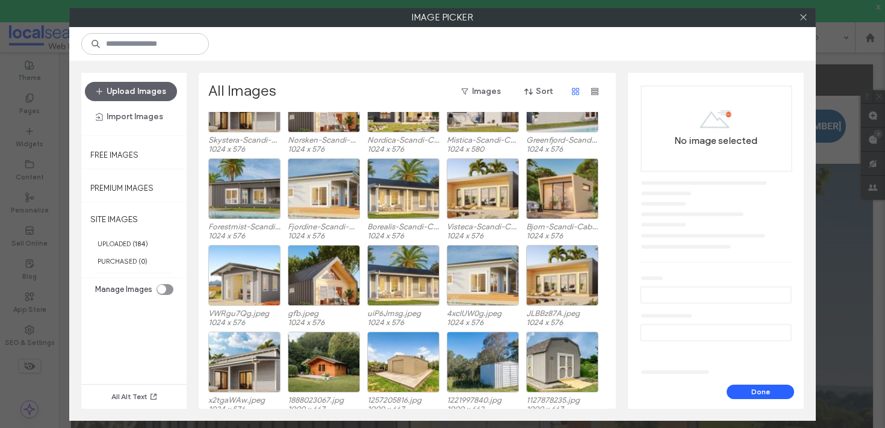
scroll to position [74, 0]
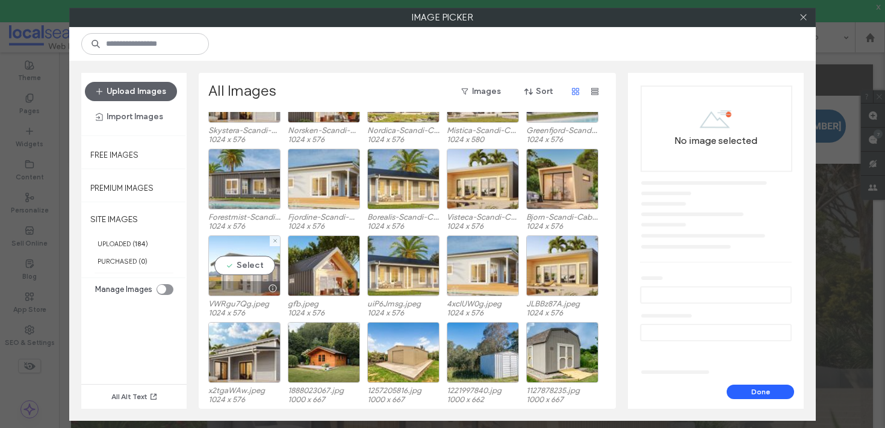
click at [243, 266] on div "Select" at bounding box center [244, 265] width 72 height 61
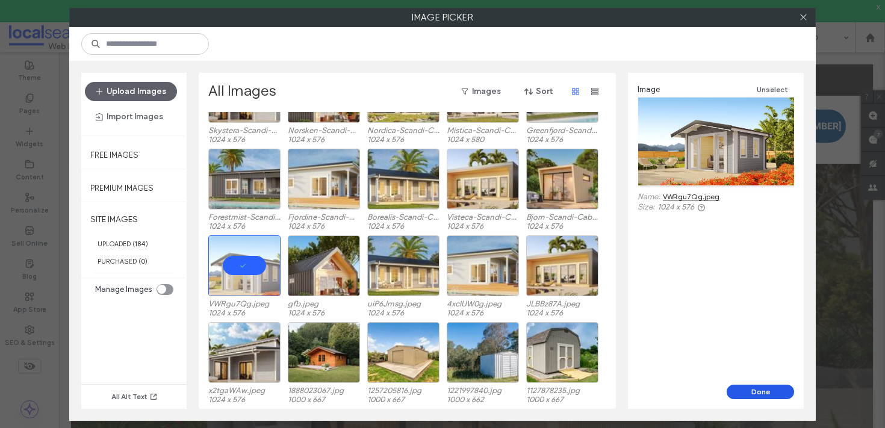
click at [760, 393] on button "Done" at bounding box center [760, 392] width 67 height 14
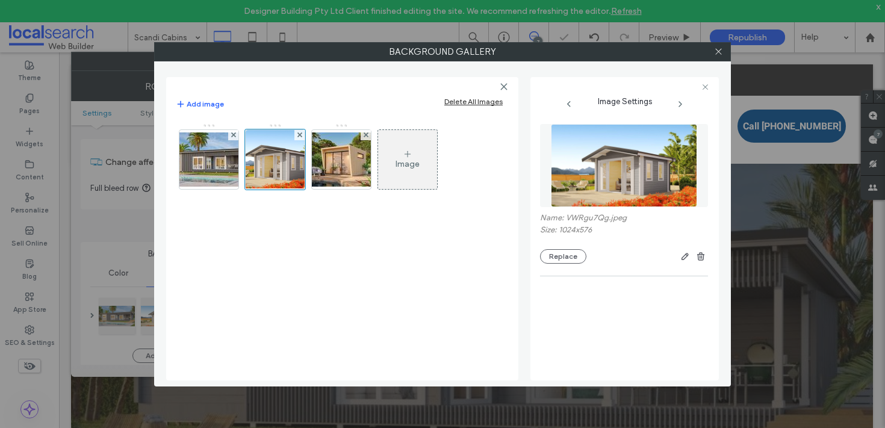
click at [713, 53] on div at bounding box center [718, 52] width 18 height 18
click at [716, 52] on icon at bounding box center [718, 51] width 9 height 9
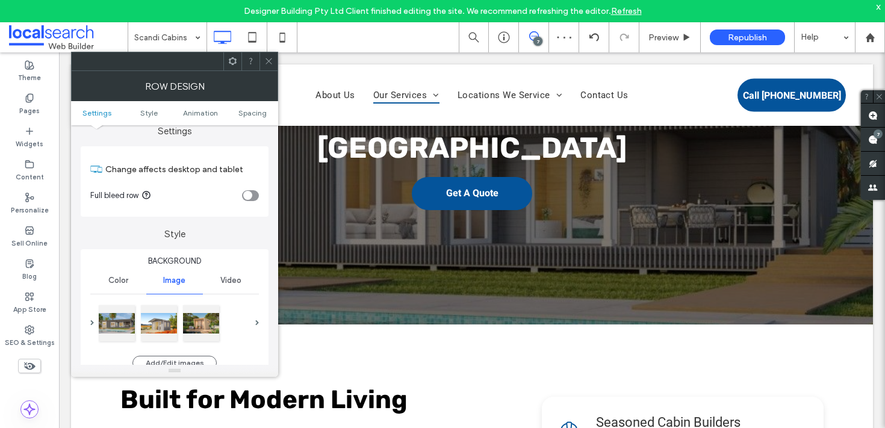
scroll to position [0, 0]
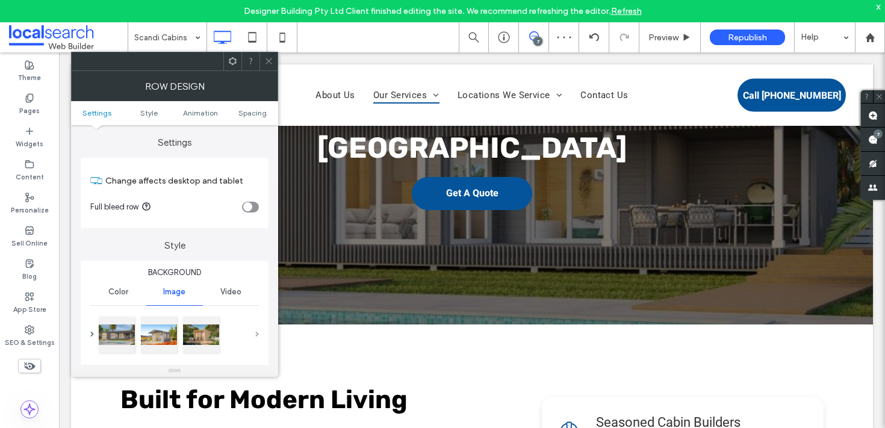
click at [257, 331] on span at bounding box center [257, 334] width 4 height 41
click at [257, 332] on span at bounding box center [257, 334] width 4 height 5
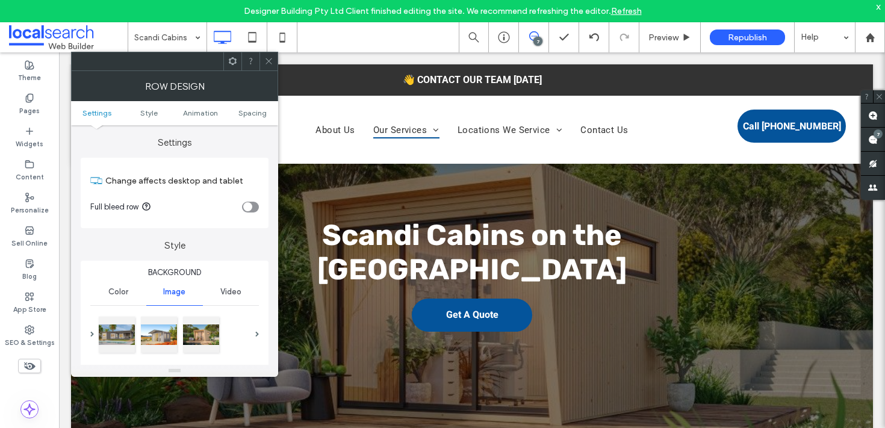
scroll to position [43, 0]
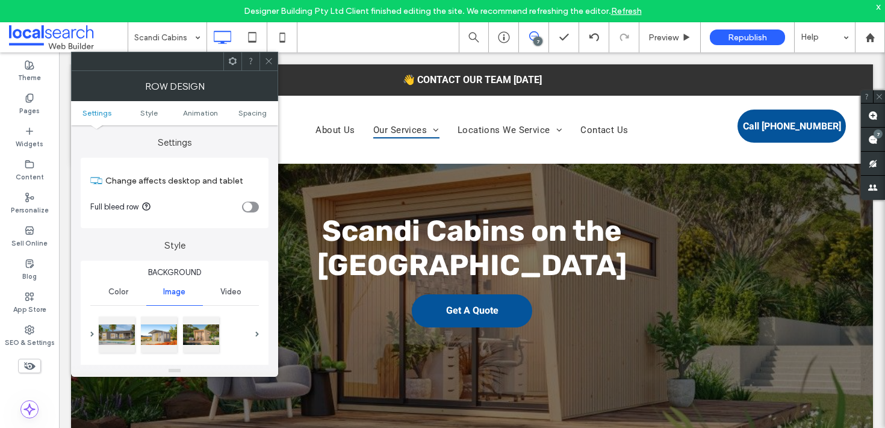
click at [269, 61] on icon at bounding box center [268, 61] width 9 height 9
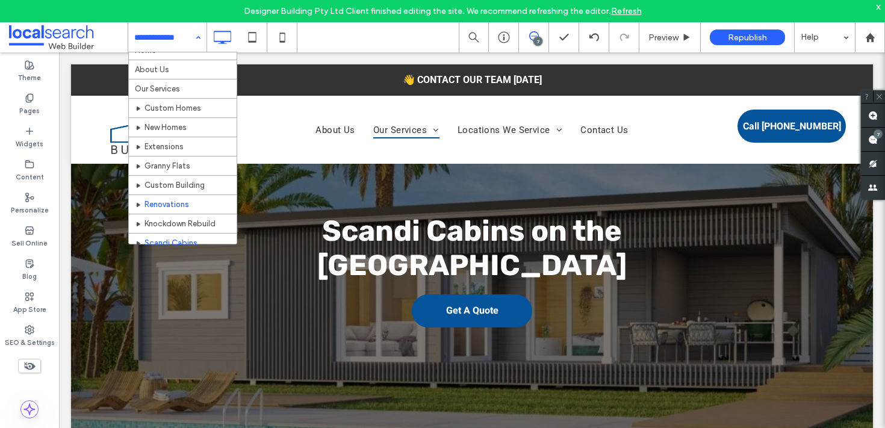
scroll to position [22, 0]
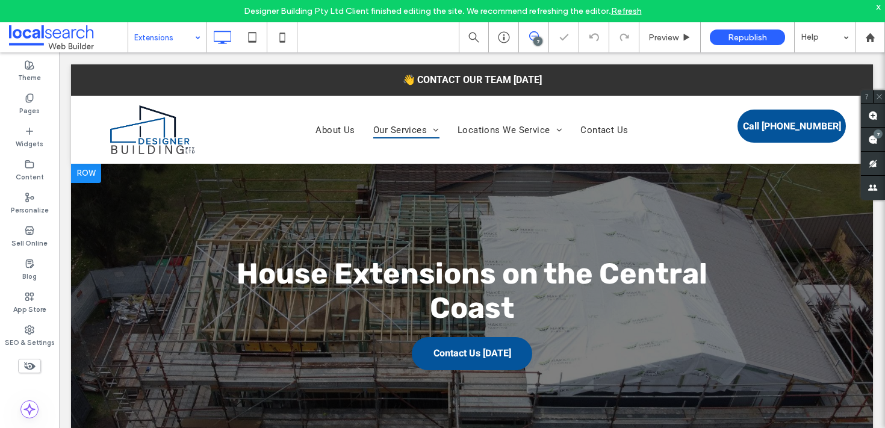
click at [181, 201] on div at bounding box center [472, 324] width 802 height 321
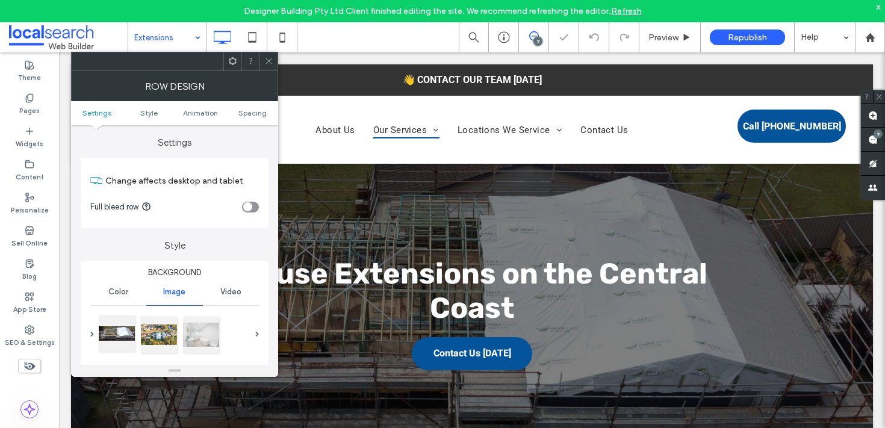
click at [111, 339] on div at bounding box center [117, 334] width 36 height 36
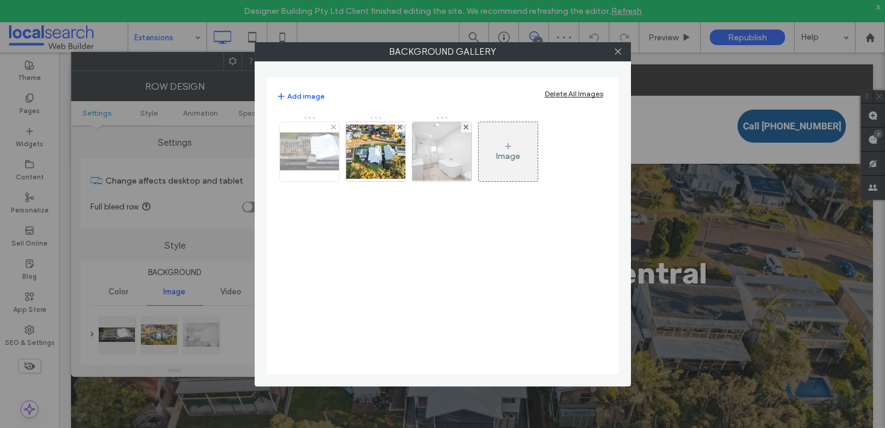
click at [316, 172] on div at bounding box center [309, 151] width 59 height 59
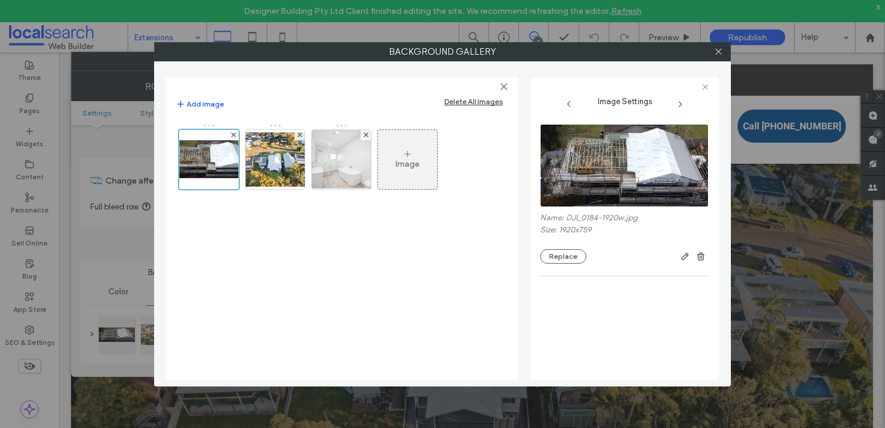
click at [452, 170] on div "Image" at bounding box center [342, 162] width 332 height 78
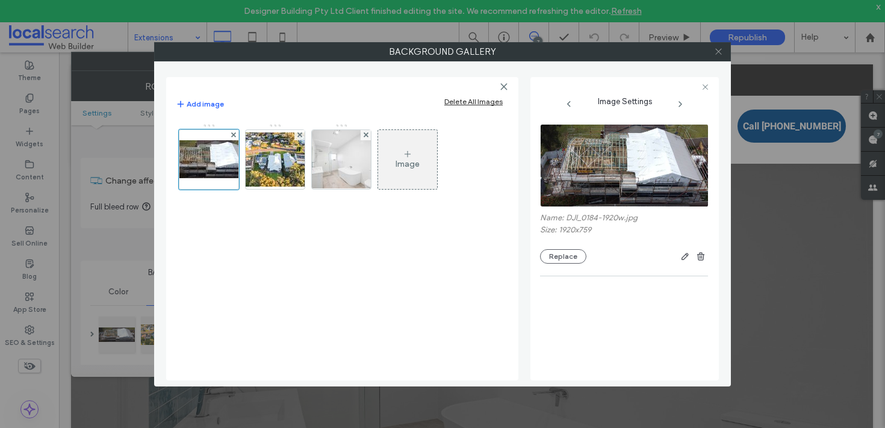
click at [719, 51] on icon at bounding box center [718, 51] width 9 height 9
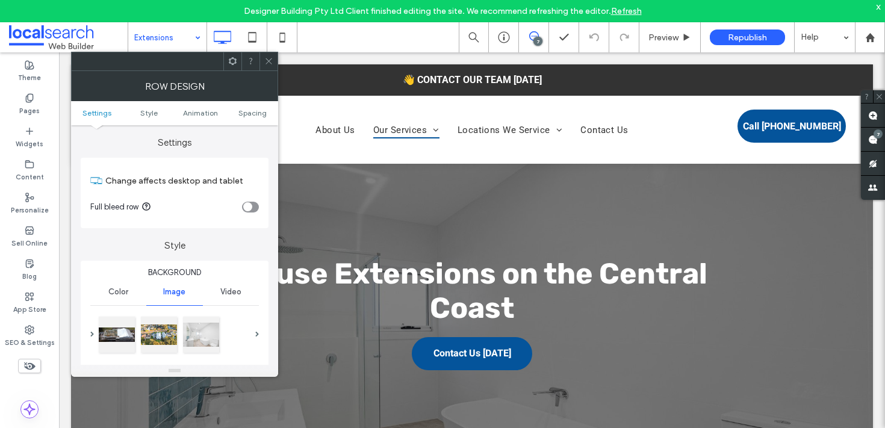
click at [261, 58] on div at bounding box center [269, 61] width 18 height 18
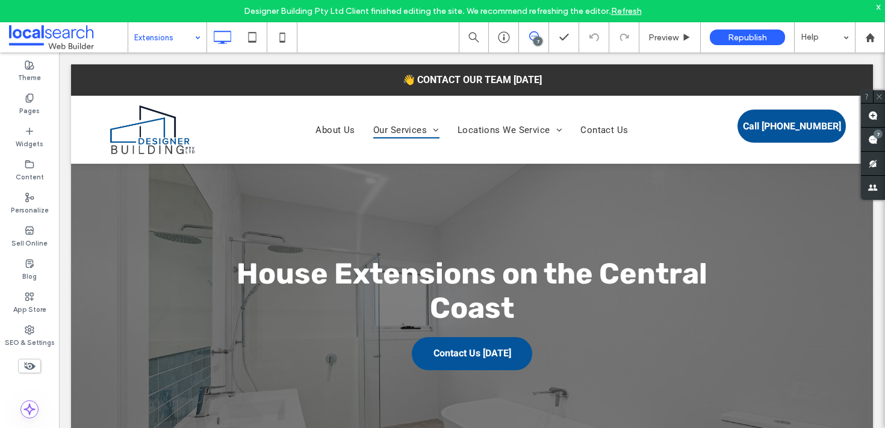
drag, startPoint x: 191, startPoint y: 52, endPoint x: 250, endPoint y: 95, distance: 72.0
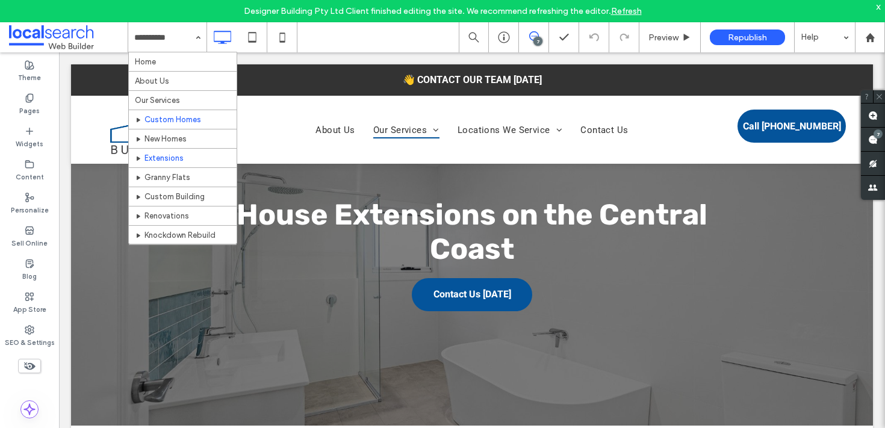
scroll to position [101, 0]
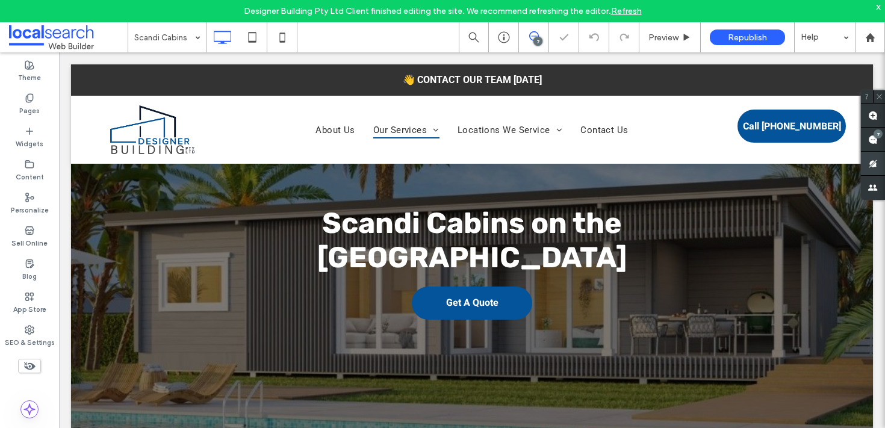
scroll to position [79, 0]
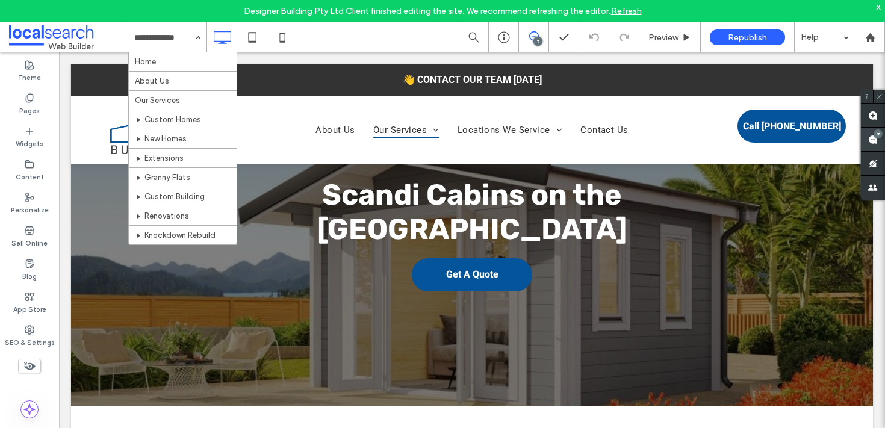
click at [878, 133] on div "7" at bounding box center [878, 133] width 9 height 9
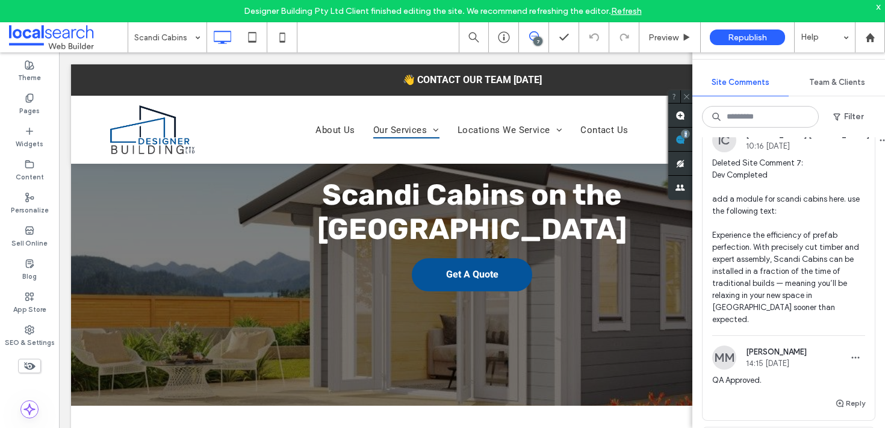
scroll to position [123, 0]
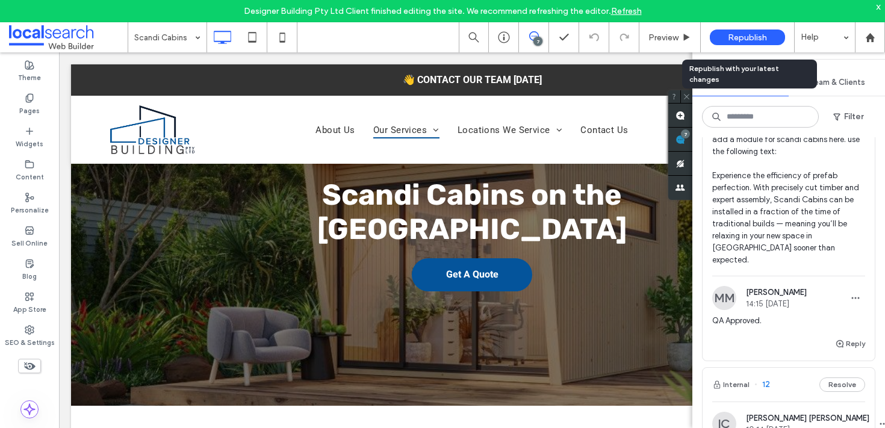
click at [738, 34] on span "Republish" at bounding box center [747, 38] width 39 height 10
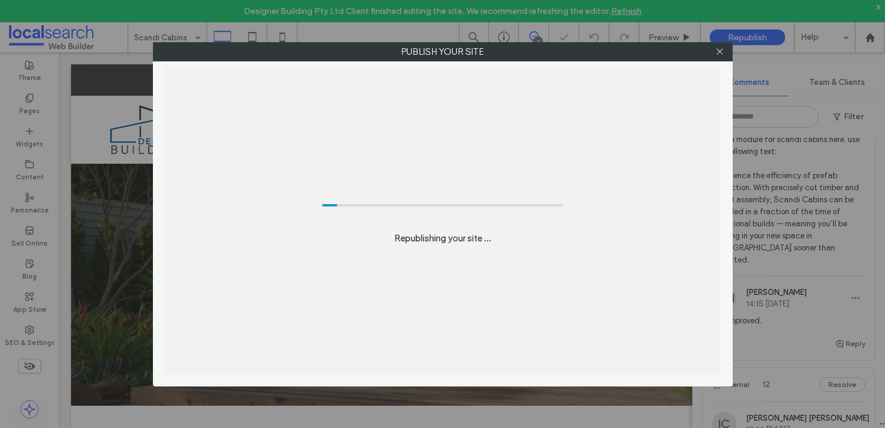
click at [404, 167] on div "Republishing your site ..." at bounding box center [443, 220] width 556 height 307
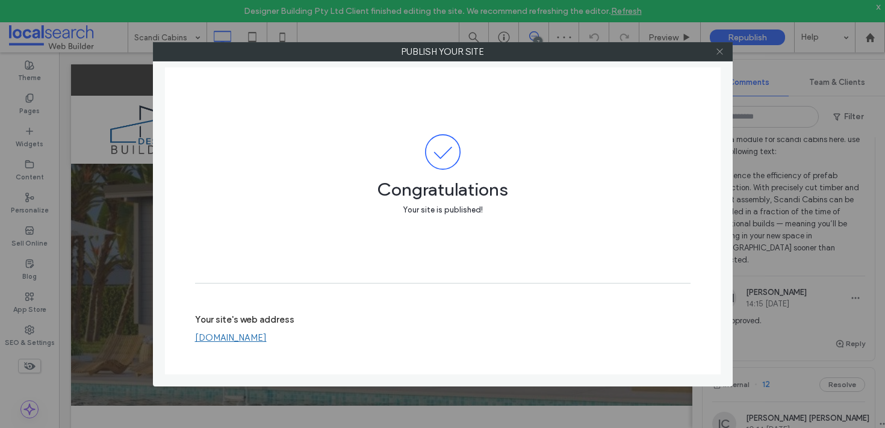
drag, startPoint x: 720, startPoint y: 55, endPoint x: 720, endPoint y: 48, distance: 6.6
click at [720, 54] on icon at bounding box center [719, 51] width 9 height 9
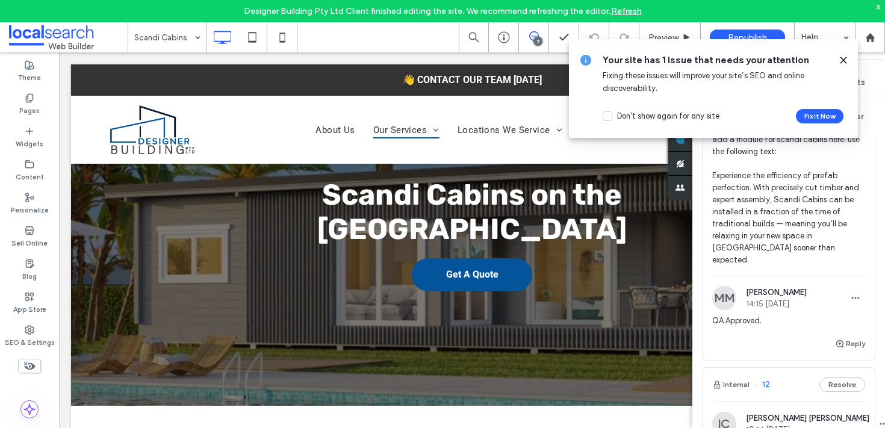
click at [840, 57] on icon at bounding box center [844, 60] width 10 height 10
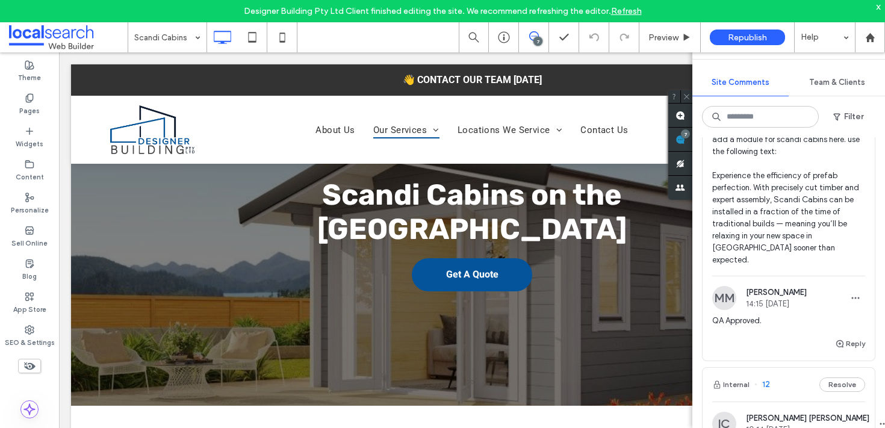
click at [877, 4] on div "x" at bounding box center [878, 6] width 5 height 10
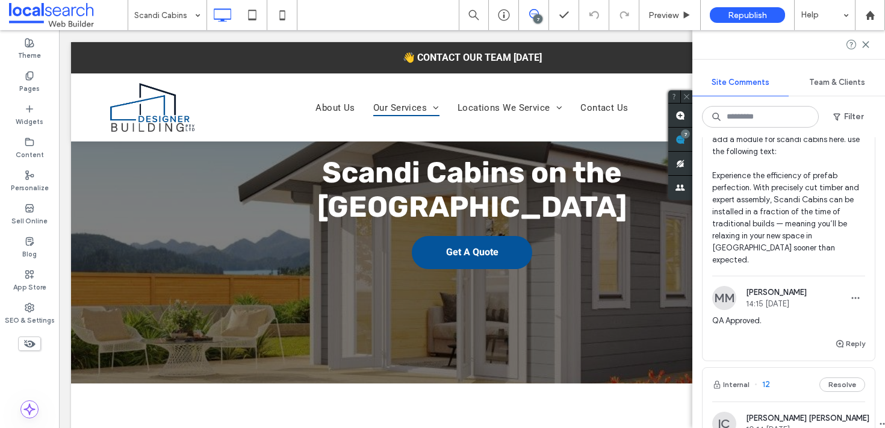
click at [873, 45] on div at bounding box center [788, 44] width 193 height 29
click at [870, 44] on div at bounding box center [788, 44] width 193 height 29
drag, startPoint x: 865, startPoint y: 48, endPoint x: 734, endPoint y: 131, distance: 154.8
click at [865, 48] on icon at bounding box center [866, 45] width 10 height 10
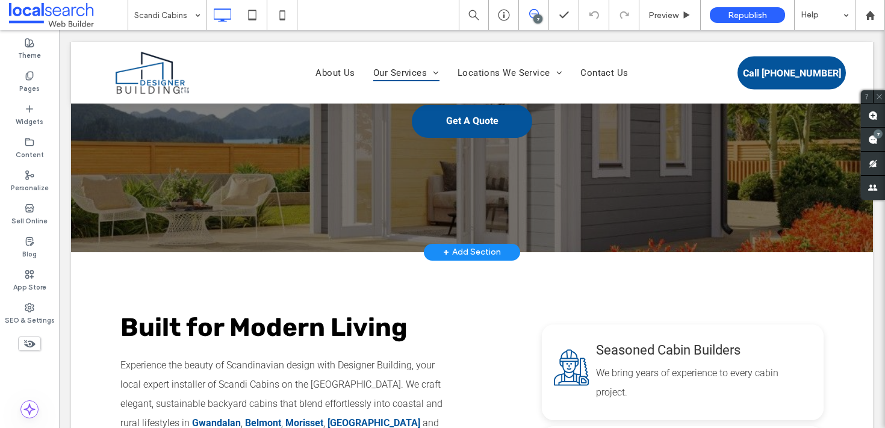
scroll to position [0, 0]
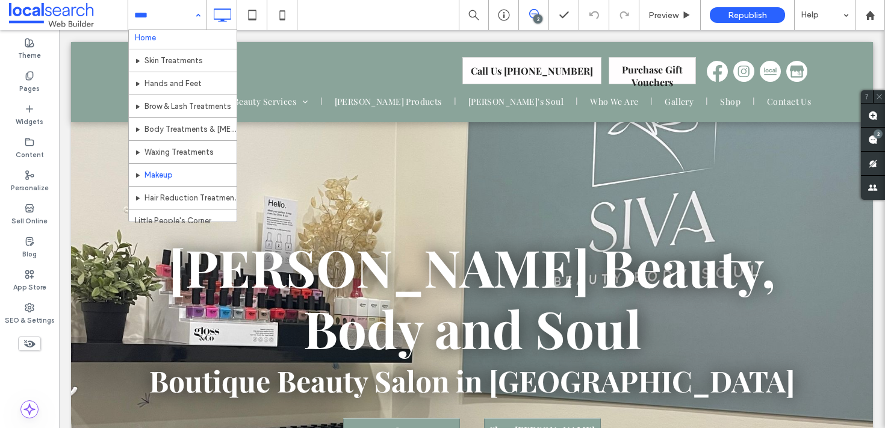
scroll to position [5, 0]
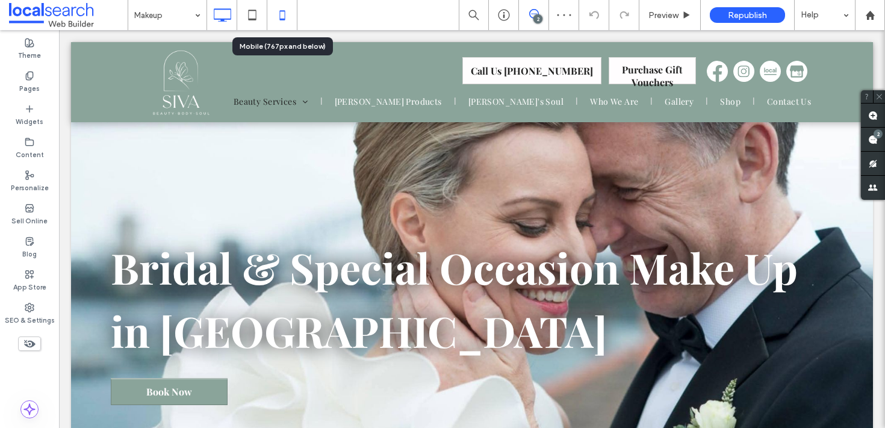
click at [273, 17] on icon at bounding box center [282, 15] width 24 height 24
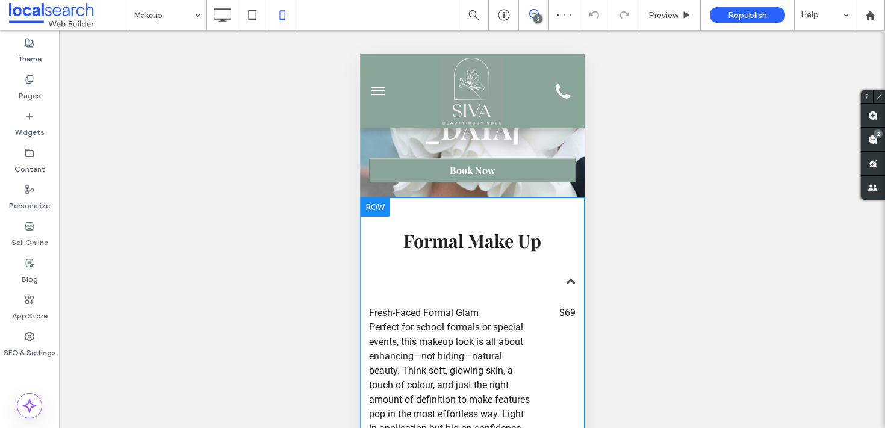
scroll to position [209, 0]
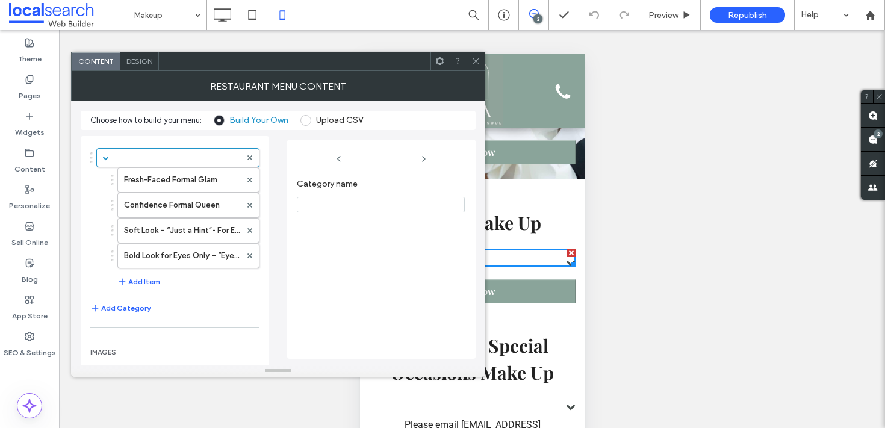
click at [469, 64] on div at bounding box center [476, 61] width 18 height 18
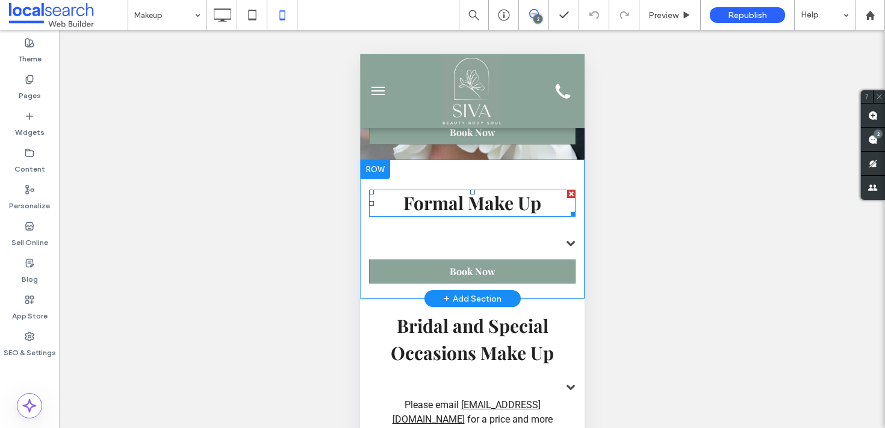
scroll to position [286, 0]
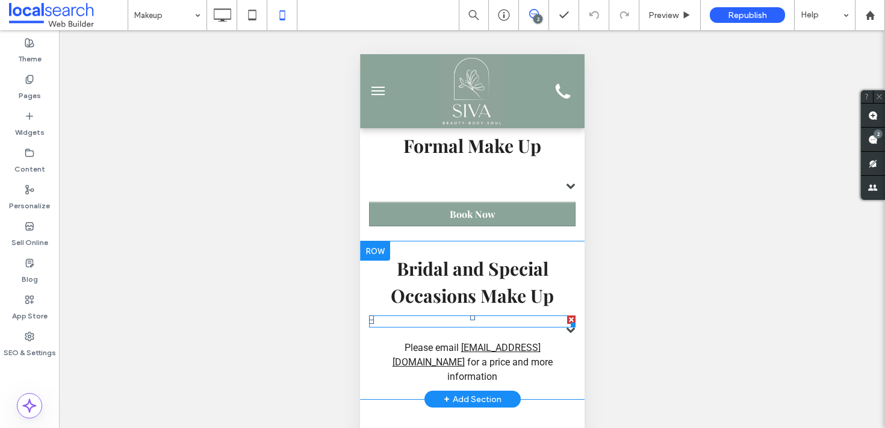
click at [565, 325] on span at bounding box center [570, 330] width 10 height 10
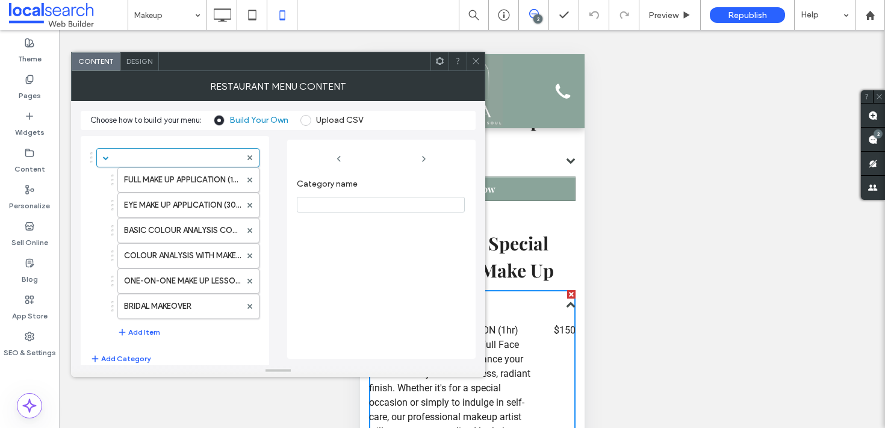
click at [478, 69] on span at bounding box center [475, 61] width 9 height 18
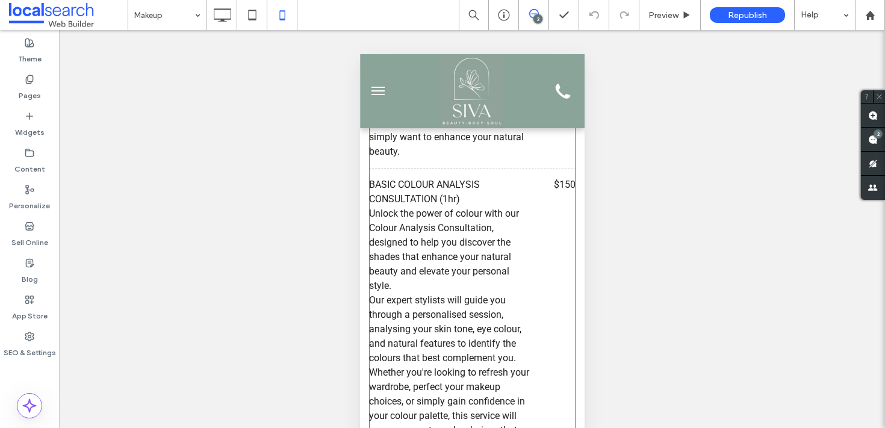
scroll to position [1054, 0]
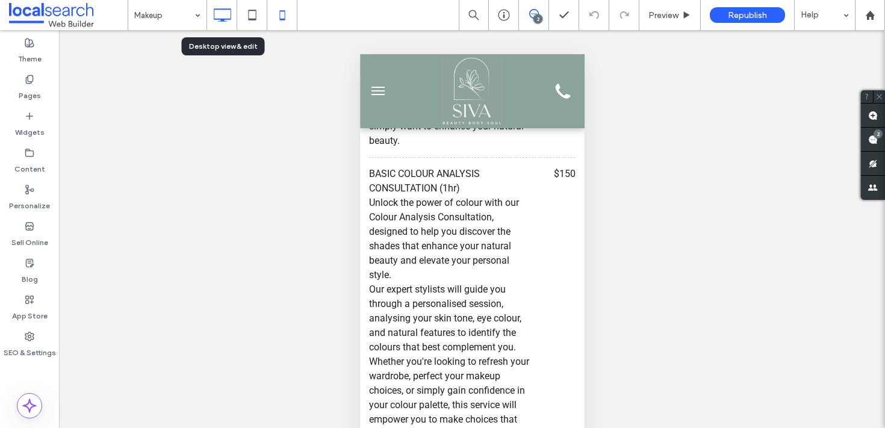
click at [228, 22] on icon at bounding box center [222, 15] width 24 height 24
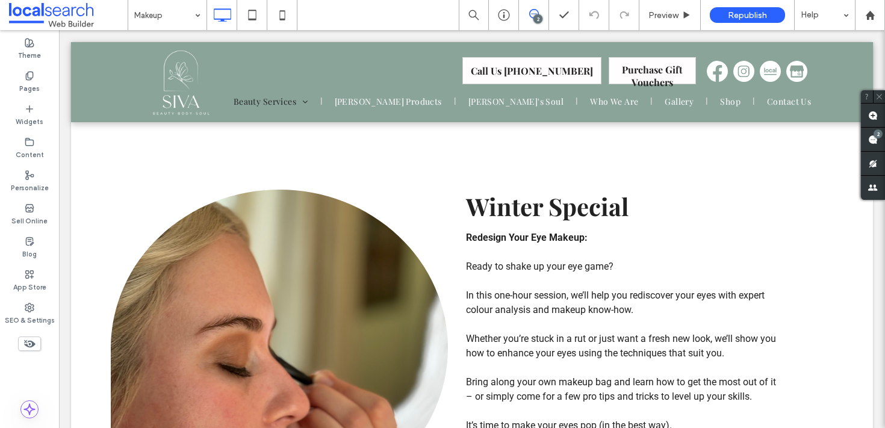
scroll to position [2218, 0]
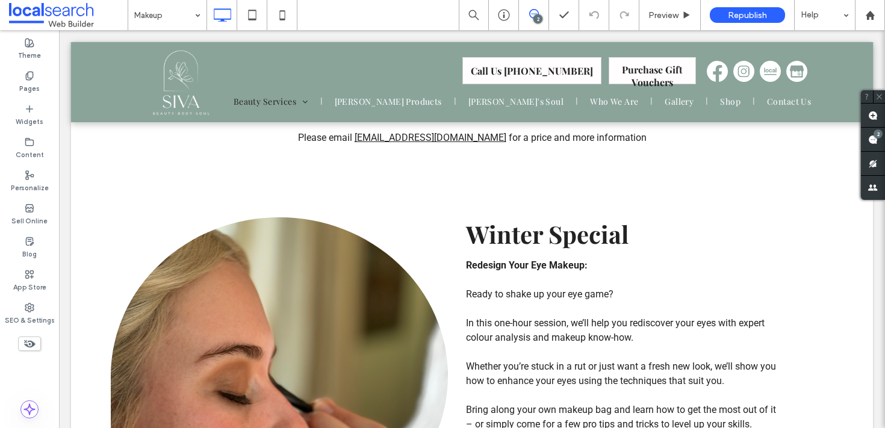
click at [181, 13] on input at bounding box center [164, 15] width 60 height 30
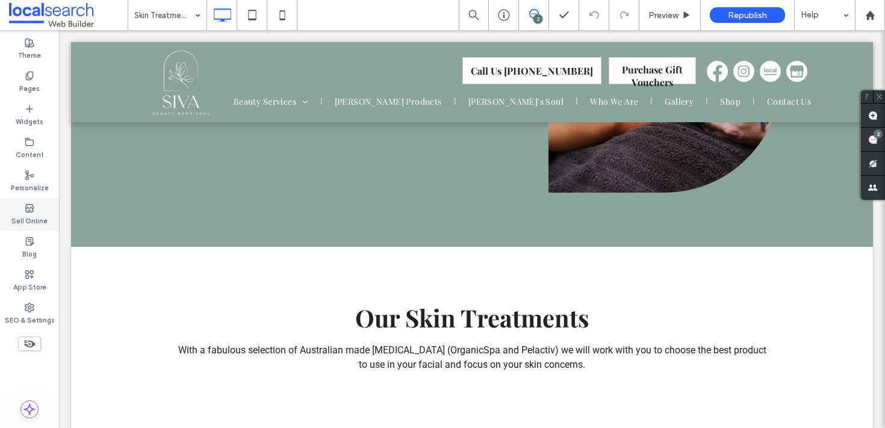
scroll to position [913, 0]
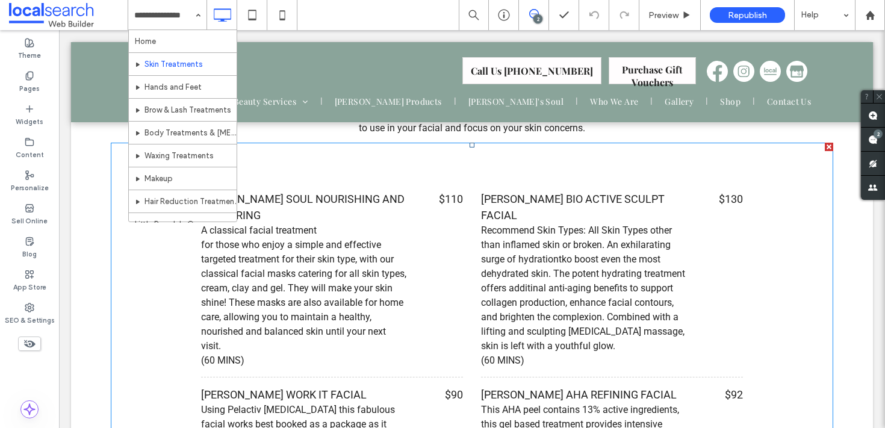
click at [315, 196] on div "[PERSON_NAME] SOUL NOURISHING AND NURTURING" at bounding box center [304, 207] width 207 height 33
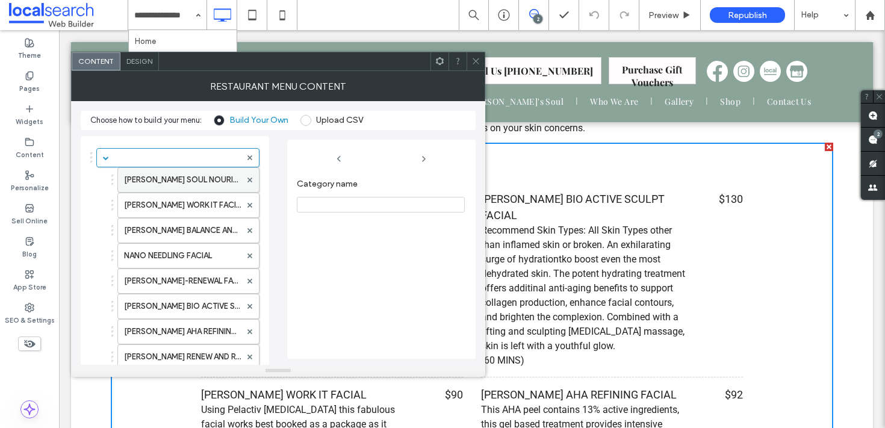
click at [172, 181] on label "[PERSON_NAME] SOUL NOURISHING AND NURTURING" at bounding box center [182, 180] width 117 height 24
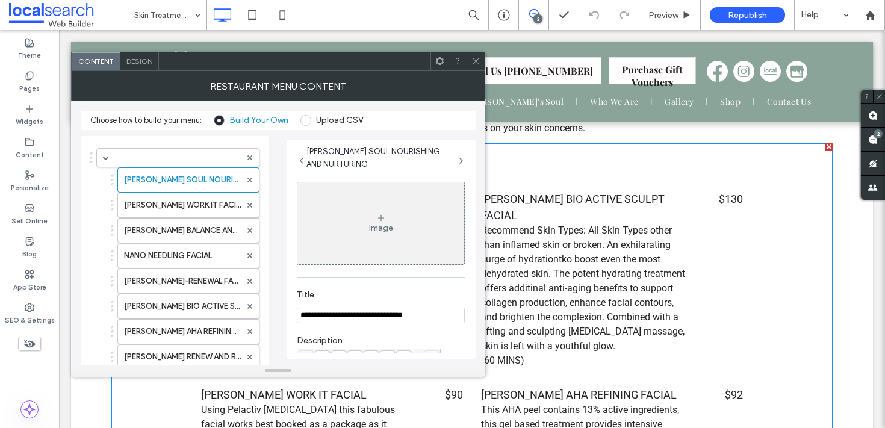
drag, startPoint x: 345, startPoint y: 317, endPoint x: 353, endPoint y: 320, distance: 8.6
click at [345, 317] on input "**********" at bounding box center [381, 316] width 168 height 16
type input "**********"
click at [473, 57] on icon at bounding box center [475, 61] width 9 height 9
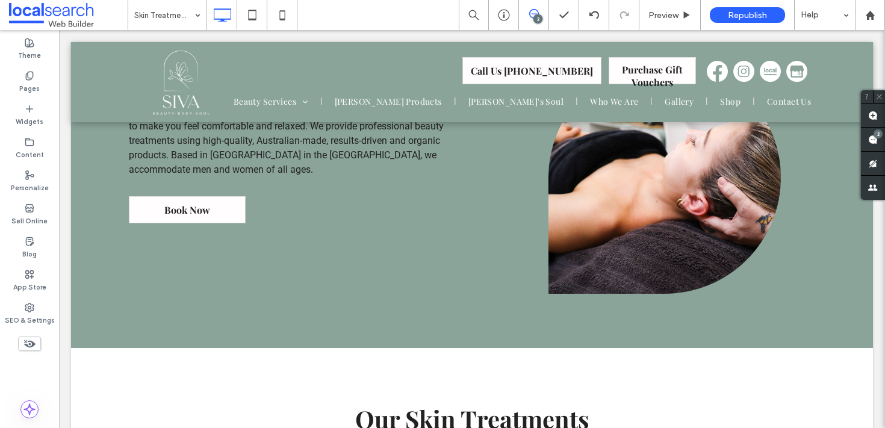
scroll to position [703, 0]
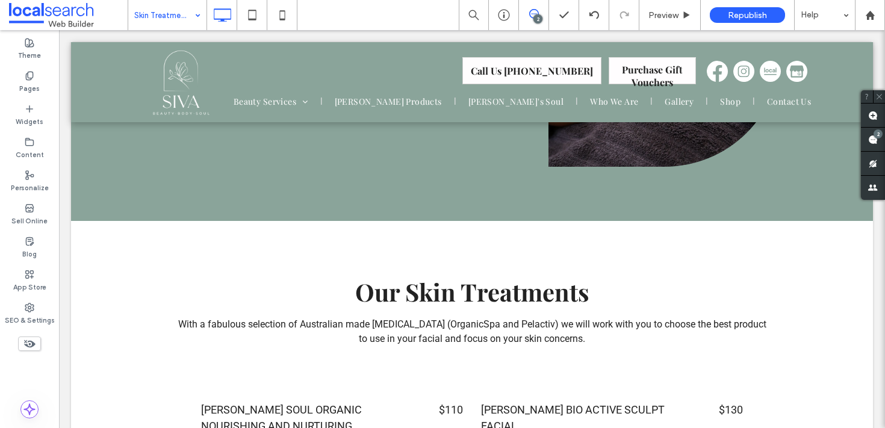
click at [168, 14] on input at bounding box center [164, 15] width 60 height 30
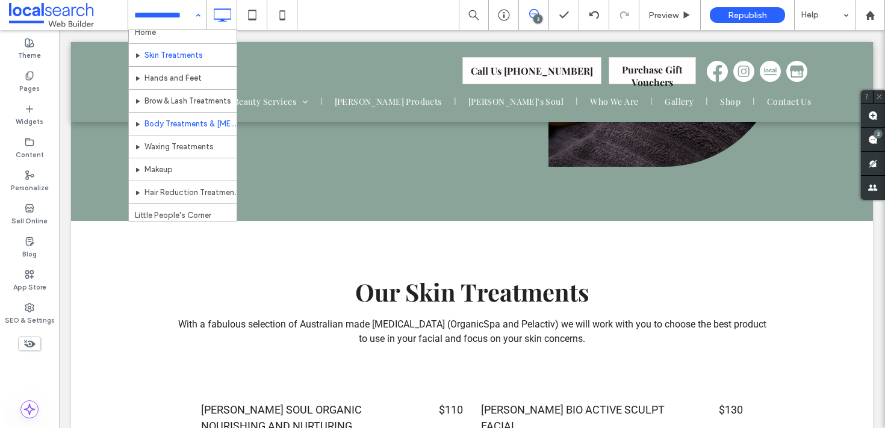
scroll to position [20, 0]
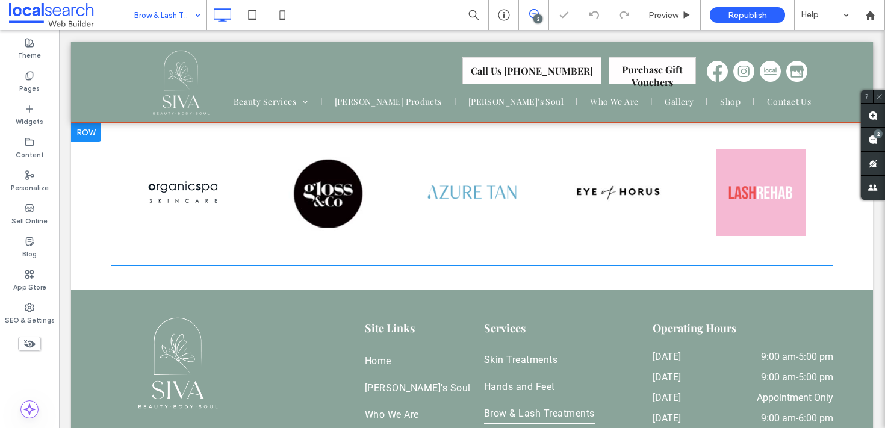
scroll to position [2203, 0]
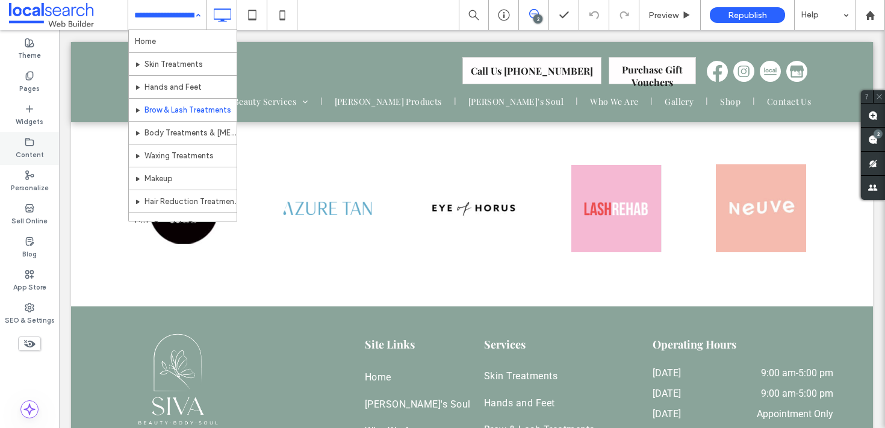
click at [37, 151] on label "Content" at bounding box center [30, 153] width 28 height 13
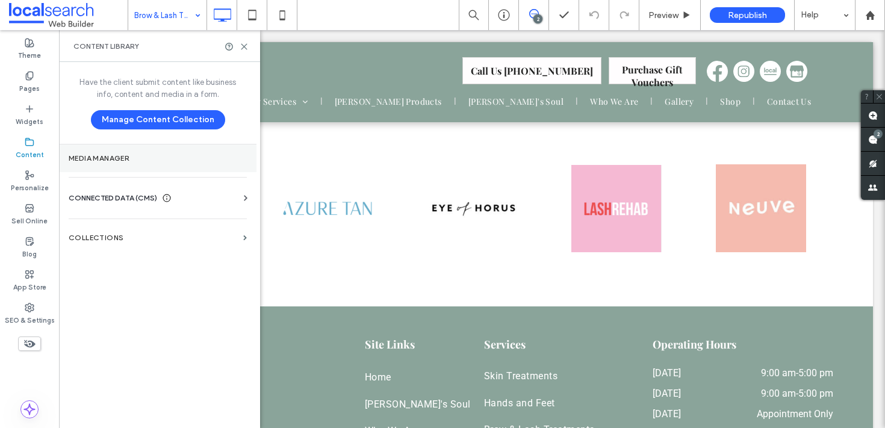
click at [131, 152] on section "Media Manager" at bounding box center [158, 159] width 198 height 28
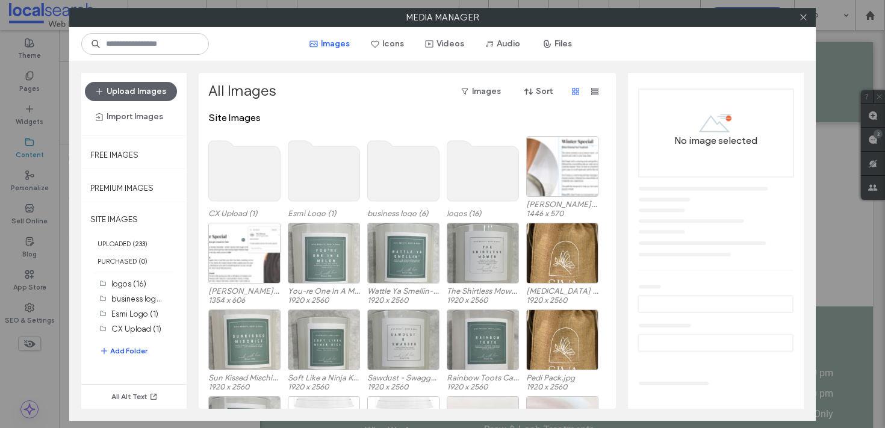
click at [140, 353] on button "Add Folder" at bounding box center [123, 351] width 48 height 14
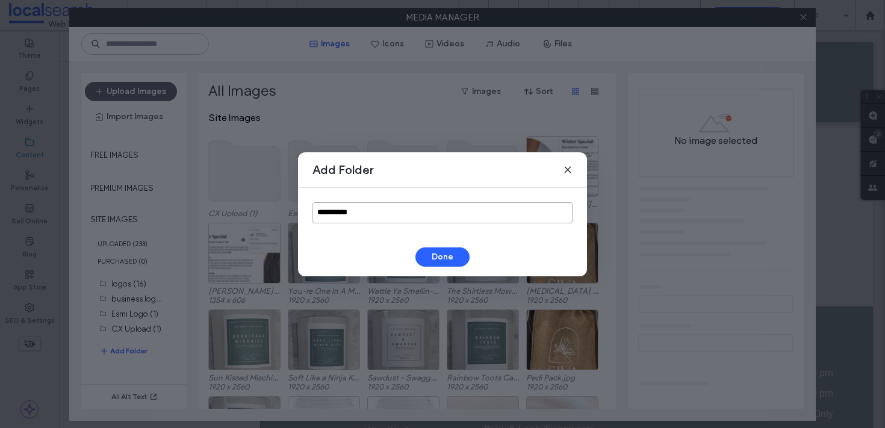
click at [355, 221] on input "**********" at bounding box center [443, 212] width 260 height 21
drag, startPoint x: 355, startPoint y: 221, endPoint x: 357, endPoint y: 215, distance: 6.3
click at [355, 219] on input "**********" at bounding box center [443, 212] width 260 height 21
click at [357, 215] on input "**********" at bounding box center [443, 212] width 260 height 21
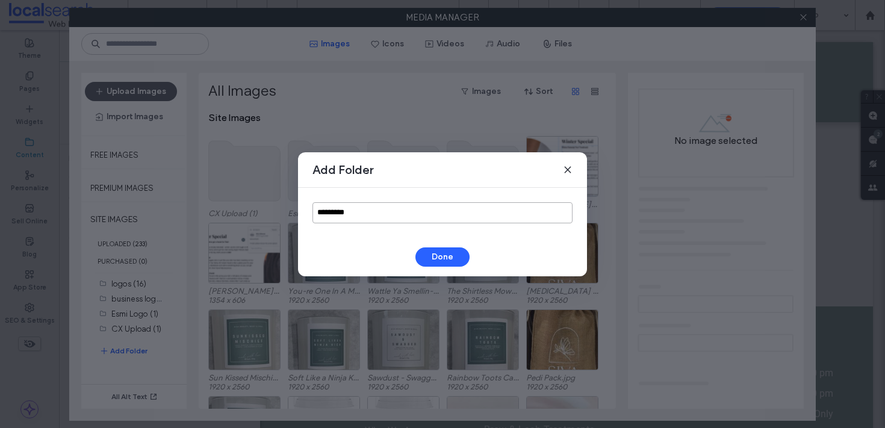
type input "*********"
drag, startPoint x: 426, startPoint y: 237, endPoint x: 429, endPoint y: 247, distance: 10.5
click at [426, 237] on div "Add Folder ********* Done" at bounding box center [442, 214] width 289 height 124
click at [429, 247] on button "Done" at bounding box center [442, 256] width 54 height 19
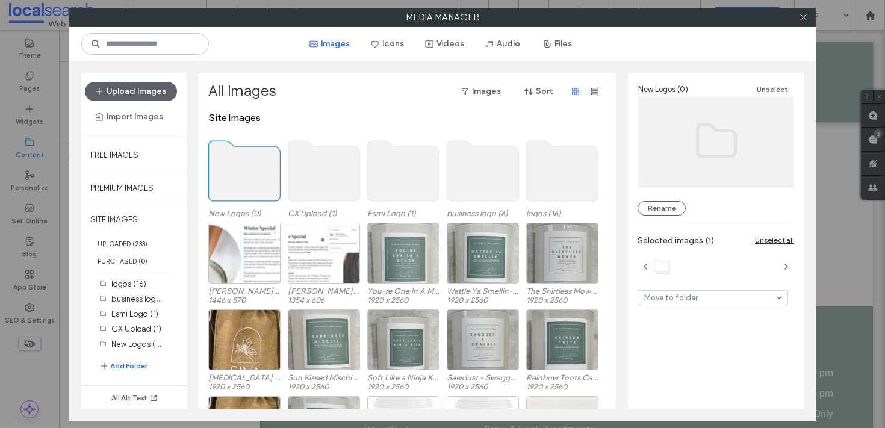
click at [255, 167] on use at bounding box center [245, 171] width 72 height 60
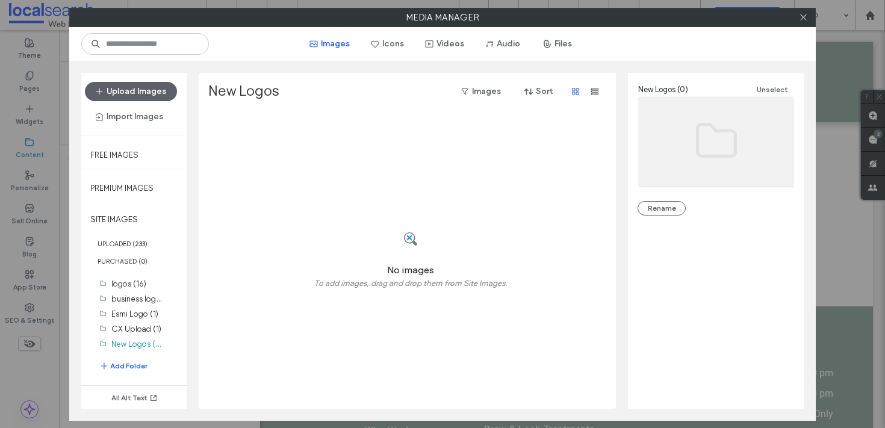
click at [412, 231] on icon at bounding box center [411, 239] width 16 height 16
click at [403, 257] on span at bounding box center [411, 239] width 16 height 47
click at [145, 242] on b "233" at bounding box center [140, 244] width 10 height 8
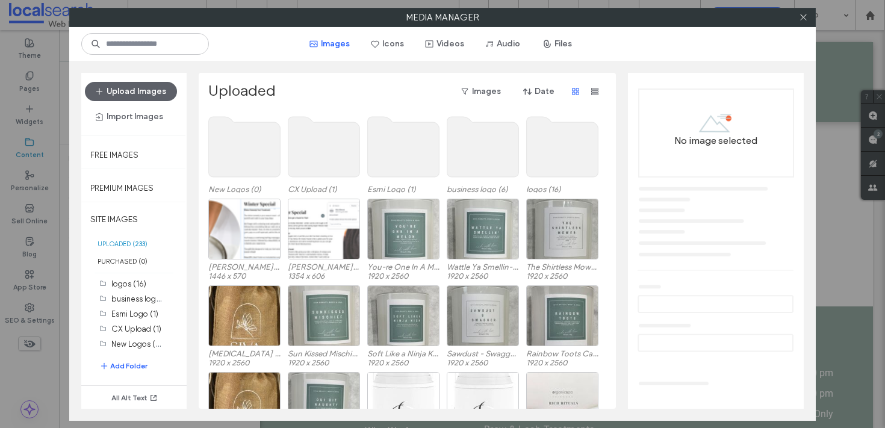
click at [417, 96] on div "Uploaded Images Date" at bounding box center [406, 91] width 396 height 19
click at [148, 94] on button "Upload Images" at bounding box center [131, 91] width 92 height 19
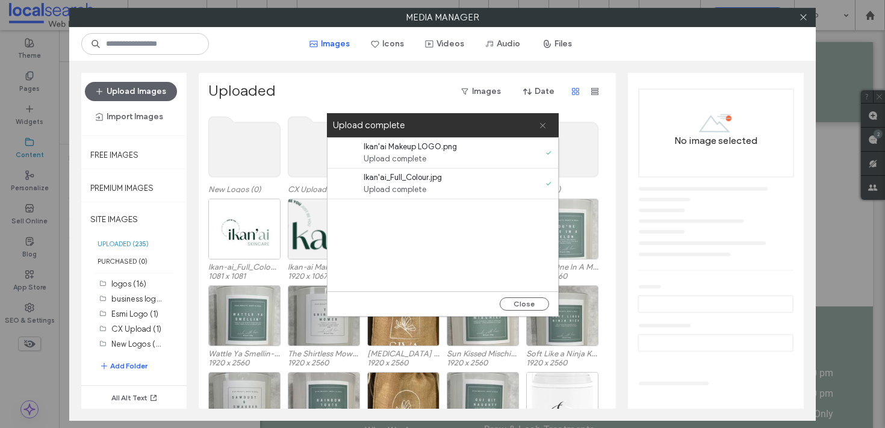
click at [542, 126] on icon at bounding box center [543, 126] width 8 height 8
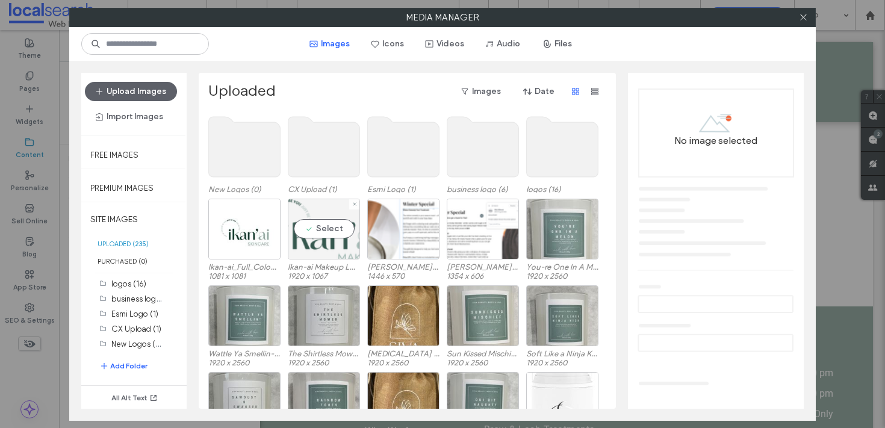
click at [345, 217] on div "Select" at bounding box center [324, 229] width 72 height 61
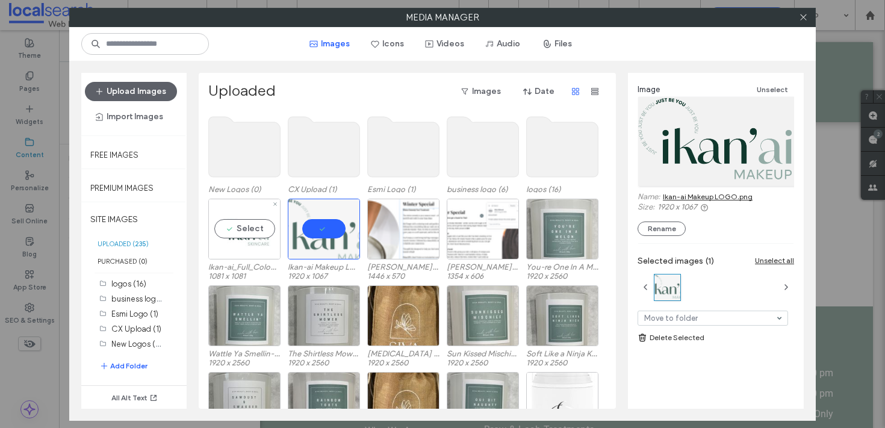
click at [244, 231] on div "Select" at bounding box center [244, 229] width 72 height 61
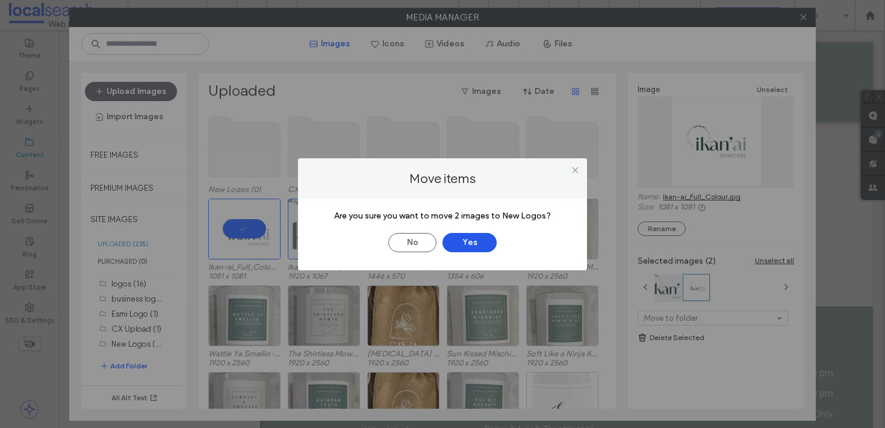
click at [479, 235] on button "Yes" at bounding box center [470, 242] width 54 height 19
